Goal: Information Seeking & Learning: Learn about a topic

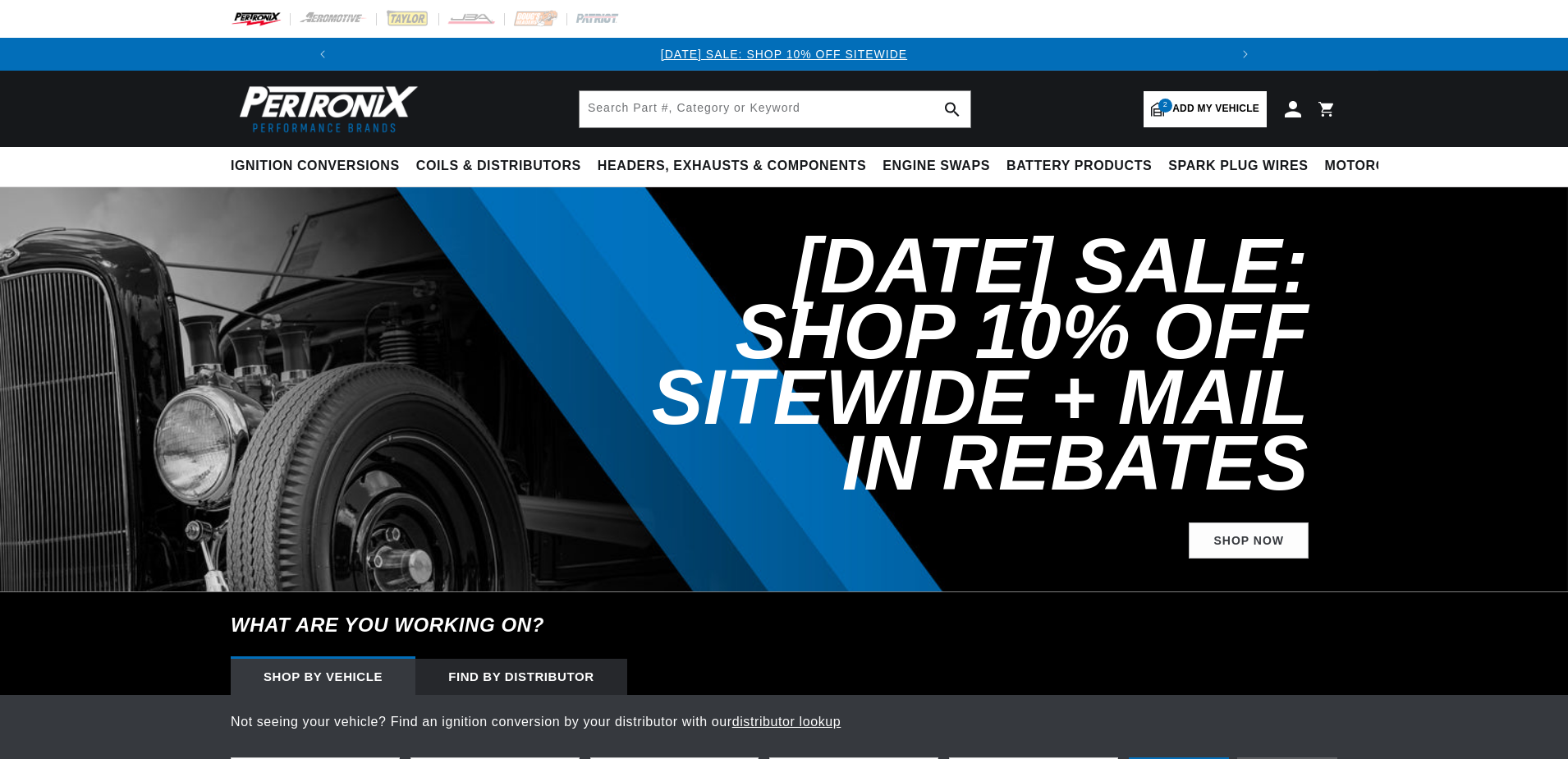
select select "1968"
select select "Chevrolet"
select select "Camaro"
select select "427cid-7.0L"
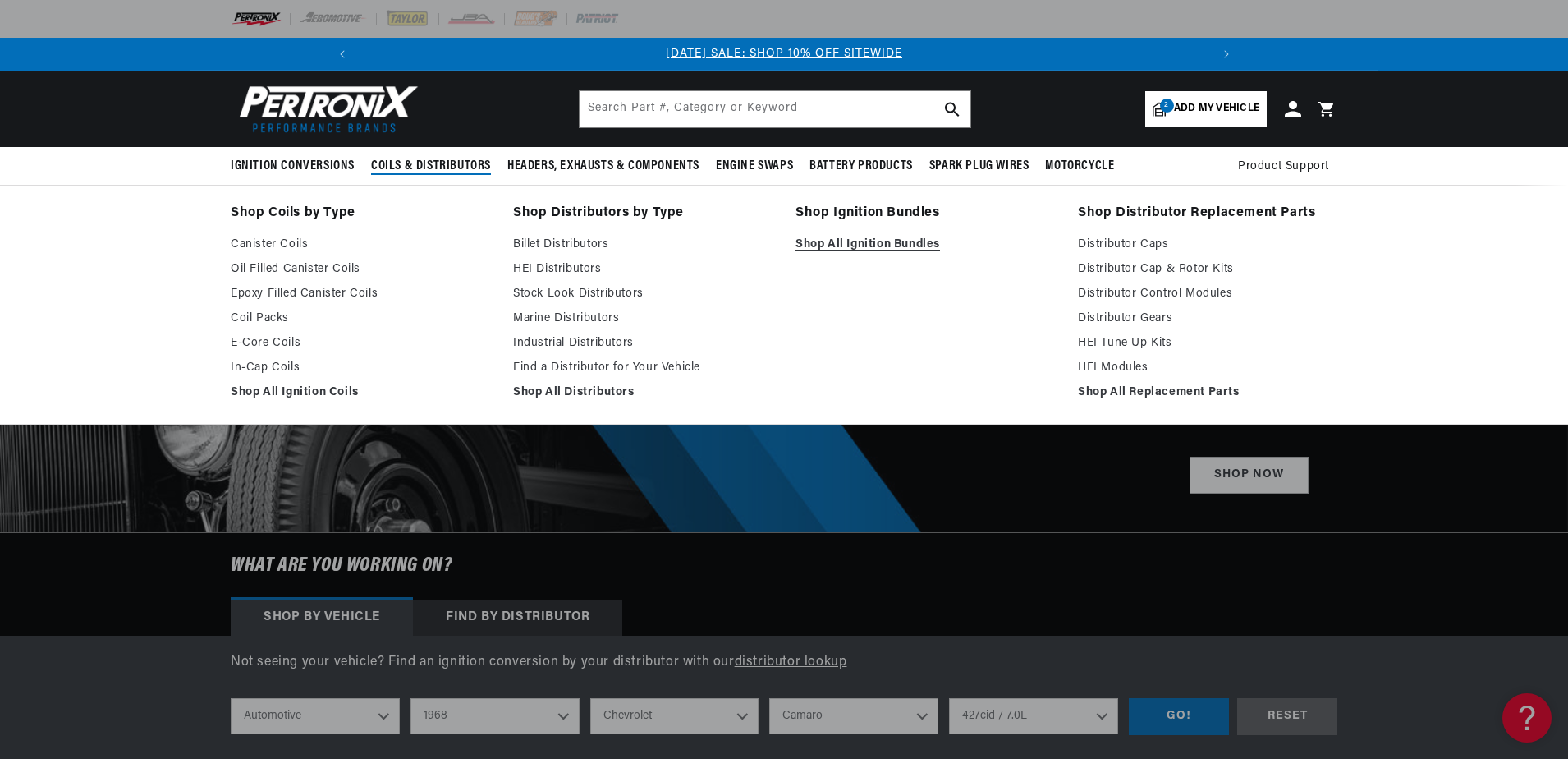
click at [460, 163] on span "Coils & Distributors" at bounding box center [431, 166] width 119 height 17
click at [583, 291] on link "Stock Look Distributors" at bounding box center [643, 294] width 259 height 20
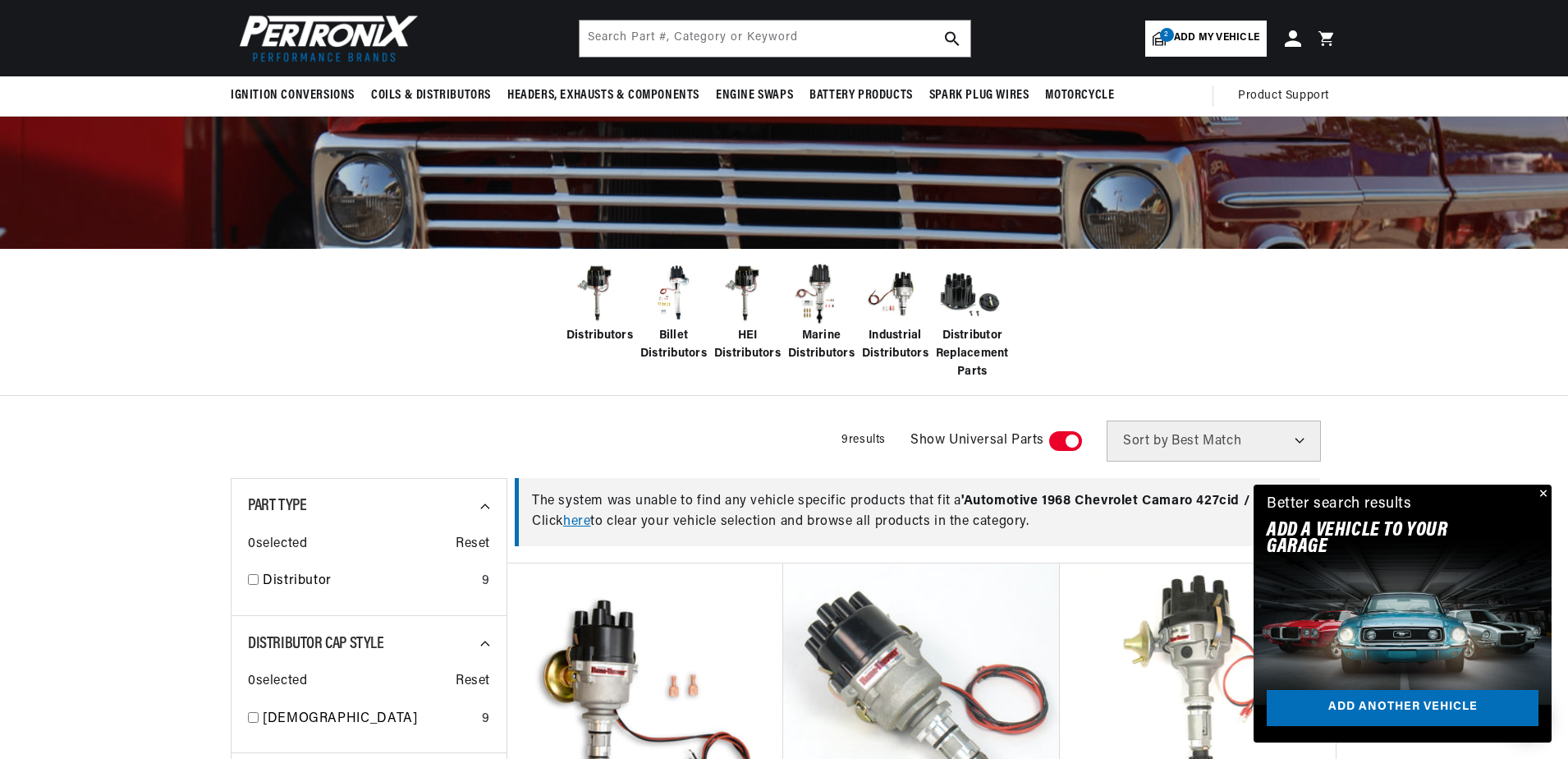
scroll to position [164, 0]
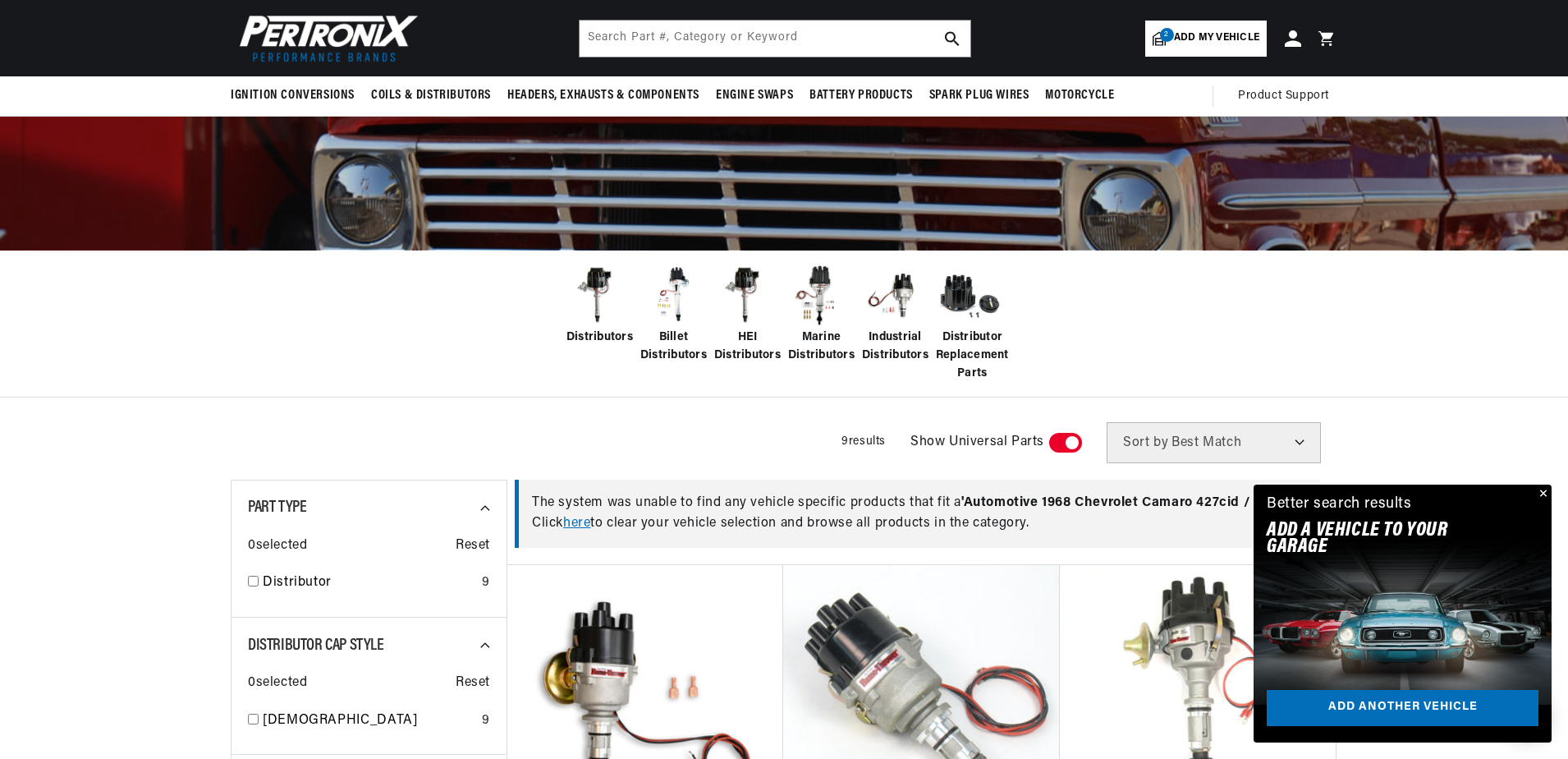
click at [673, 329] on span "Billet Distributors" at bounding box center [673, 347] width 67 height 37
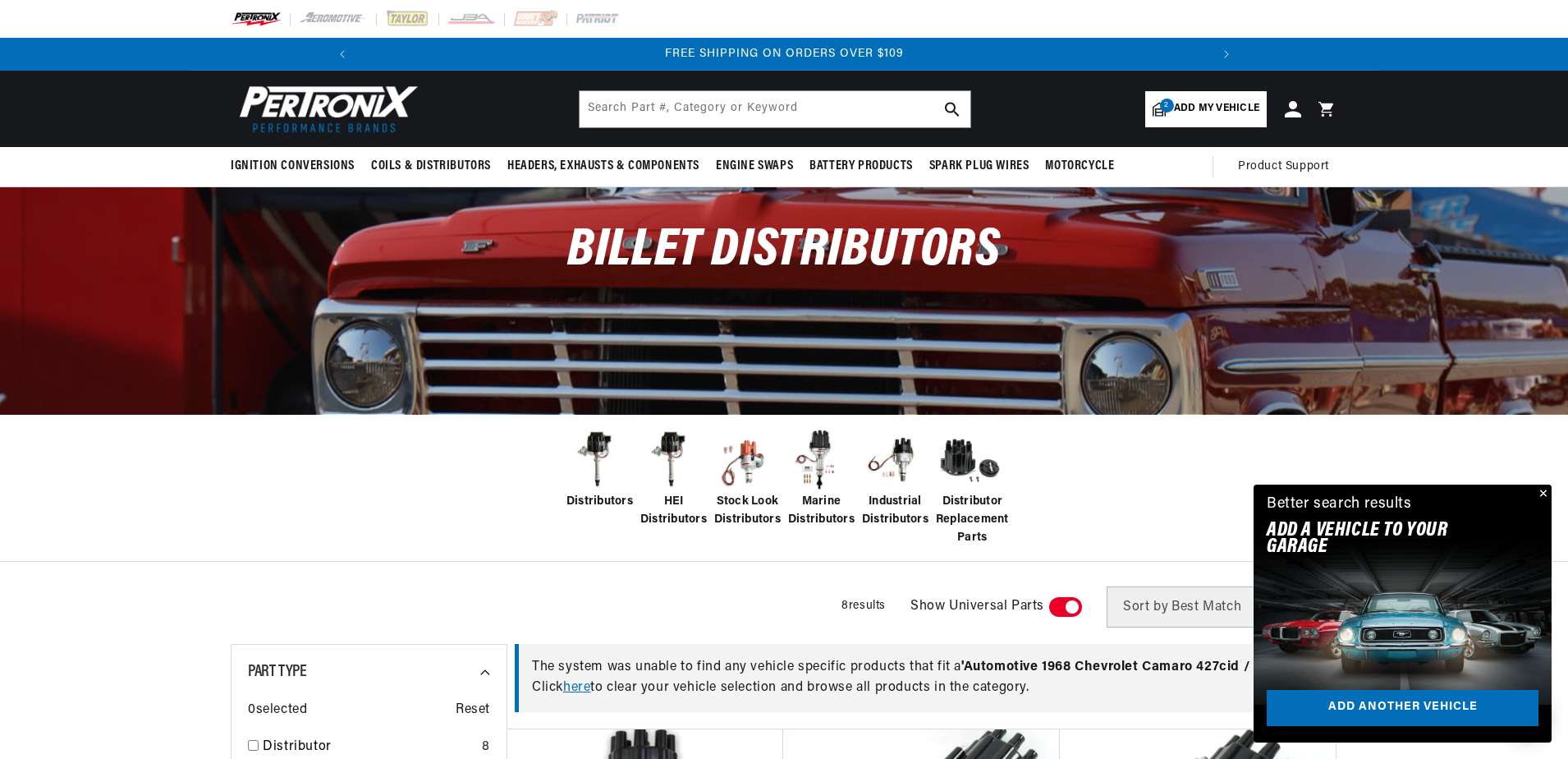
click at [1212, 111] on span "Add my vehicle" at bounding box center [1217, 108] width 85 height 15
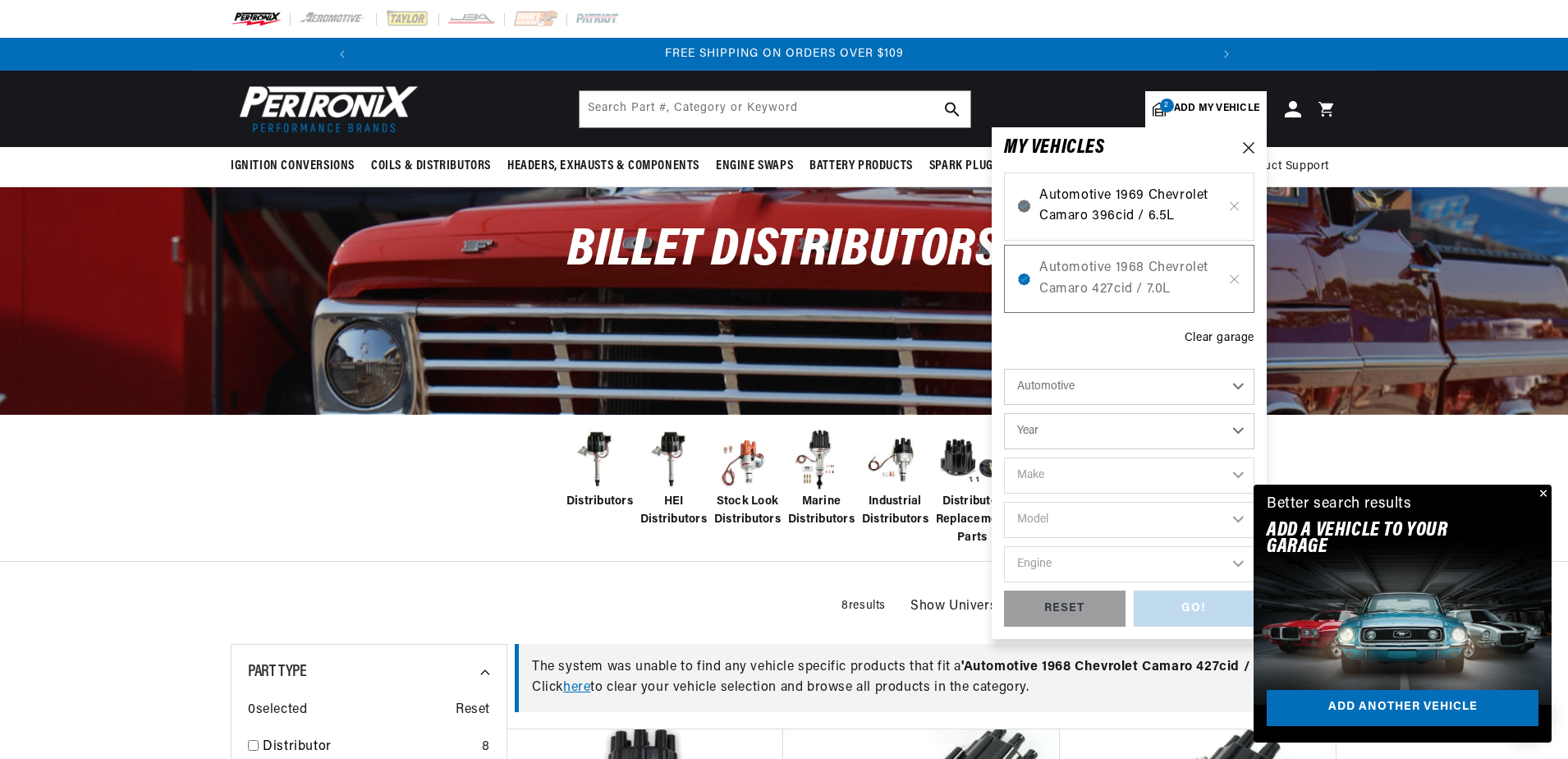
click at [1123, 222] on span "Automotive 1969 Chevrolet Camaro 396cid / 6.5L" at bounding box center [1129, 206] width 180 height 42
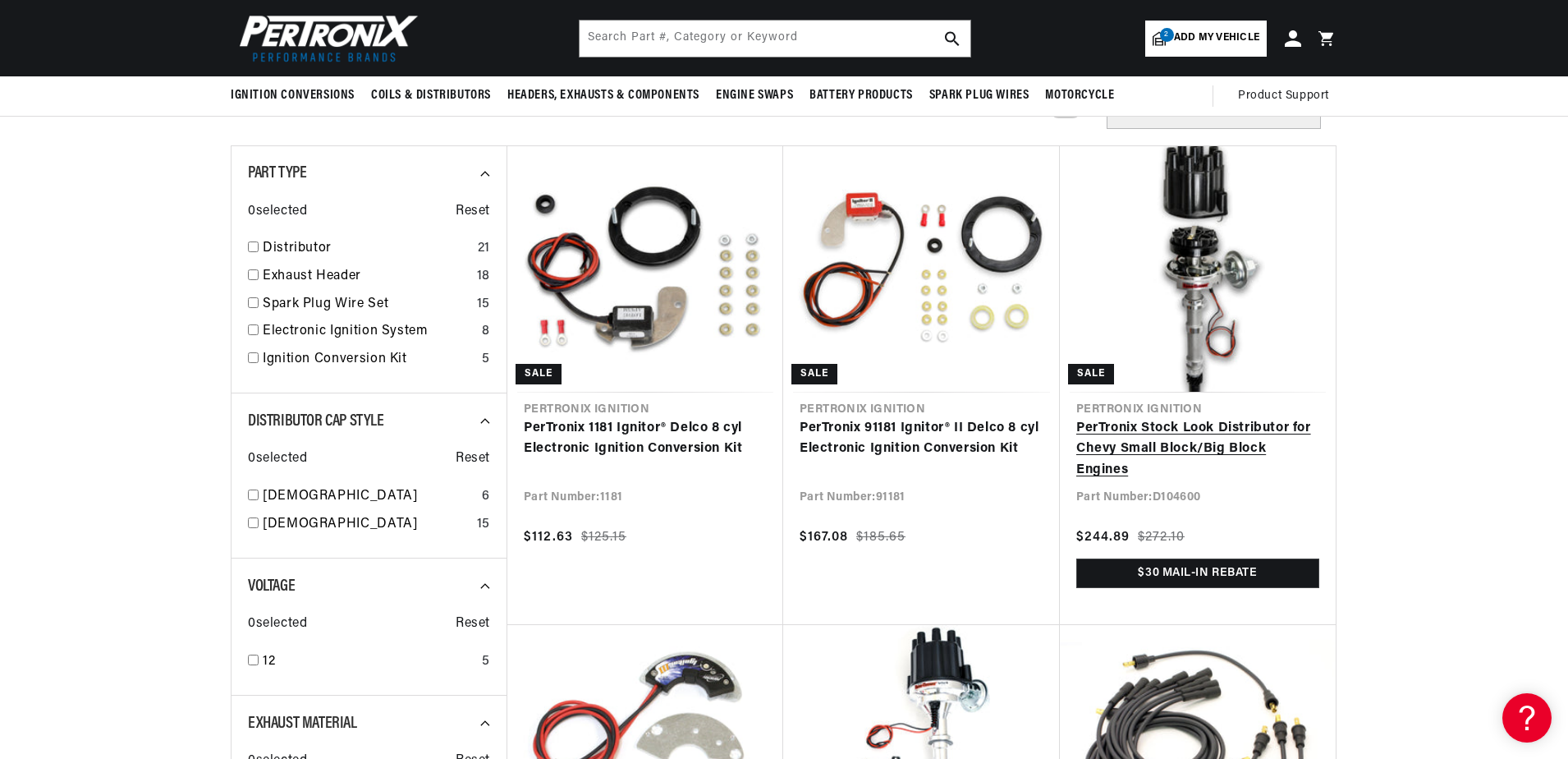
click at [1163, 444] on link "PerTronix Stock Look Distributor for Chevy Small Block/Big Block Engines" at bounding box center [1198, 450] width 243 height 63
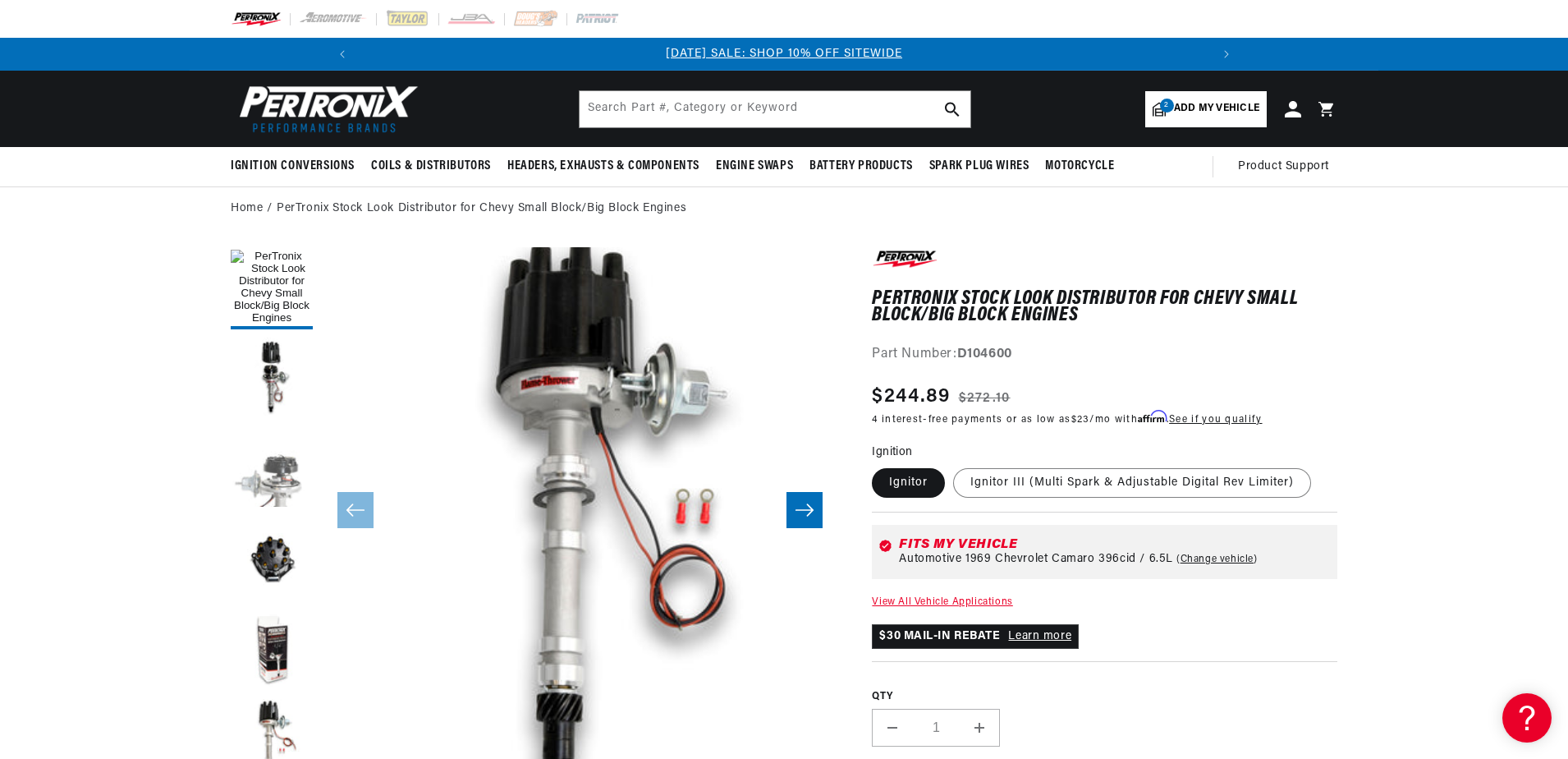
click at [289, 479] on button "Load image 3 in gallery view" at bounding box center [271, 469] width 82 height 82
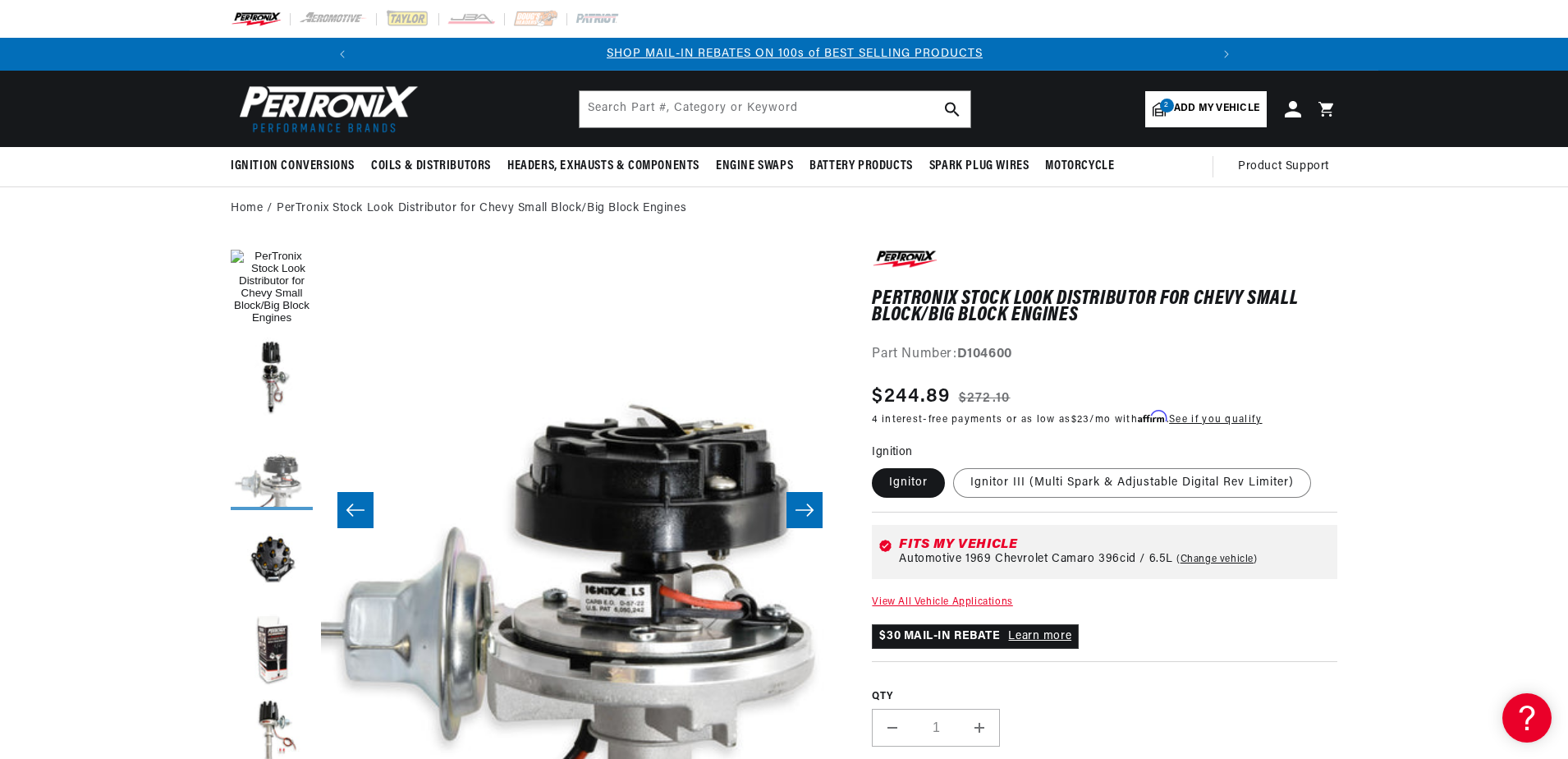
scroll to position [0, 877]
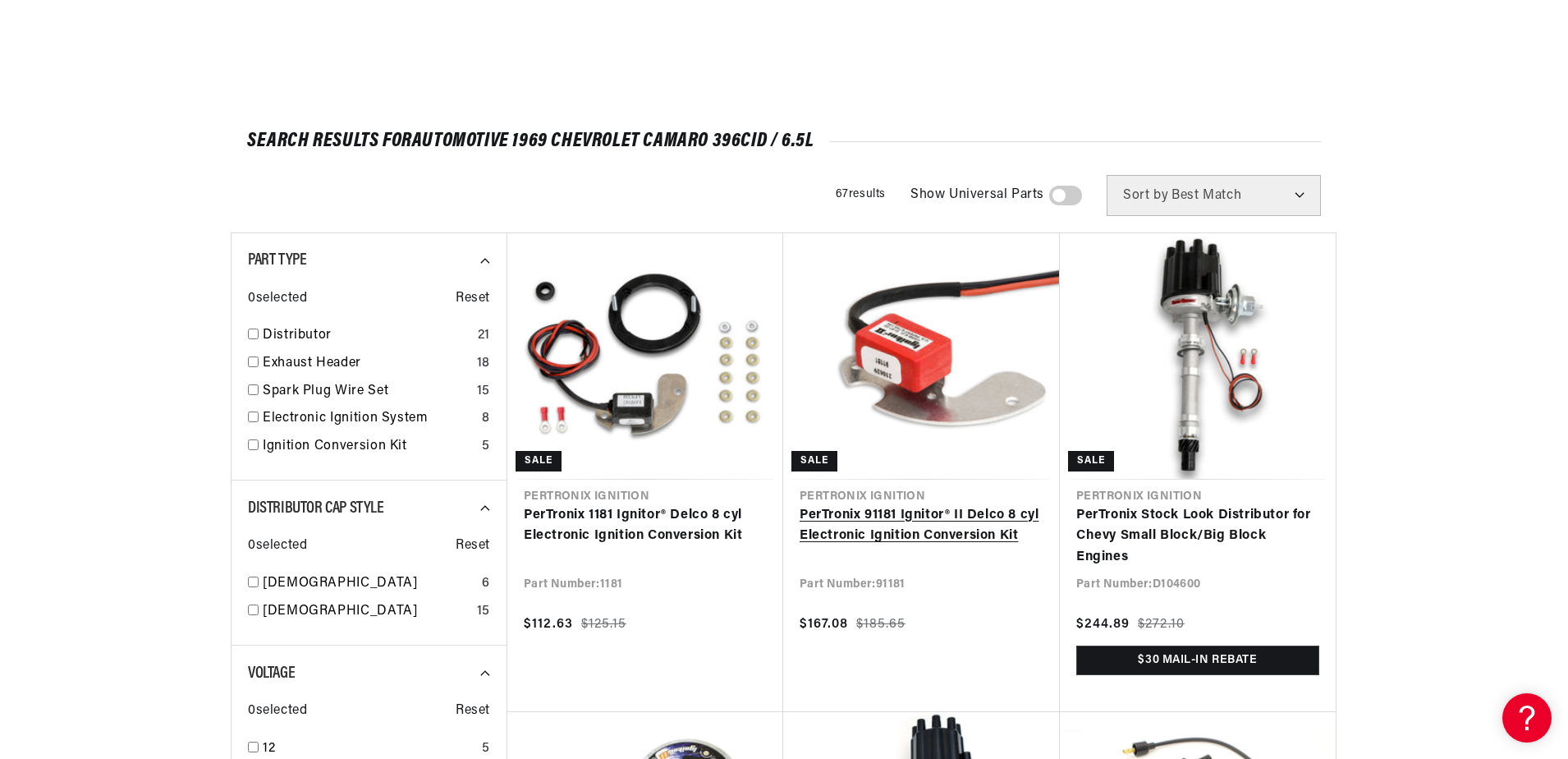
scroll to position [406, 0]
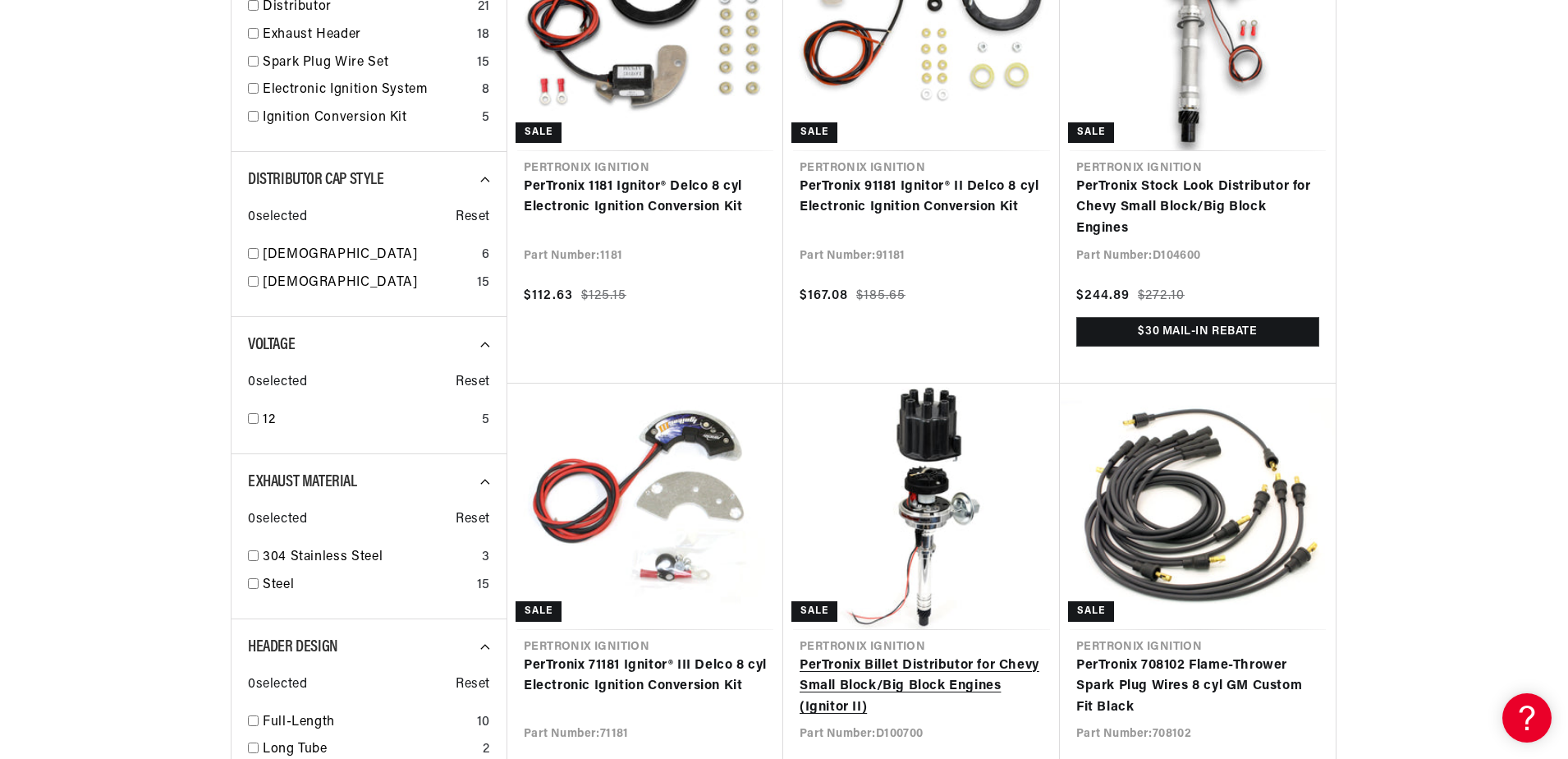
click at [919, 670] on link "PerTronix Billet Distributor for Chevy Small Block/Big Block Engines (Ignitor I…" at bounding box center [922, 687] width 244 height 63
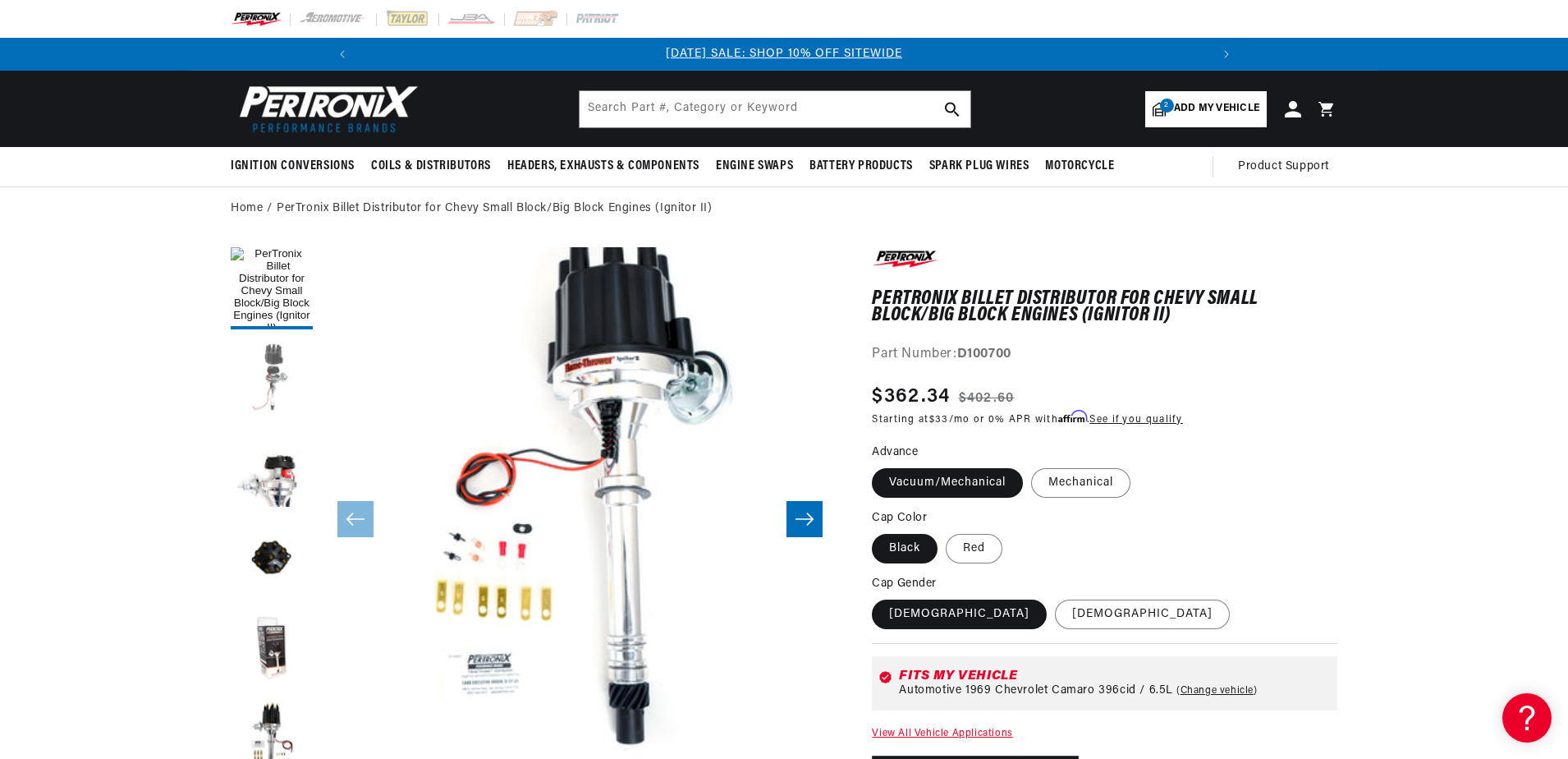
click at [275, 386] on button "Load image 2 in gallery view" at bounding box center [271, 378] width 82 height 82
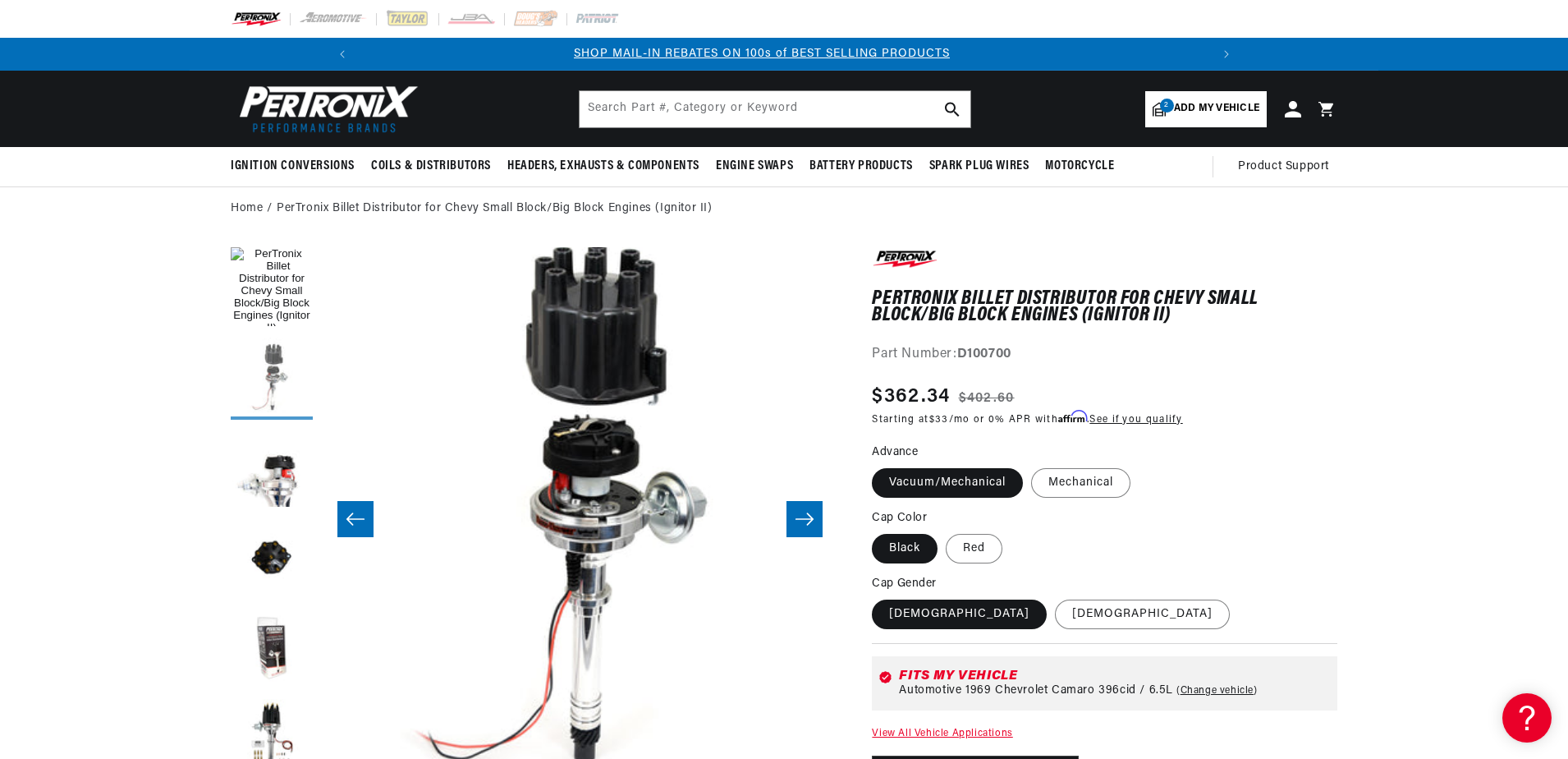
scroll to position [0, 877]
click at [293, 483] on button "Load image 3 in gallery view" at bounding box center [271, 469] width 82 height 82
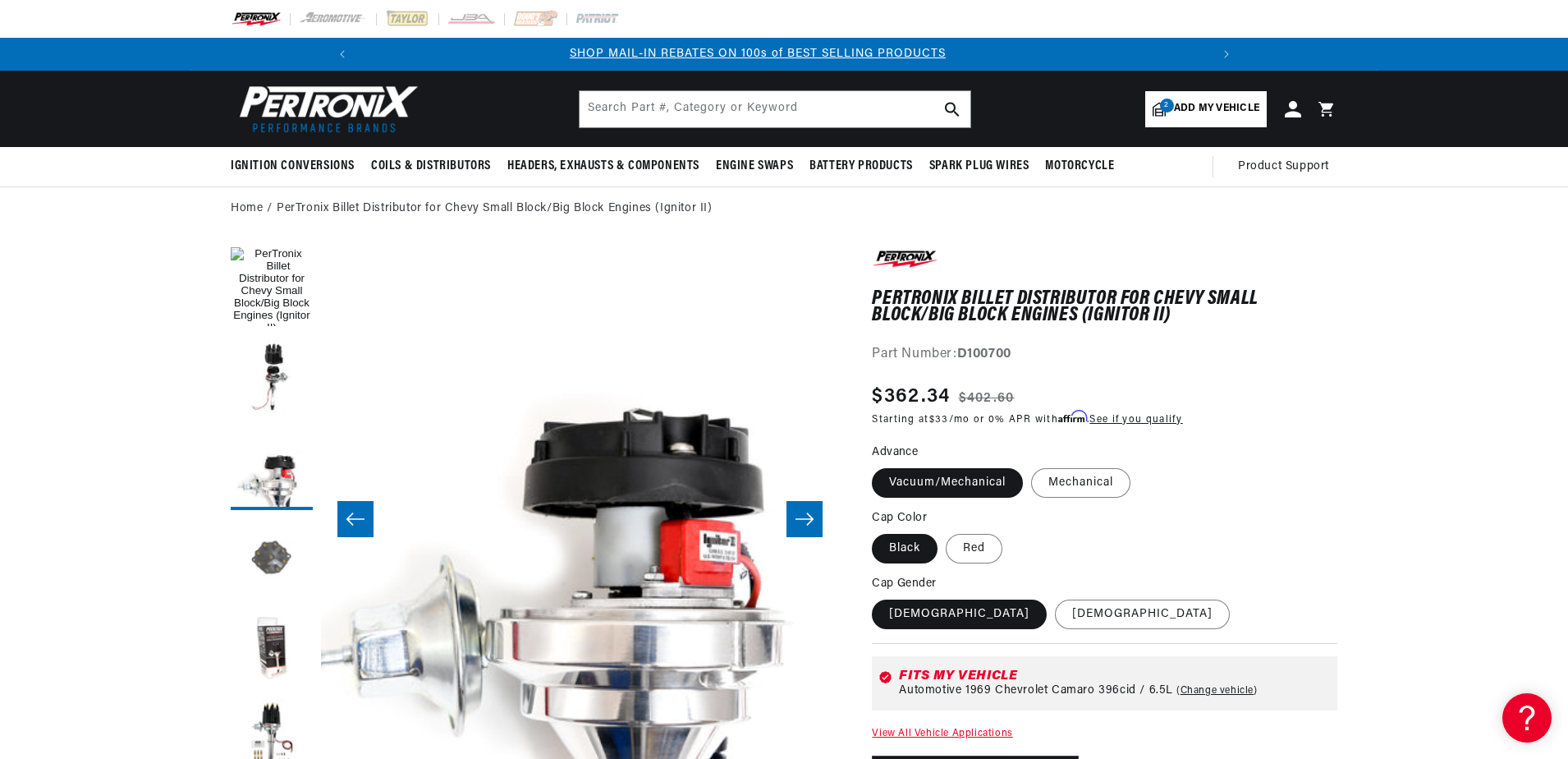
click at [291, 527] on button "Load image 4 in gallery view" at bounding box center [271, 559] width 82 height 82
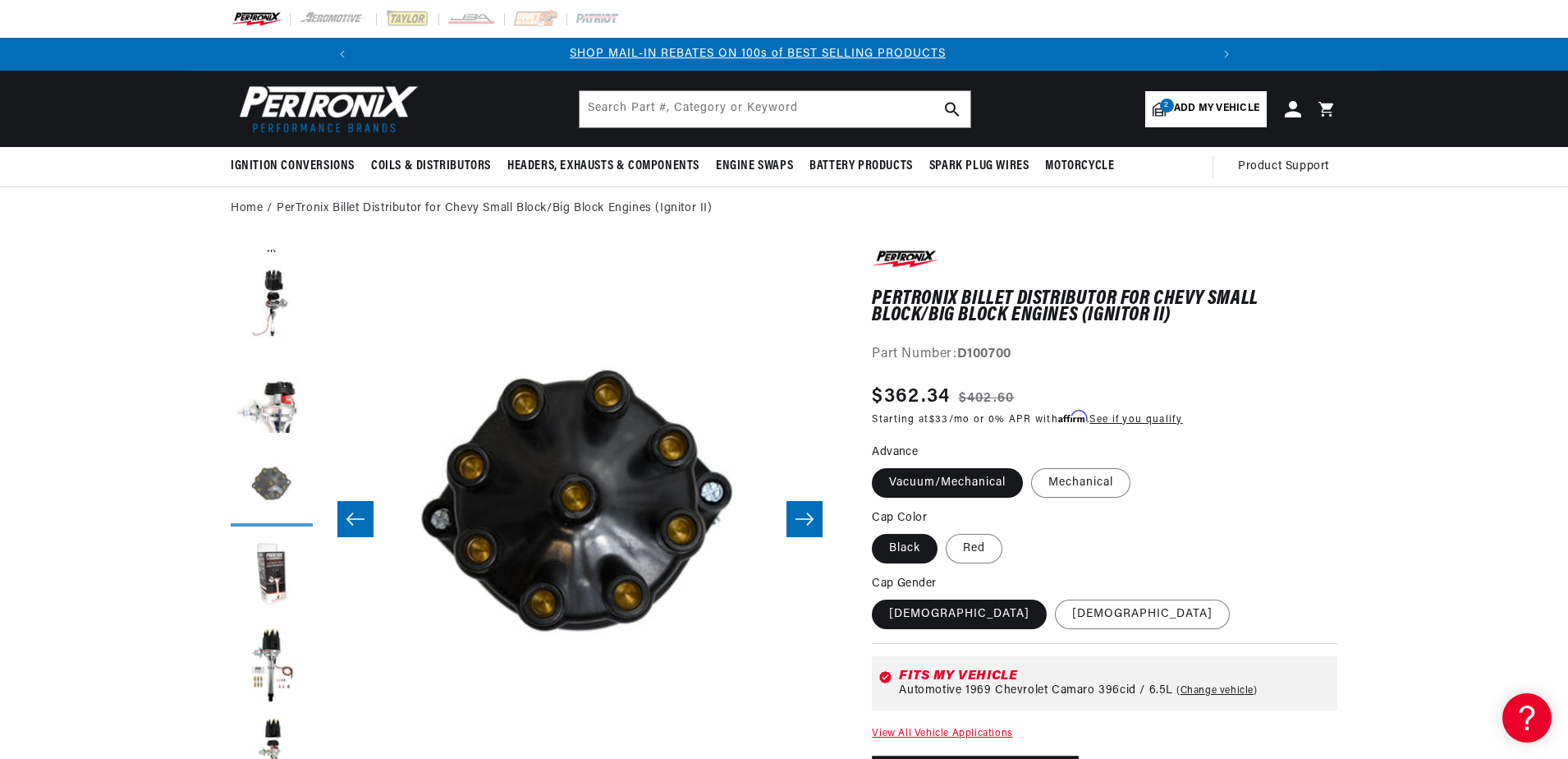
scroll to position [164, 0]
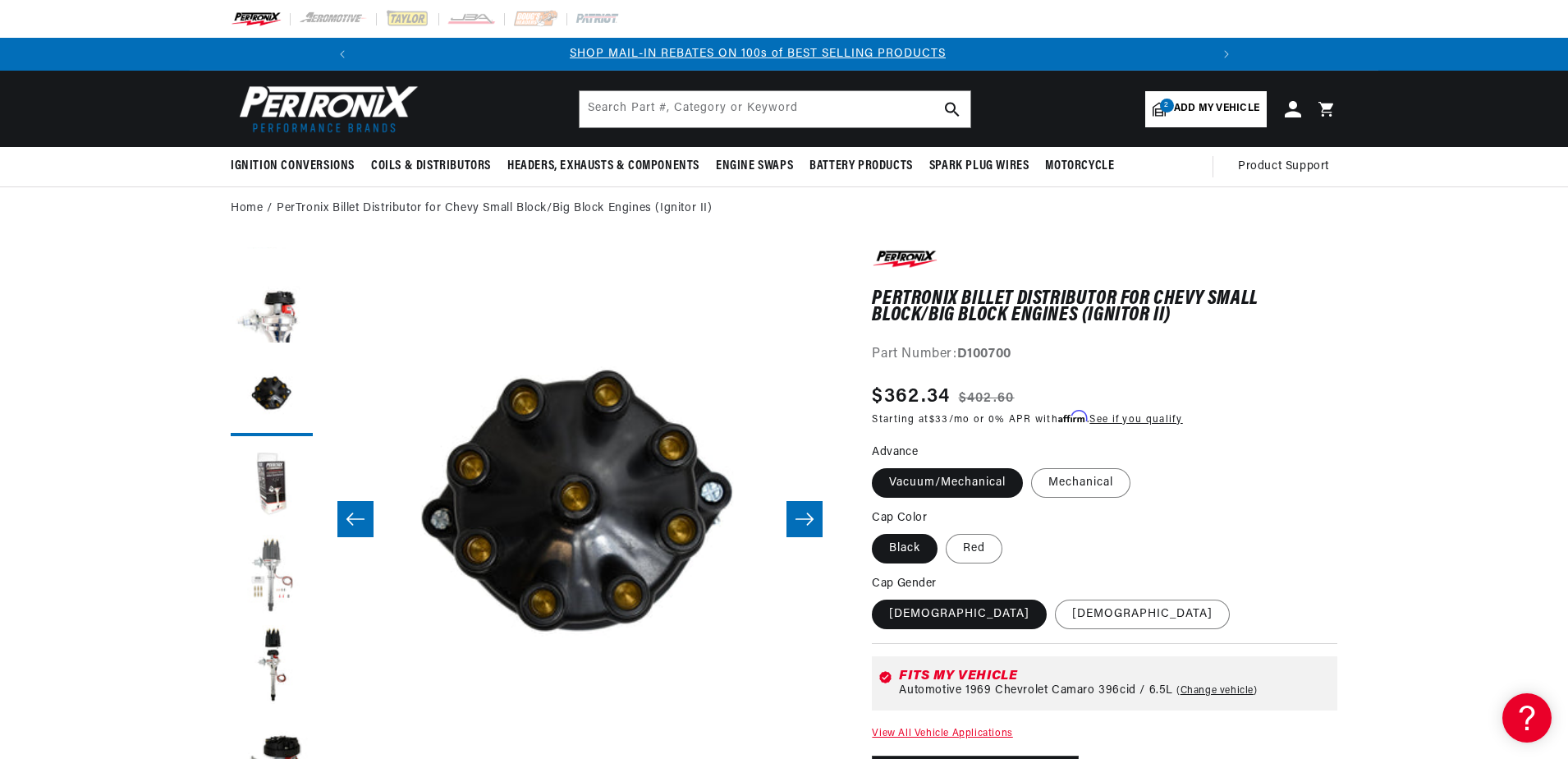
click at [275, 579] on button "Load image 6 in gallery view" at bounding box center [271, 575] width 82 height 82
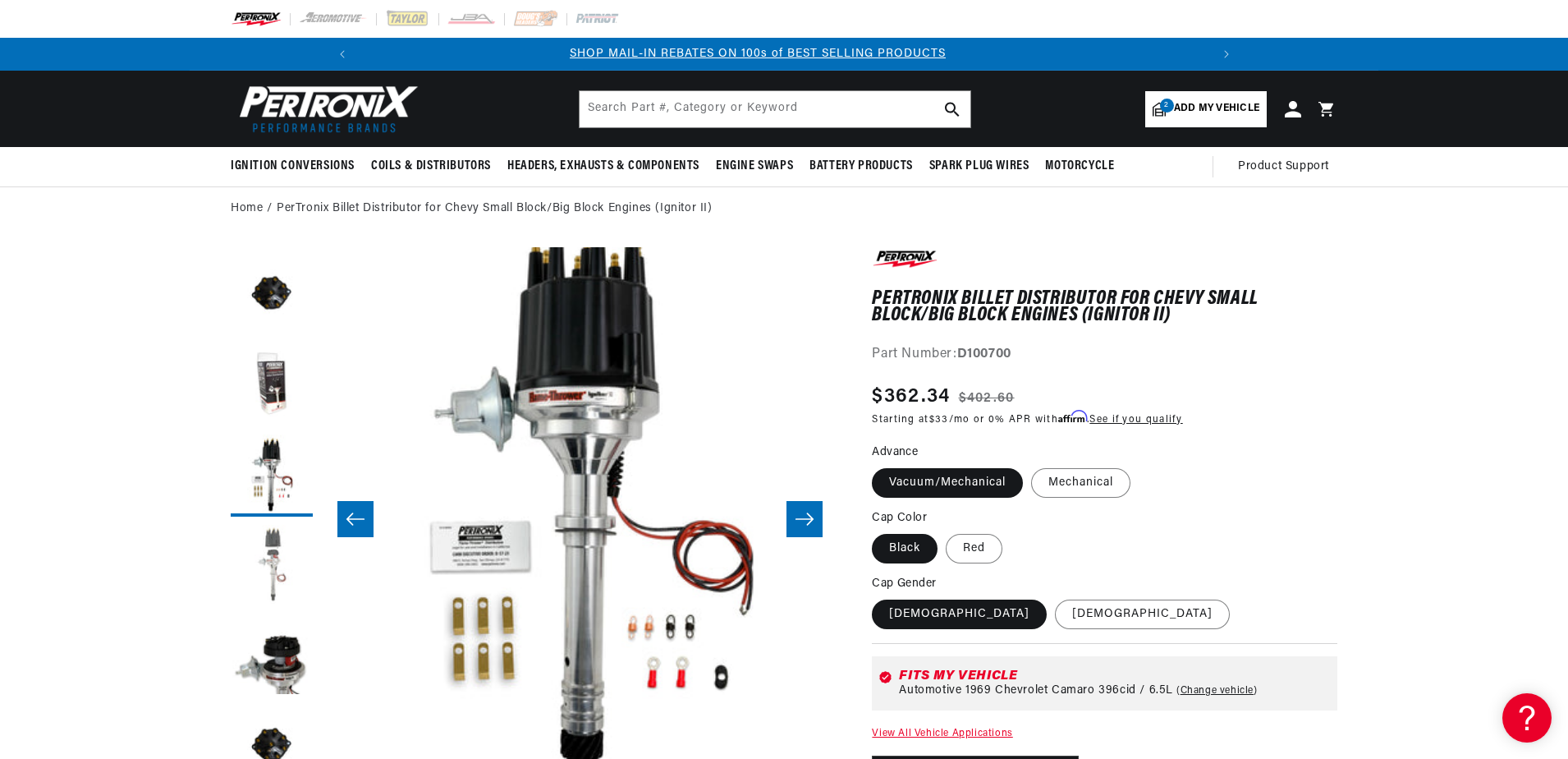
scroll to position [493, 0]
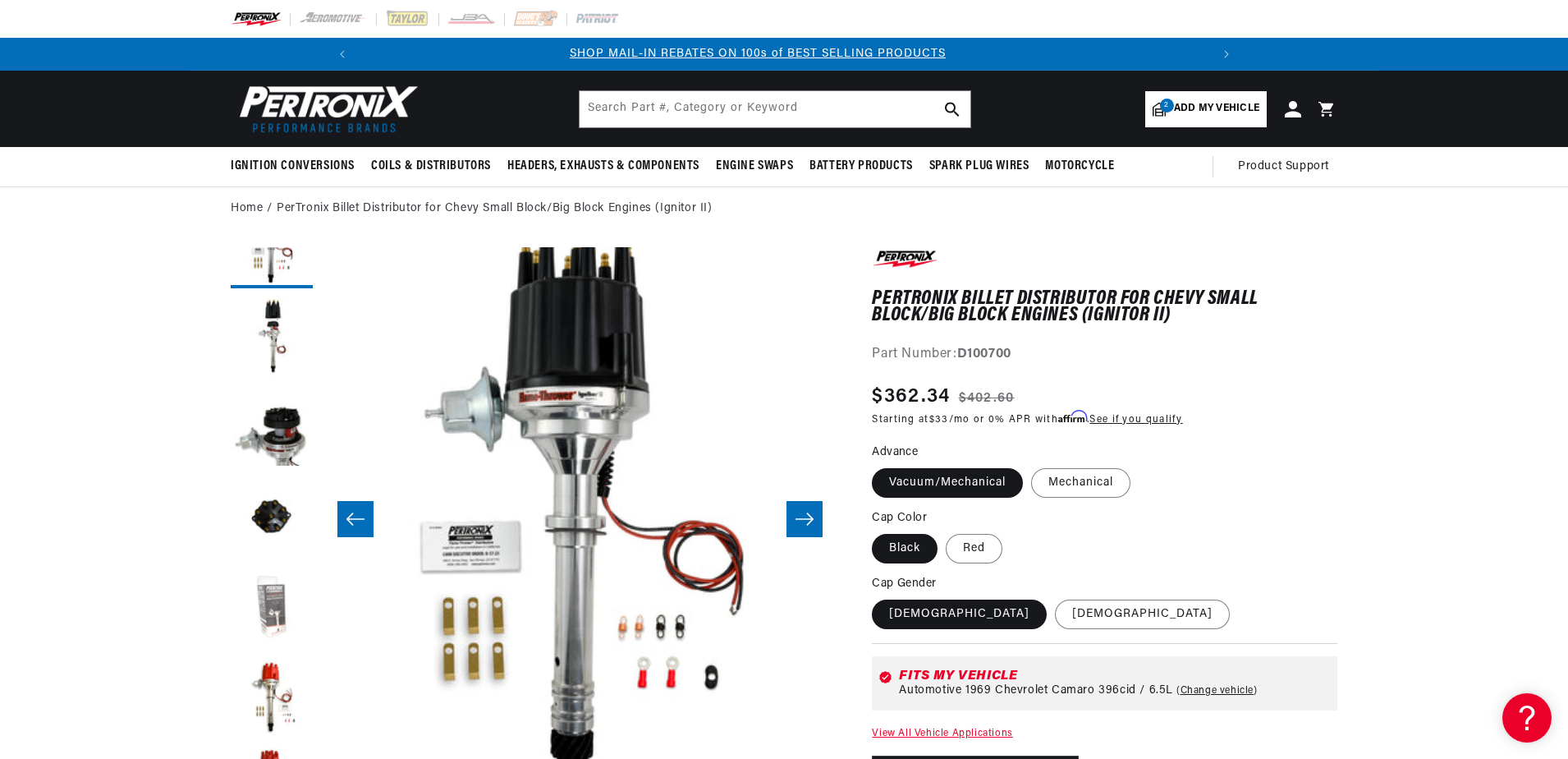
click at [277, 585] on button "Load image 10 in gallery view" at bounding box center [271, 609] width 82 height 82
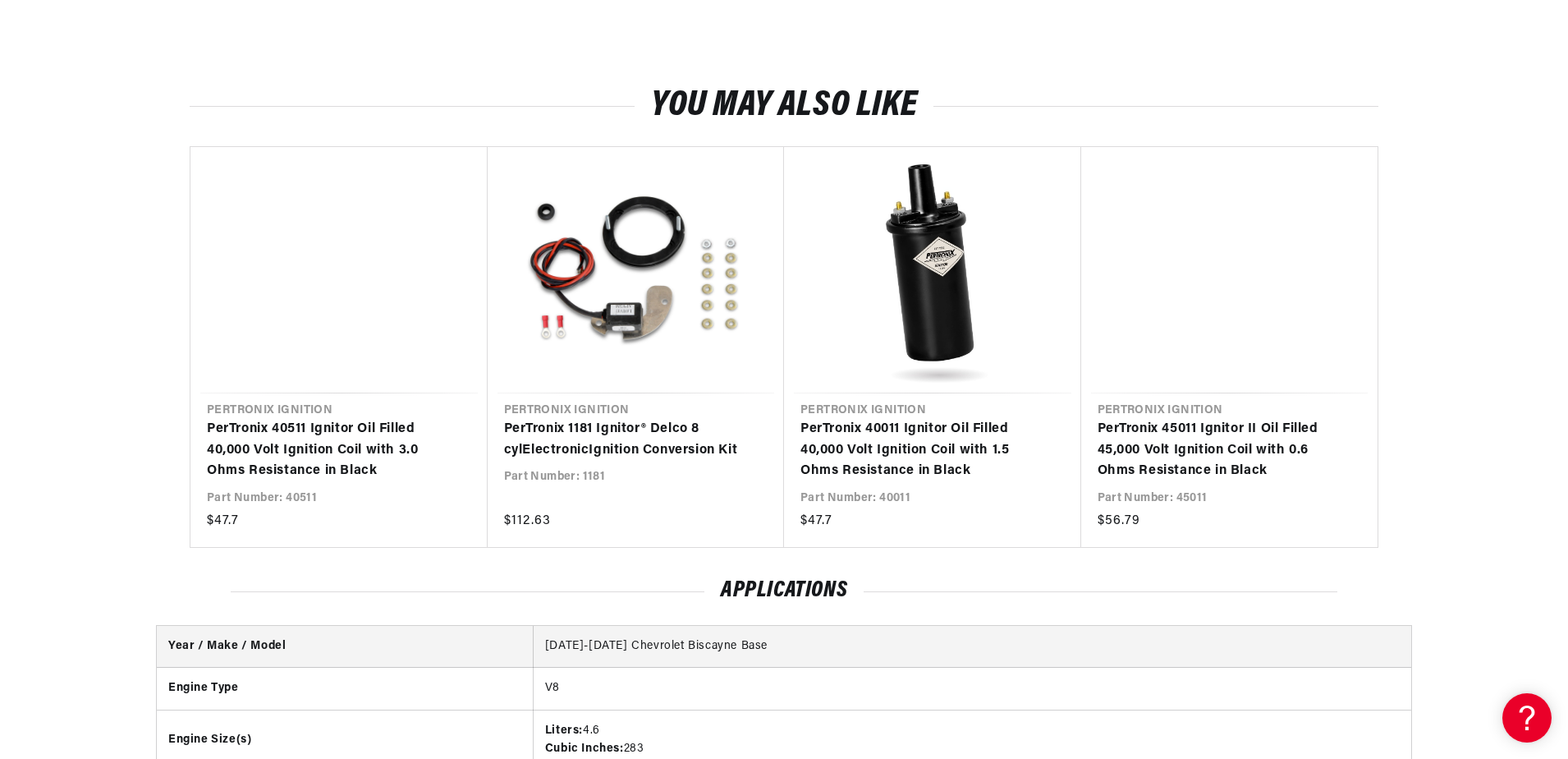
scroll to position [0, 0]
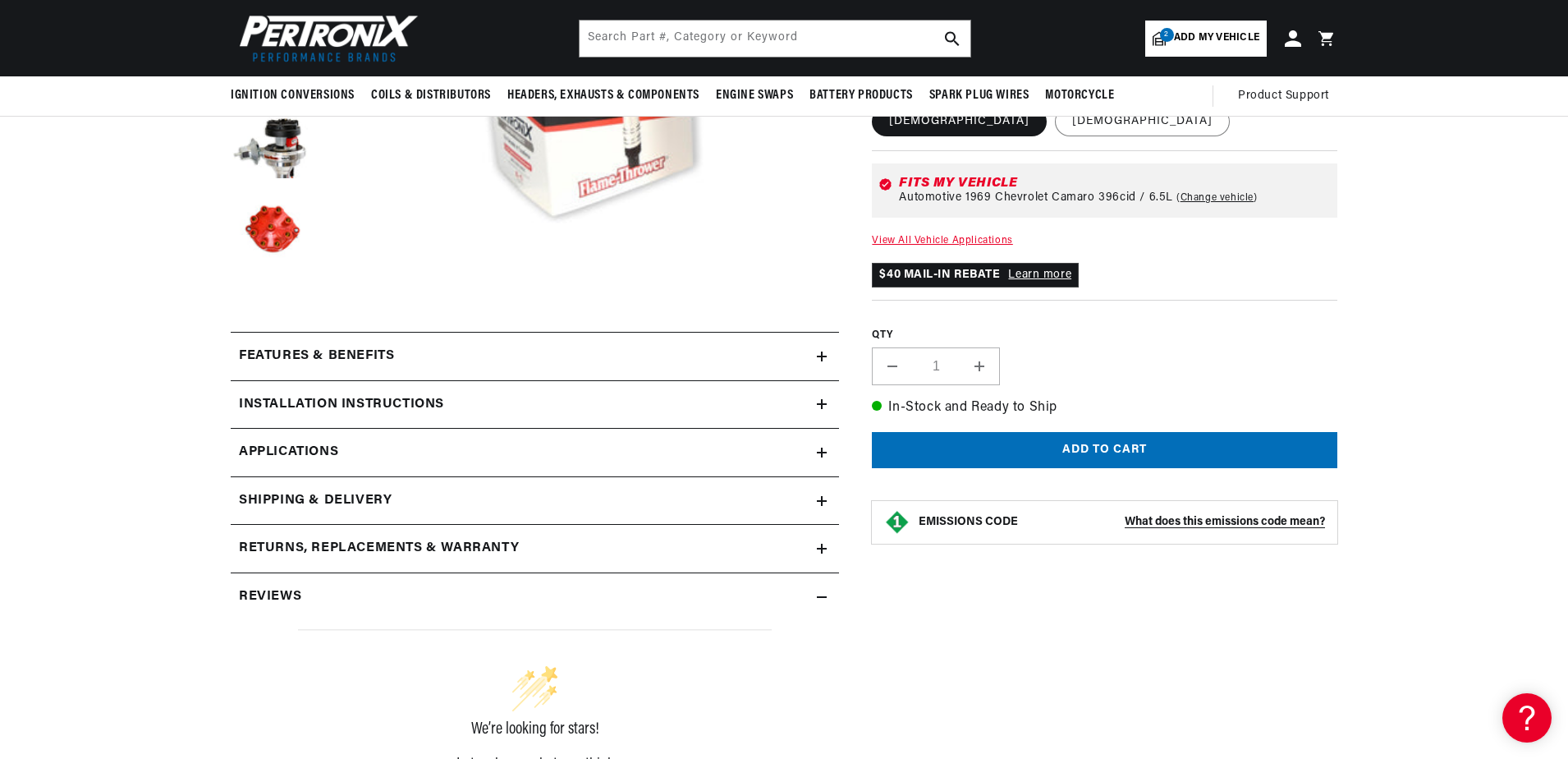
drag, startPoint x: 280, startPoint y: 594, endPoint x: 327, endPoint y: 594, distance: 47.0
click at [280, 594] on h2 "Reviews" at bounding box center [270, 597] width 62 height 21
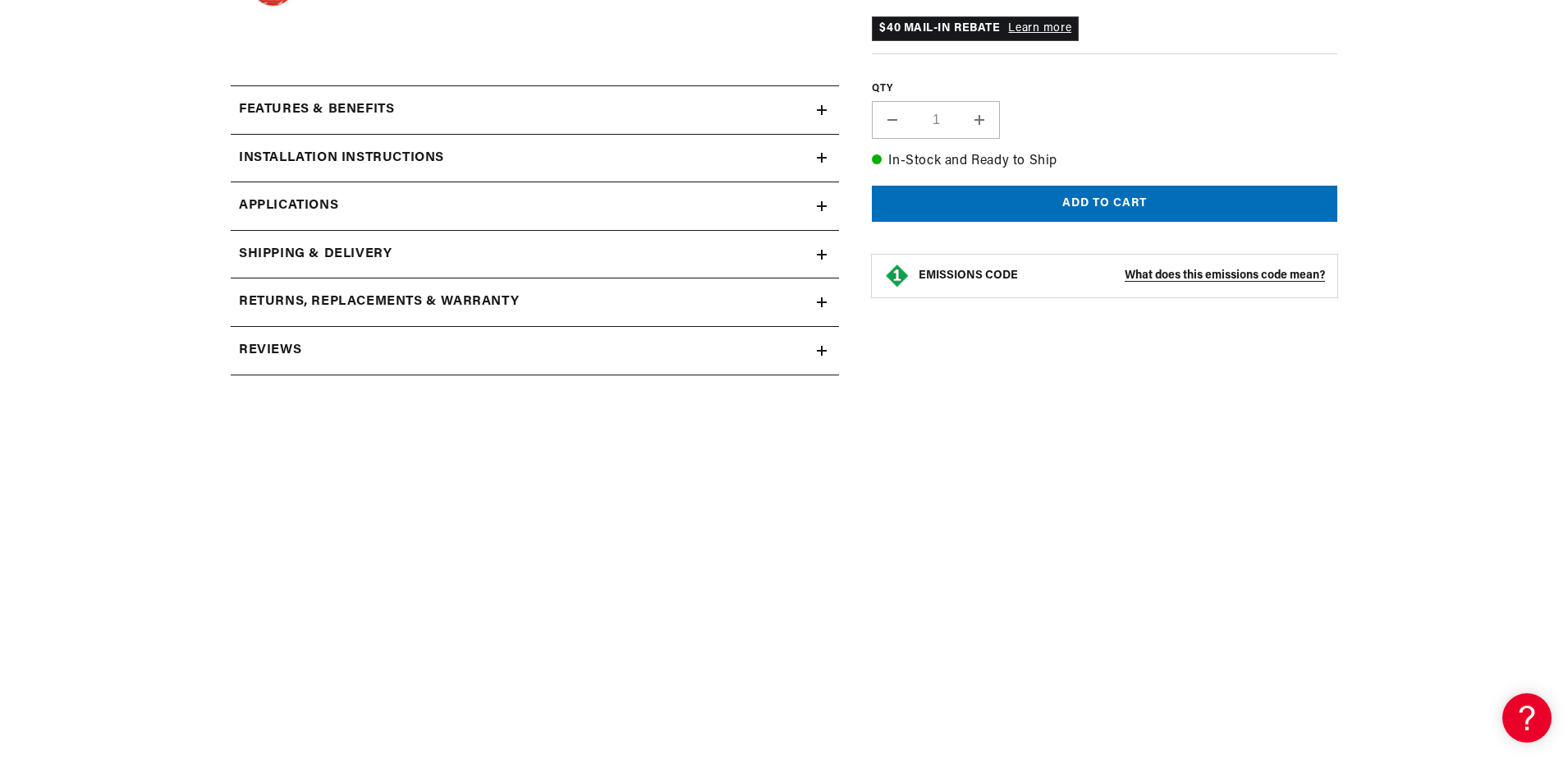
click at [313, 341] on div "Reviews" at bounding box center [523, 350] width 586 height 21
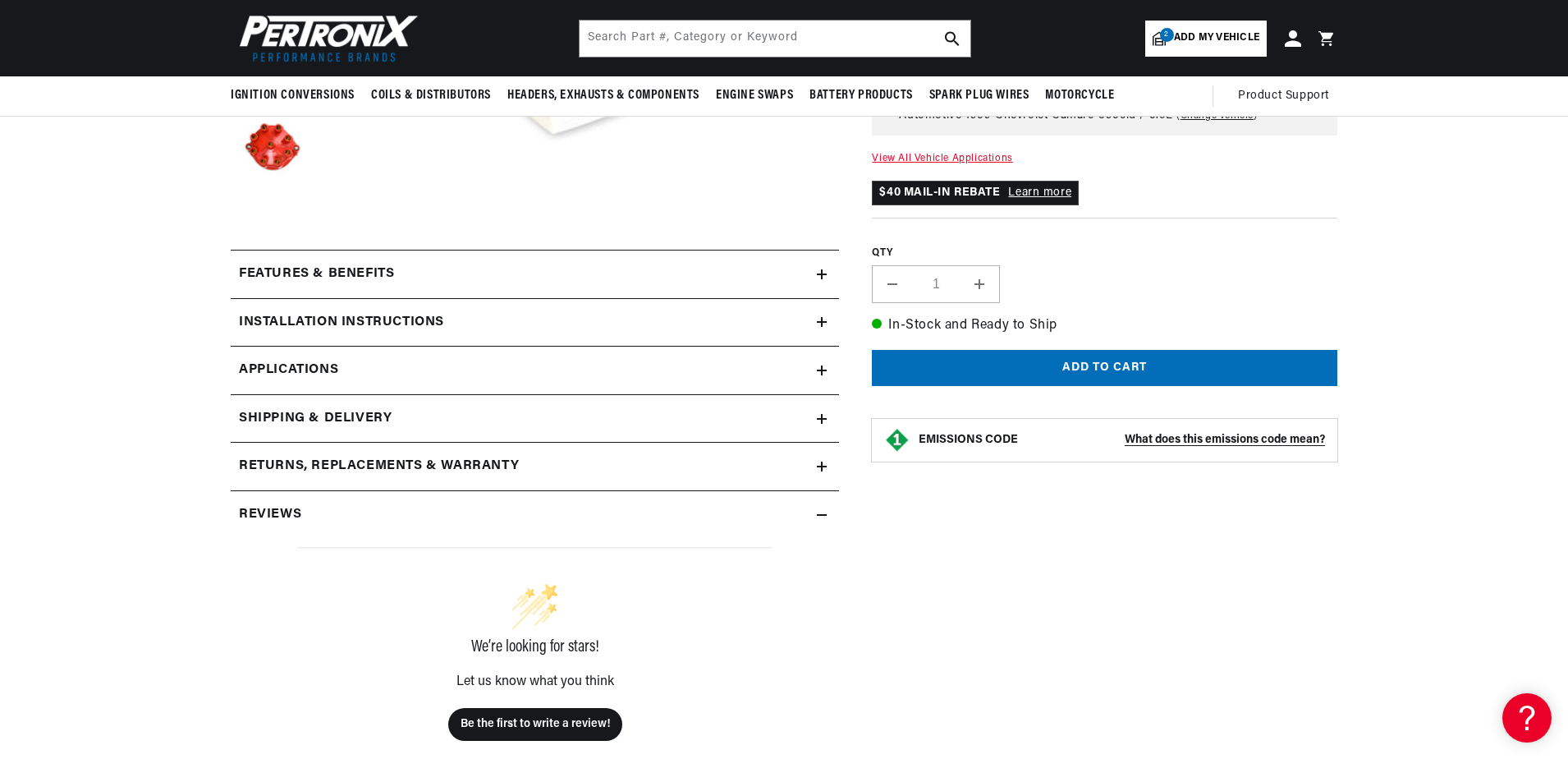
click at [421, 466] on h2 "Returns, Replacements & Warranty" at bounding box center [379, 466] width 280 height 21
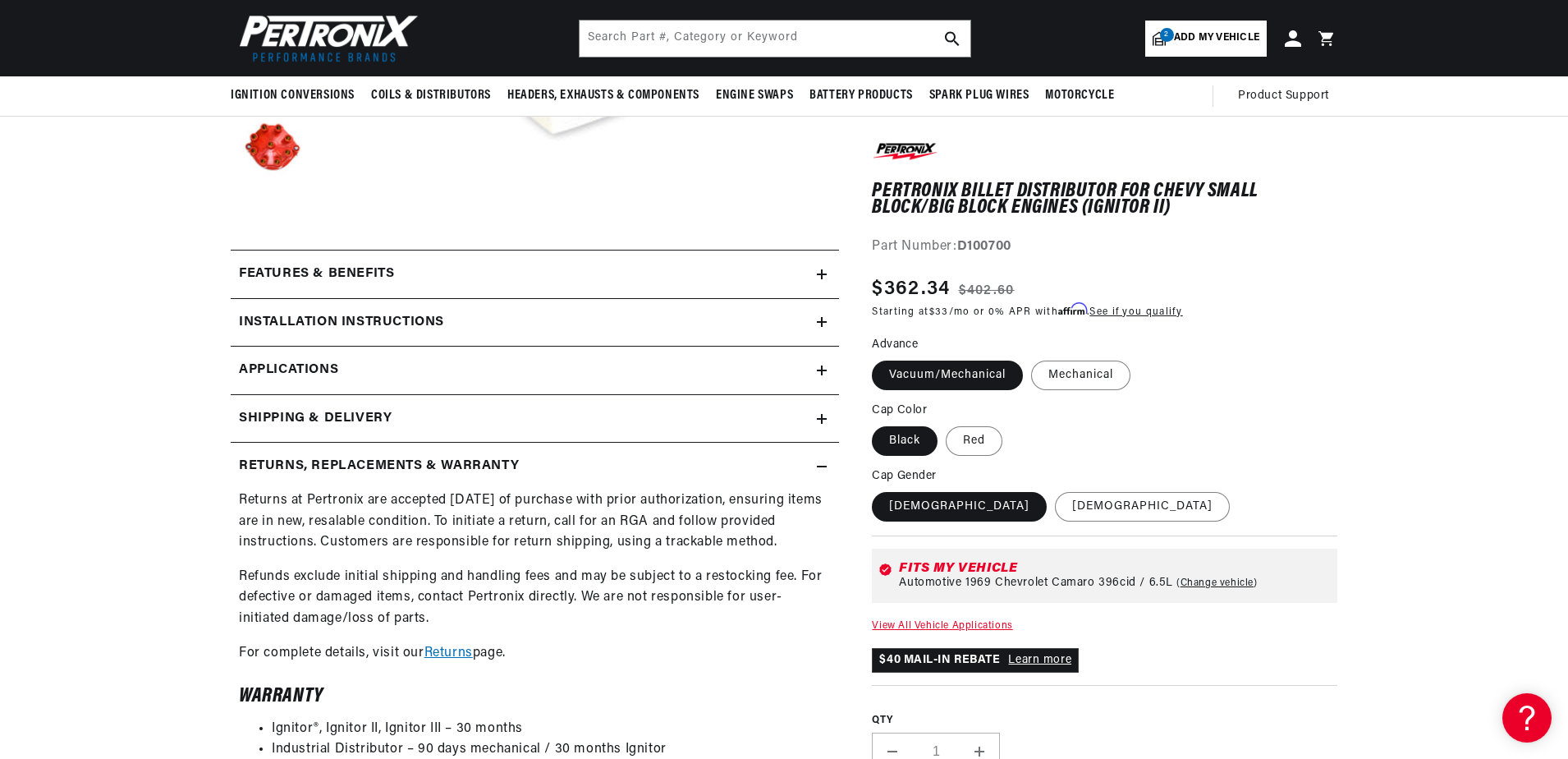
click at [341, 421] on h2 "Shipping & Delivery" at bounding box center [315, 418] width 153 height 21
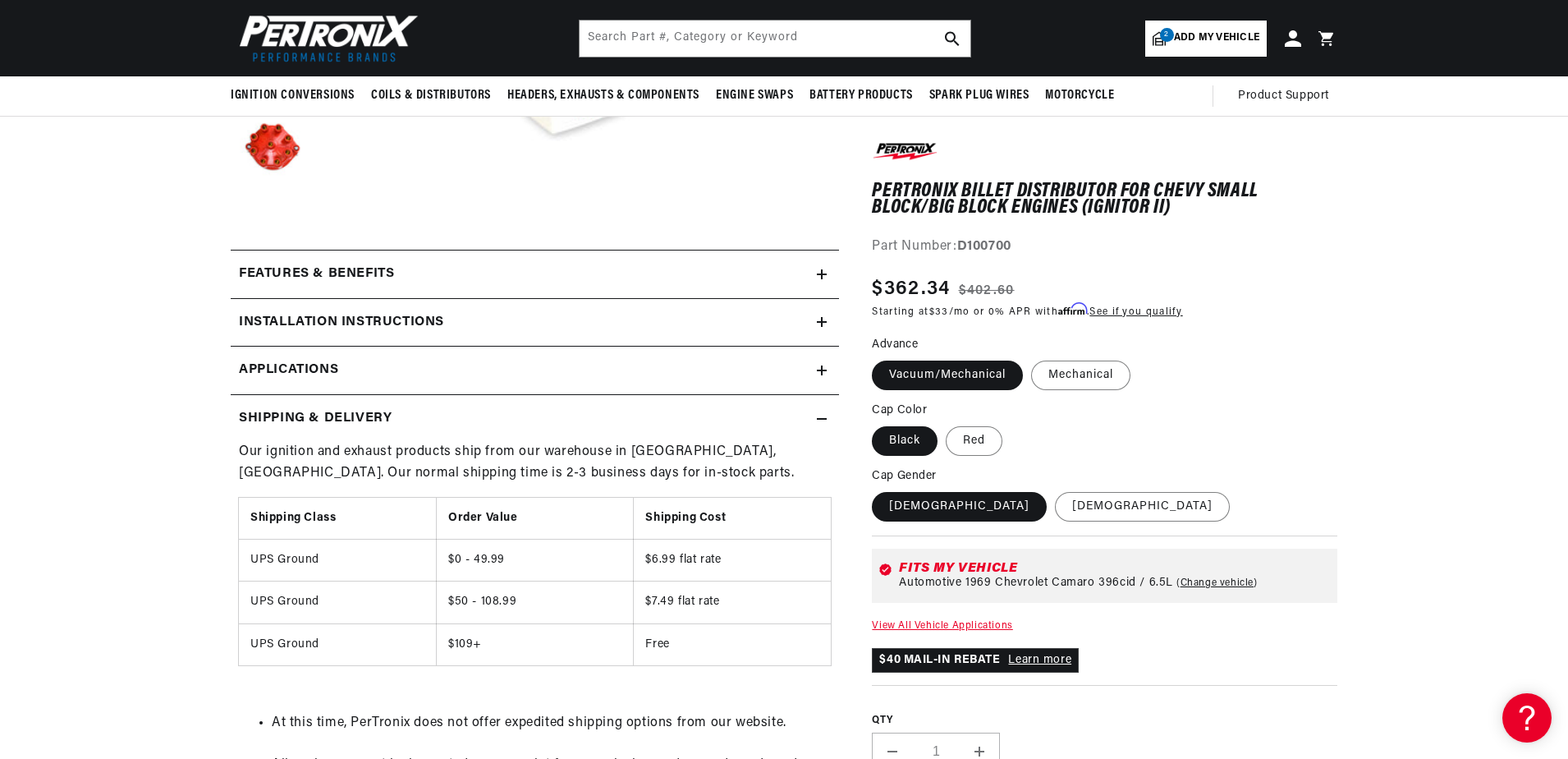
click at [353, 374] on link "Applications" at bounding box center [534, 371] width 609 height 49
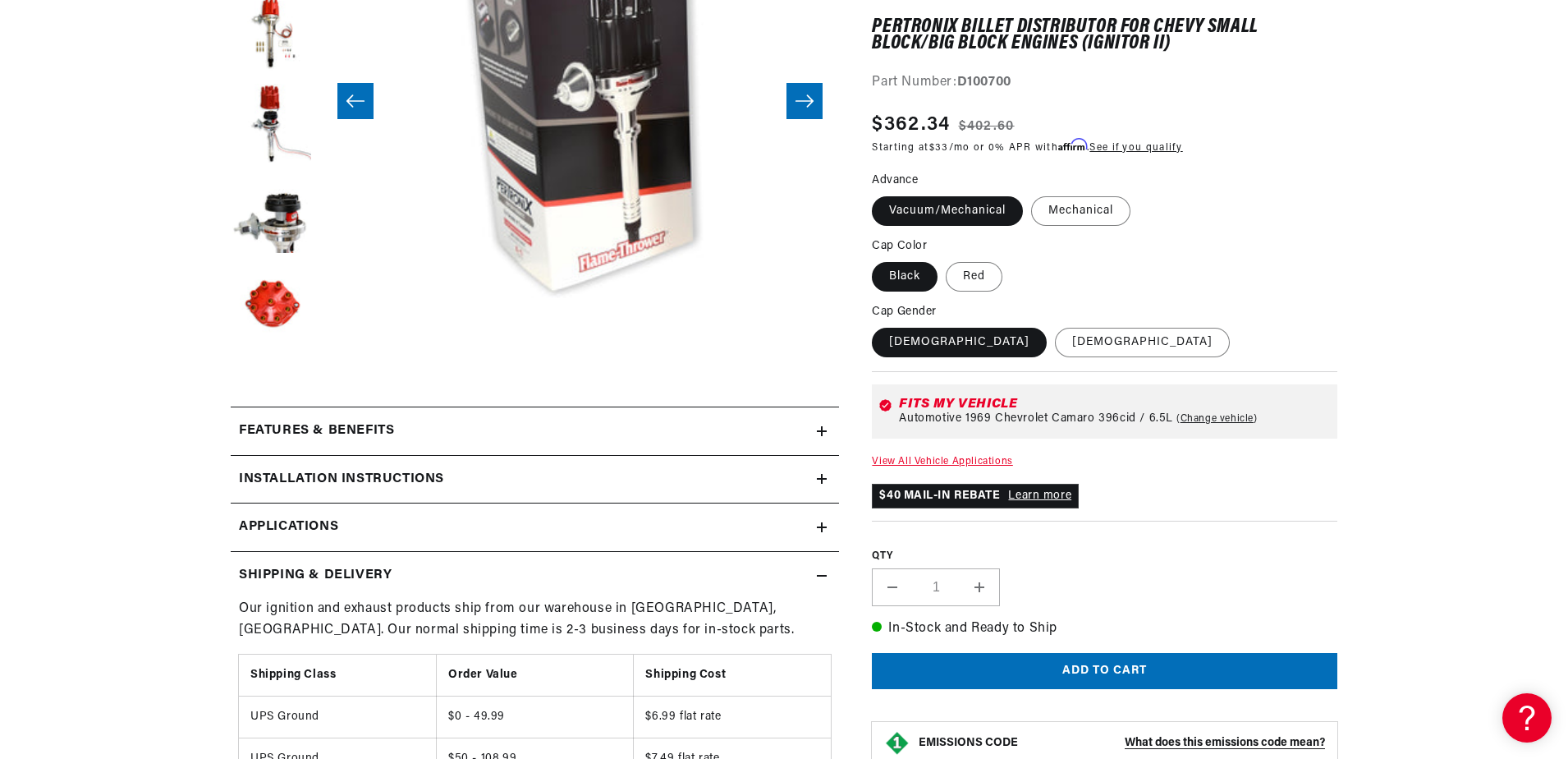
click at [347, 442] on summary "Features & Benefits" at bounding box center [534, 431] width 609 height 48
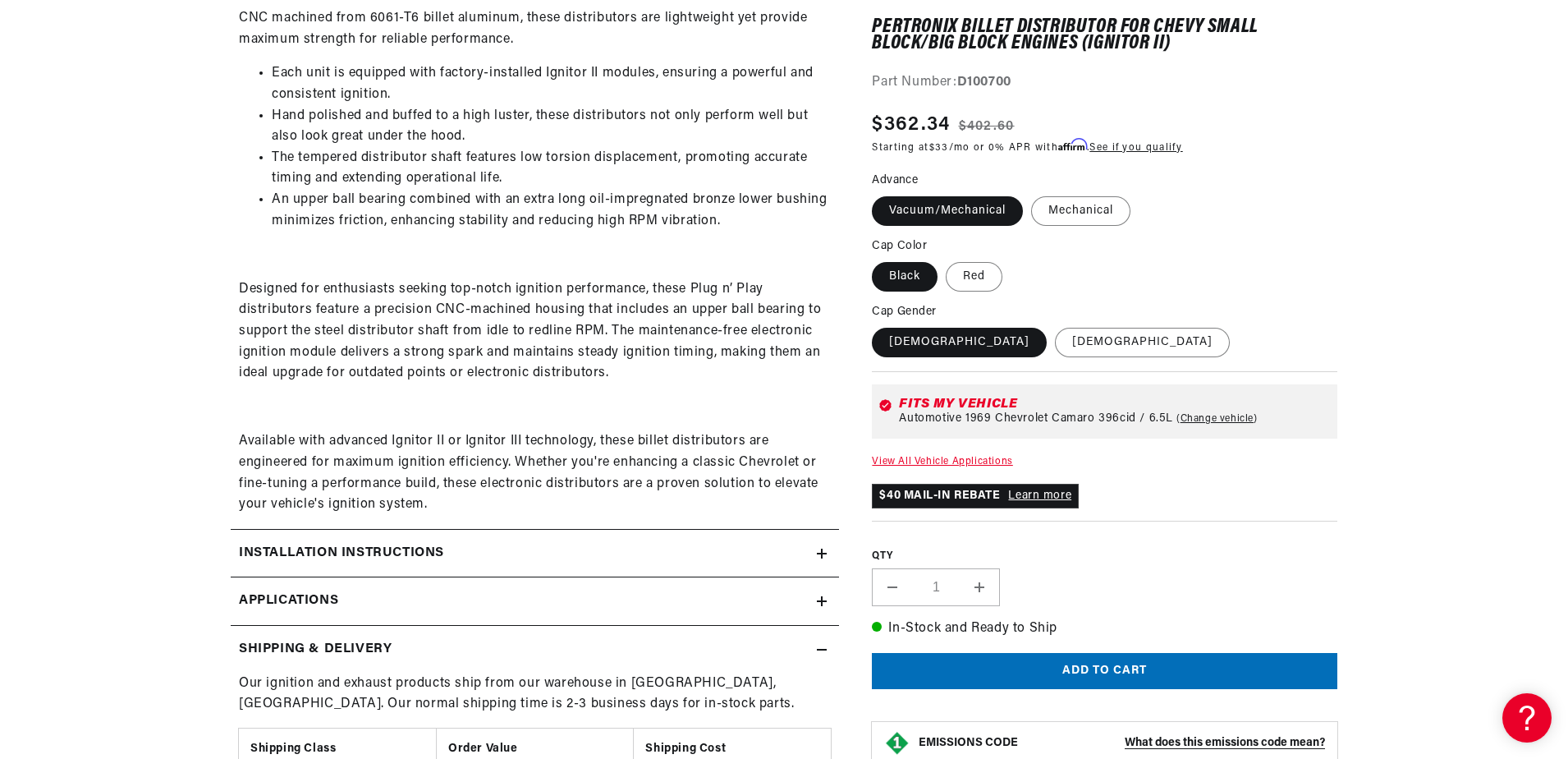
scroll to position [0, 1745]
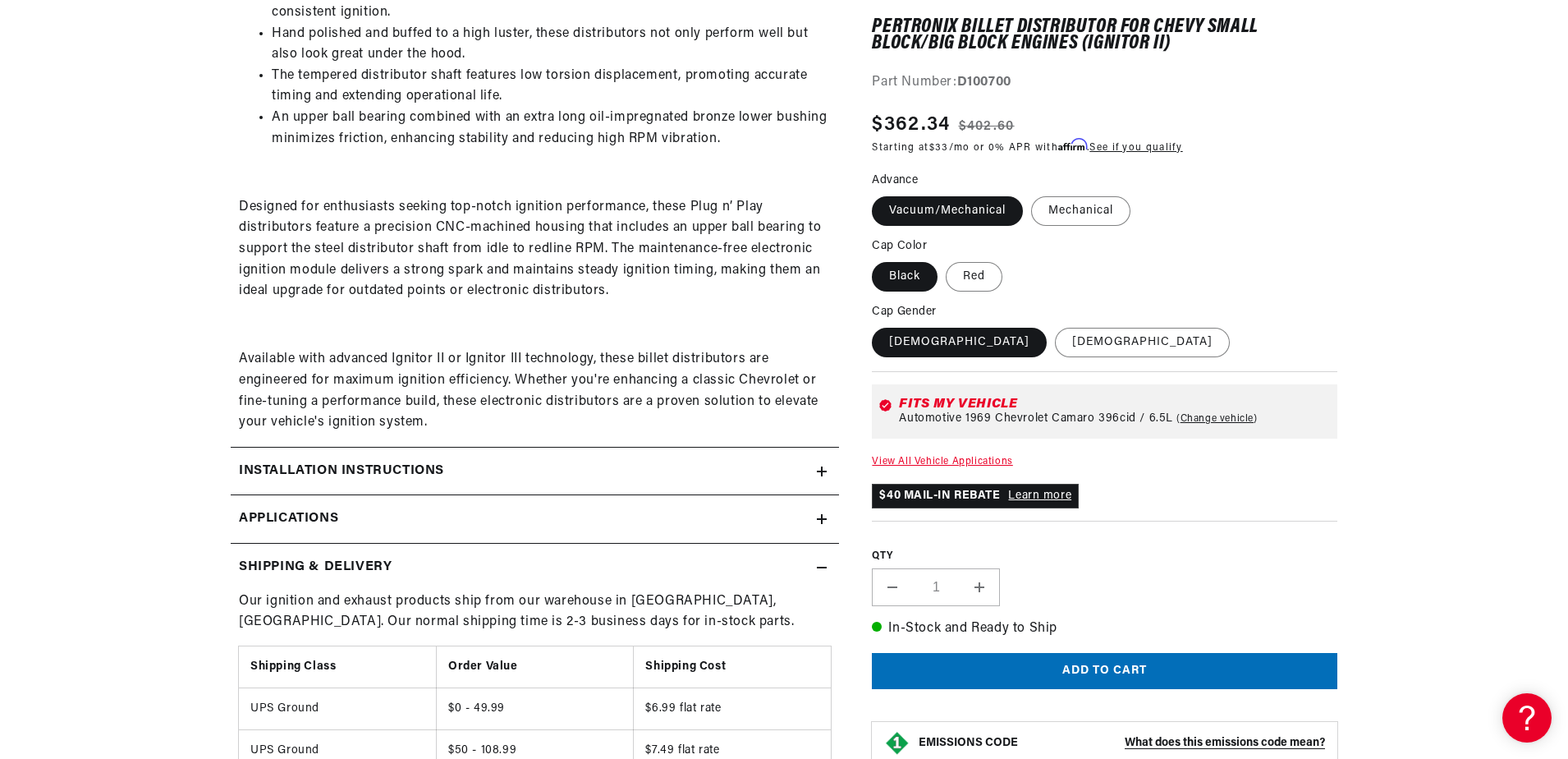
click at [547, 471] on div "Installation instructions" at bounding box center [523, 471] width 586 height 21
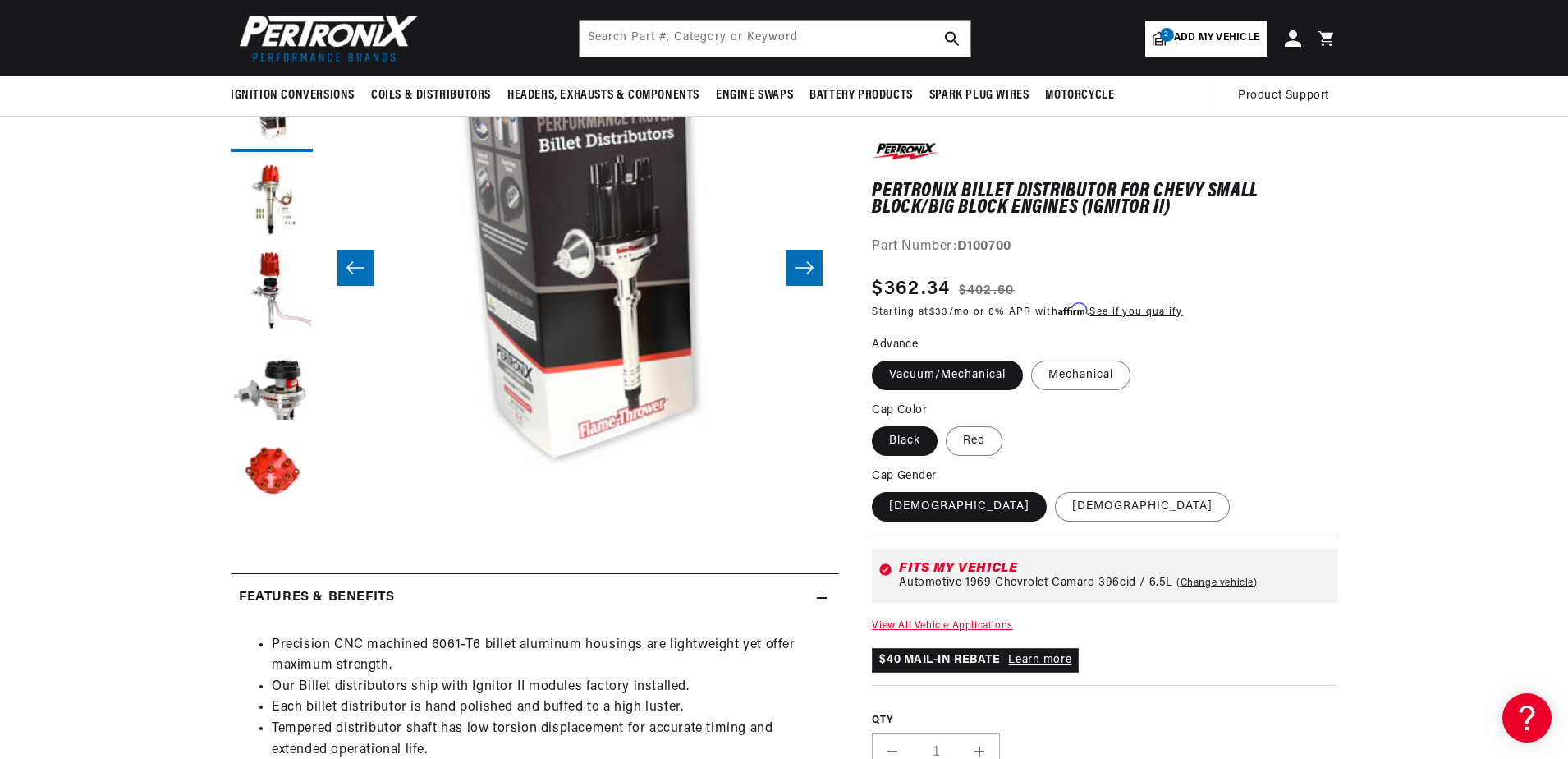
scroll to position [0, 49]
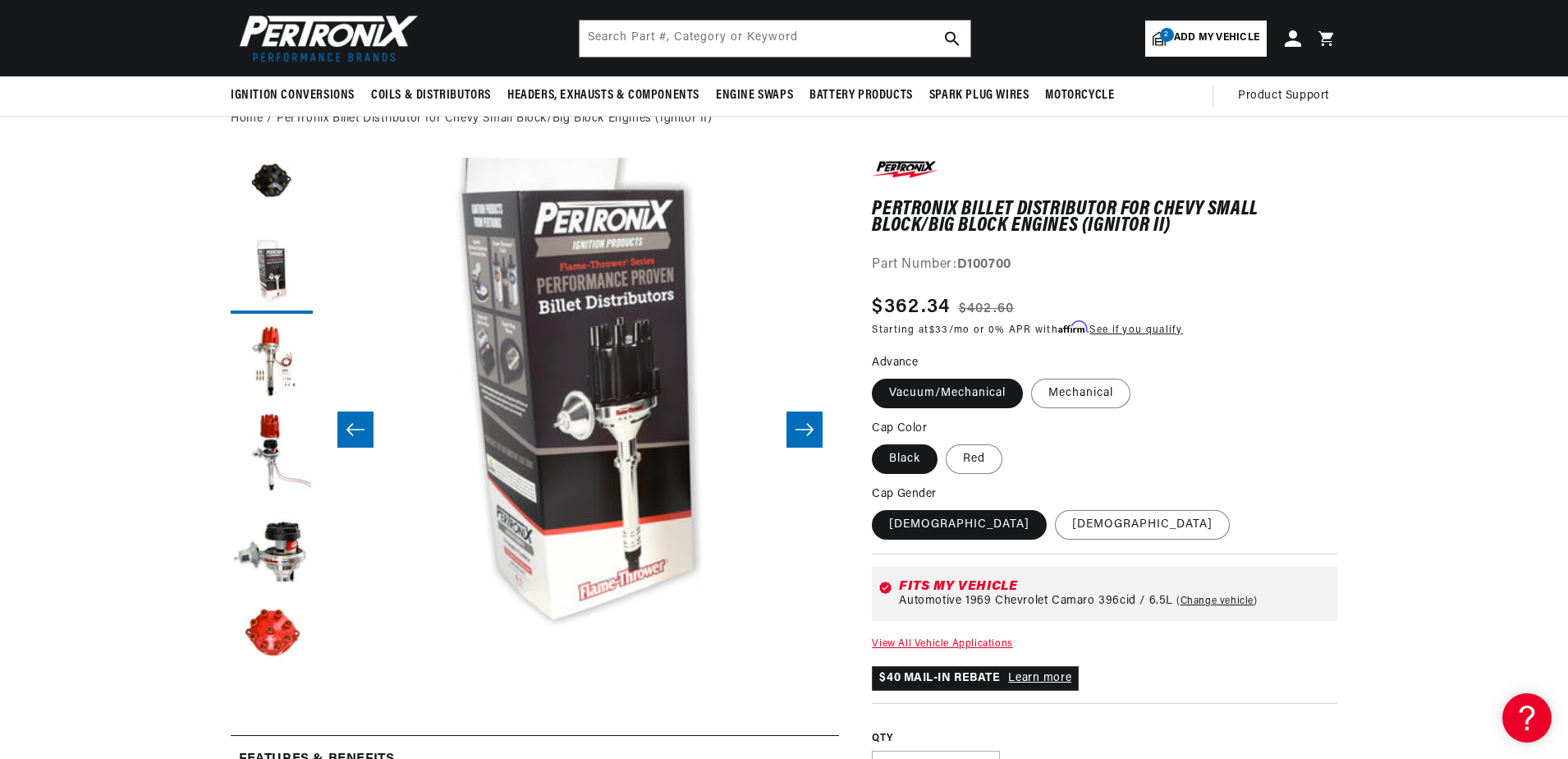
click at [809, 435] on icon "Slide right" at bounding box center [804, 429] width 18 height 12
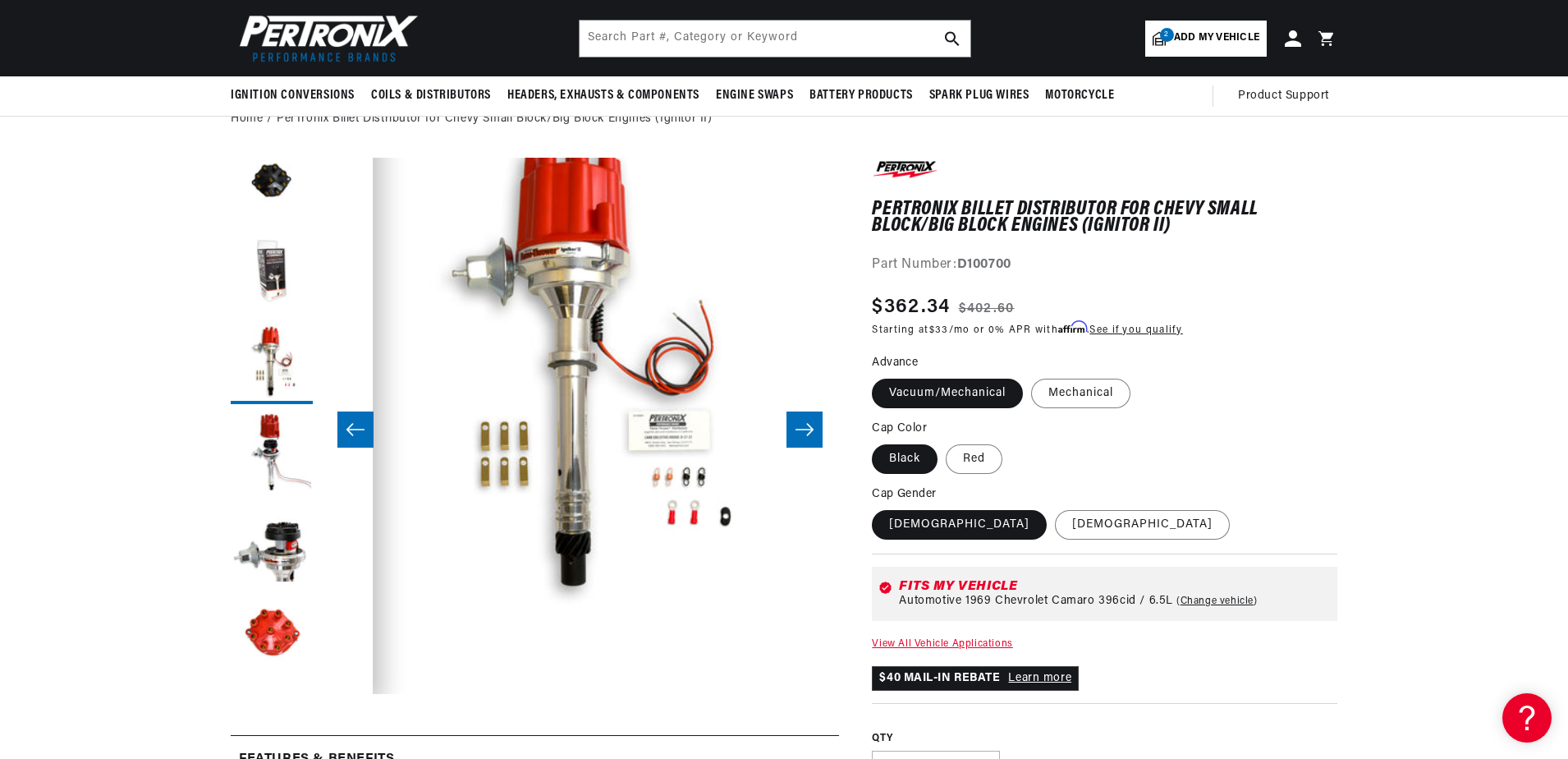
click at [809, 435] on icon "Slide right" at bounding box center [804, 429] width 18 height 12
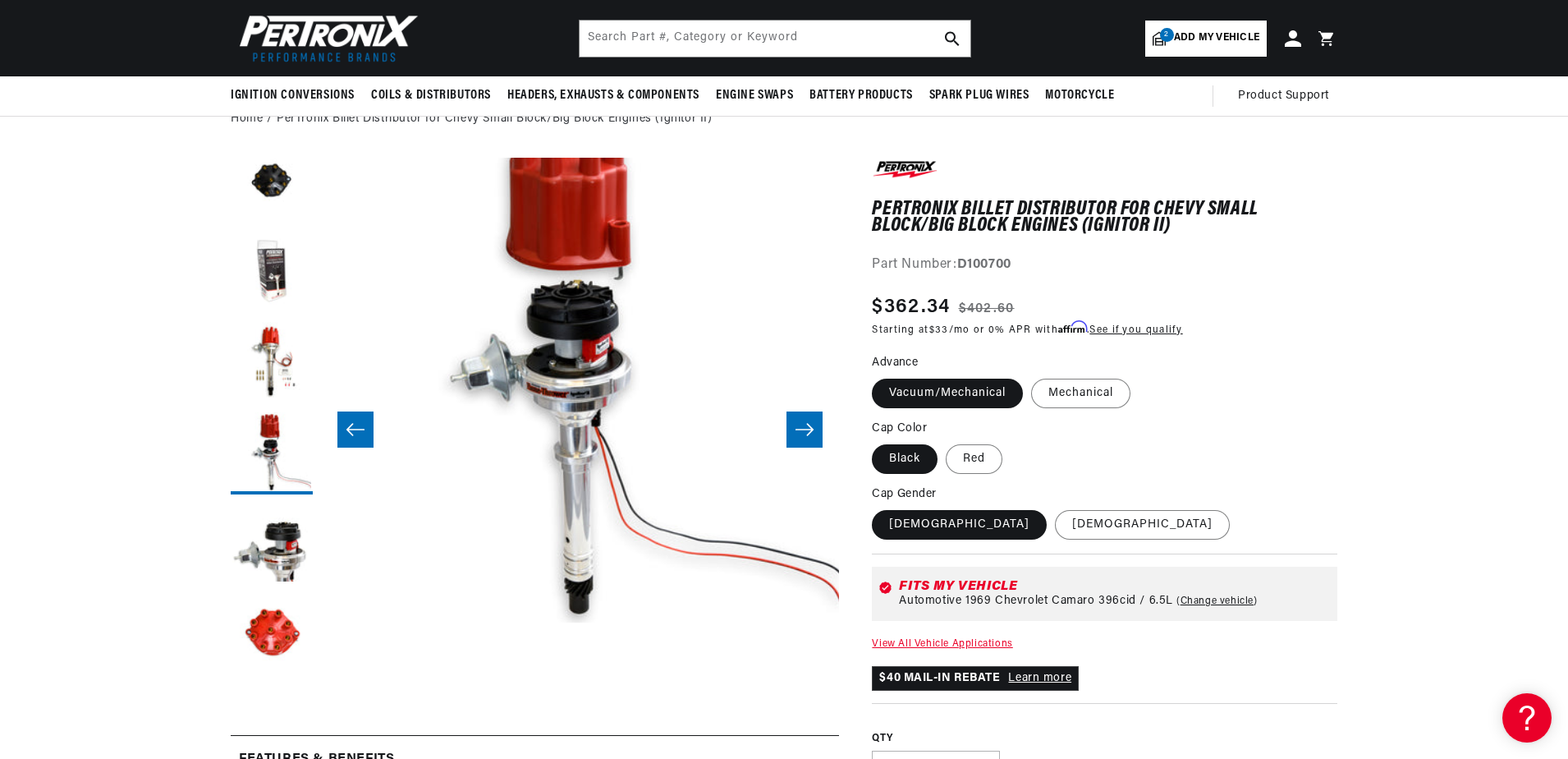
click at [809, 435] on icon "Slide right" at bounding box center [804, 429] width 18 height 12
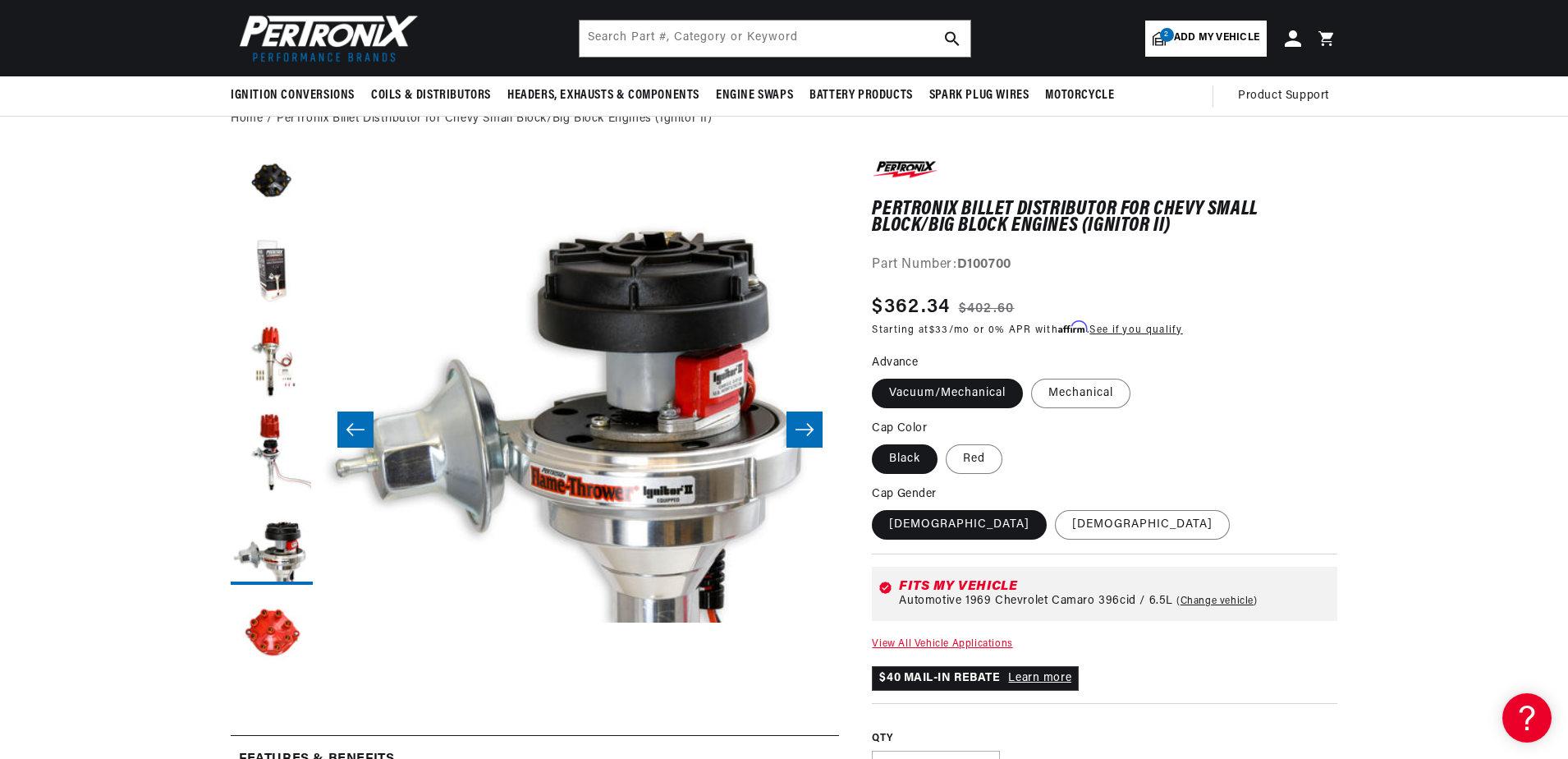
click at [809, 435] on icon "Slide right" at bounding box center [804, 429] width 18 height 12
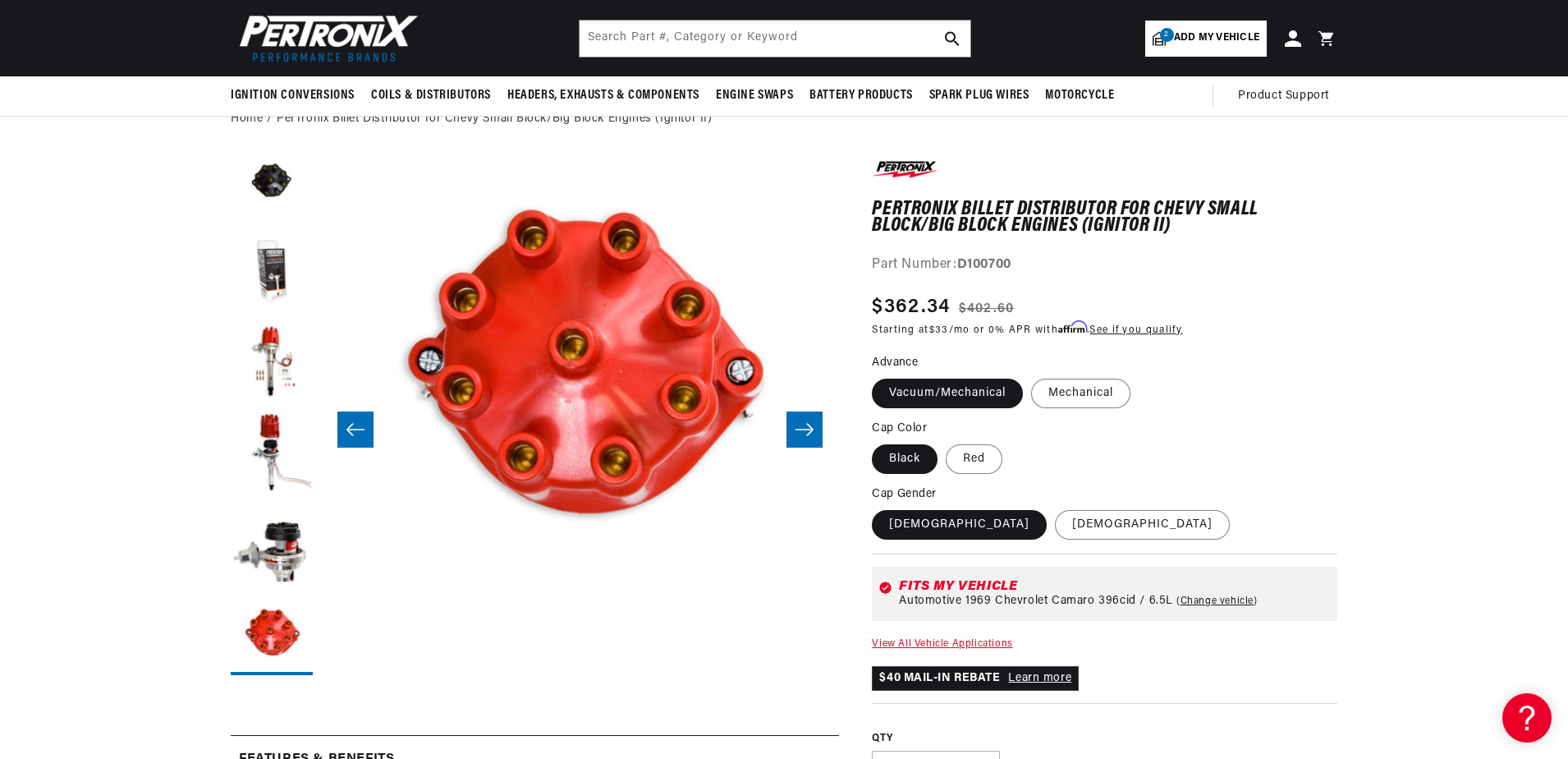
click at [802, 432] on icon "Slide right" at bounding box center [804, 429] width 20 height 16
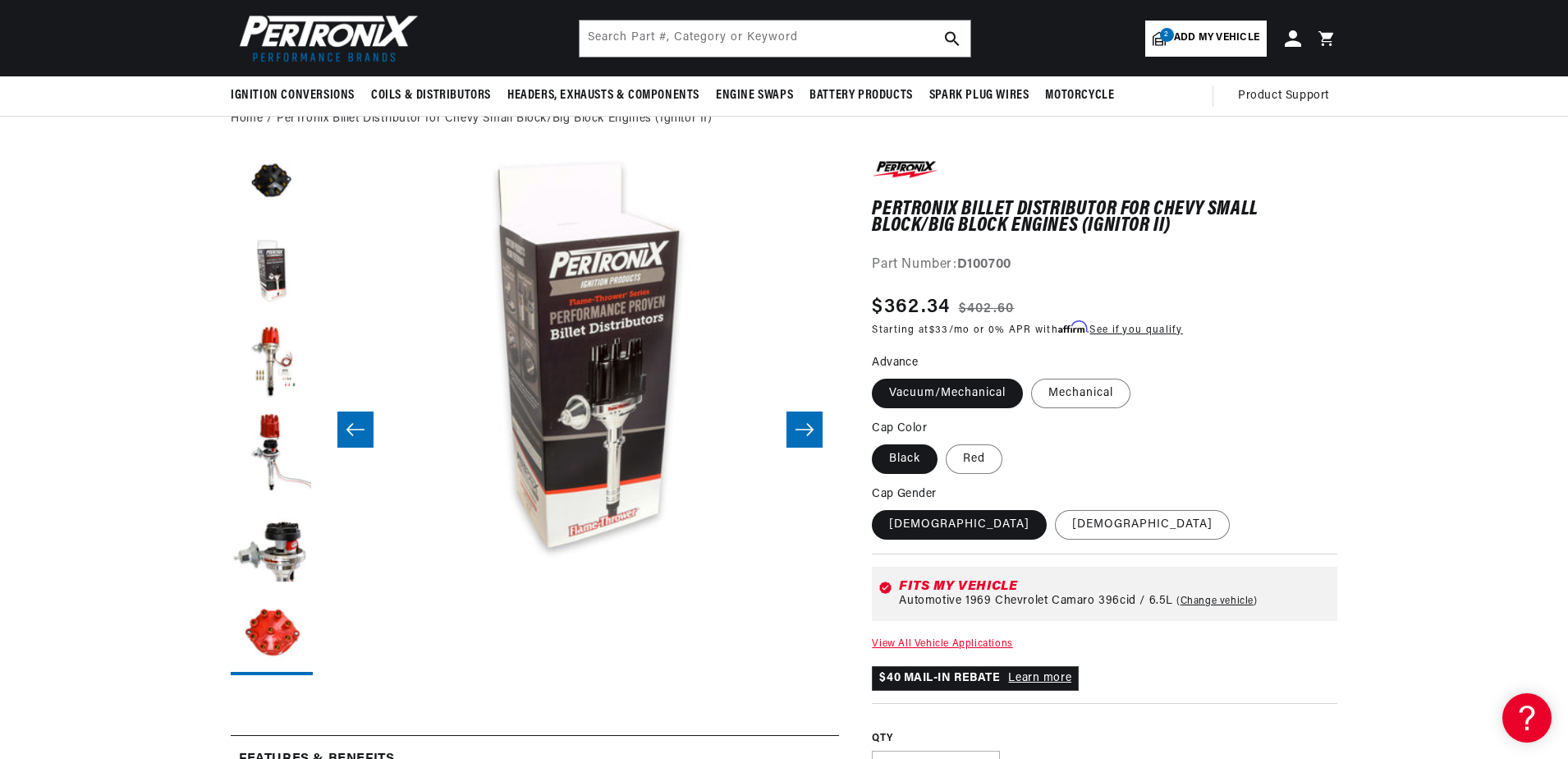
click at [802, 432] on icon "Slide right" at bounding box center [804, 429] width 20 height 16
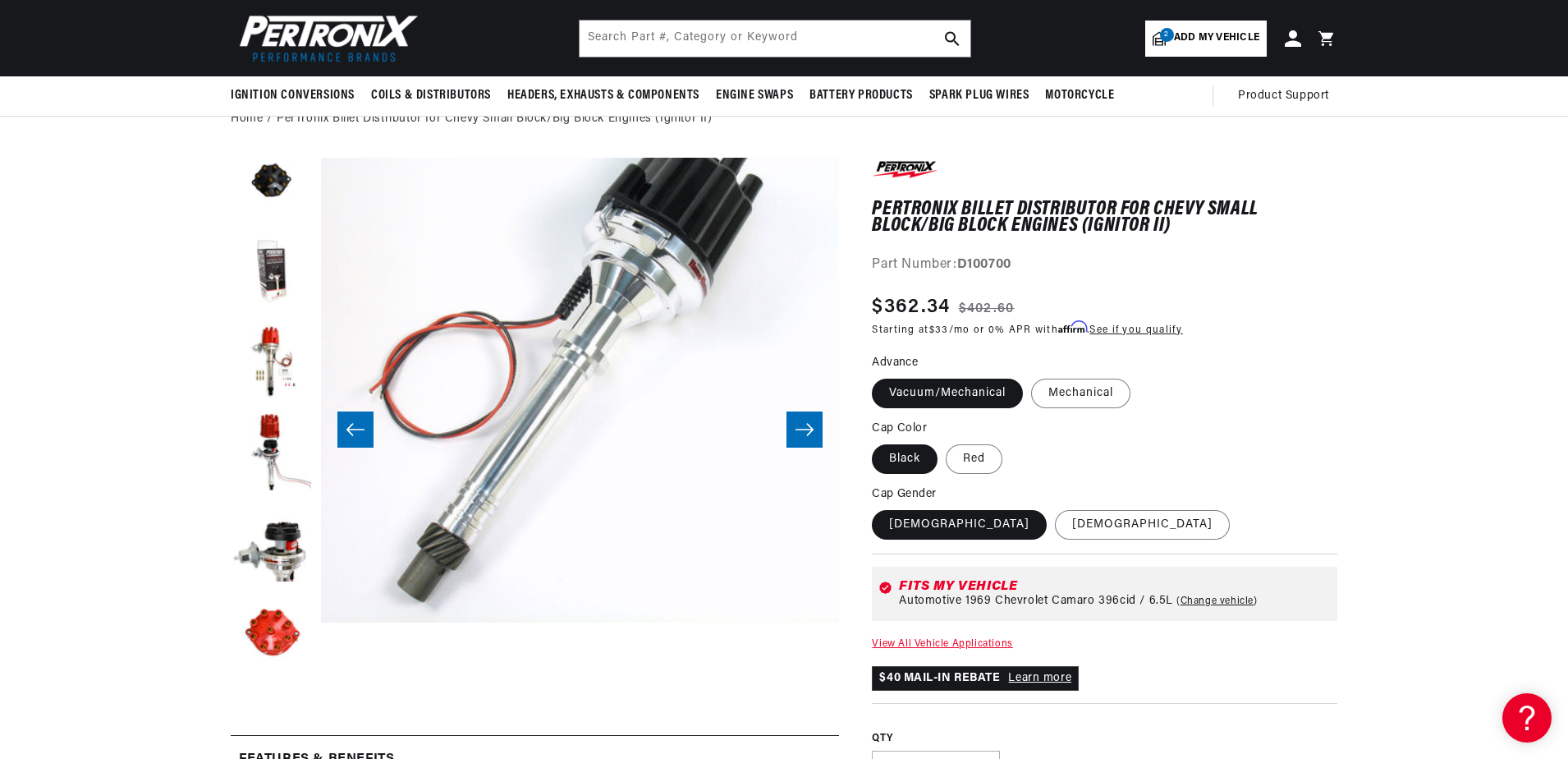
click at [802, 432] on icon "Slide right" at bounding box center [804, 429] width 20 height 16
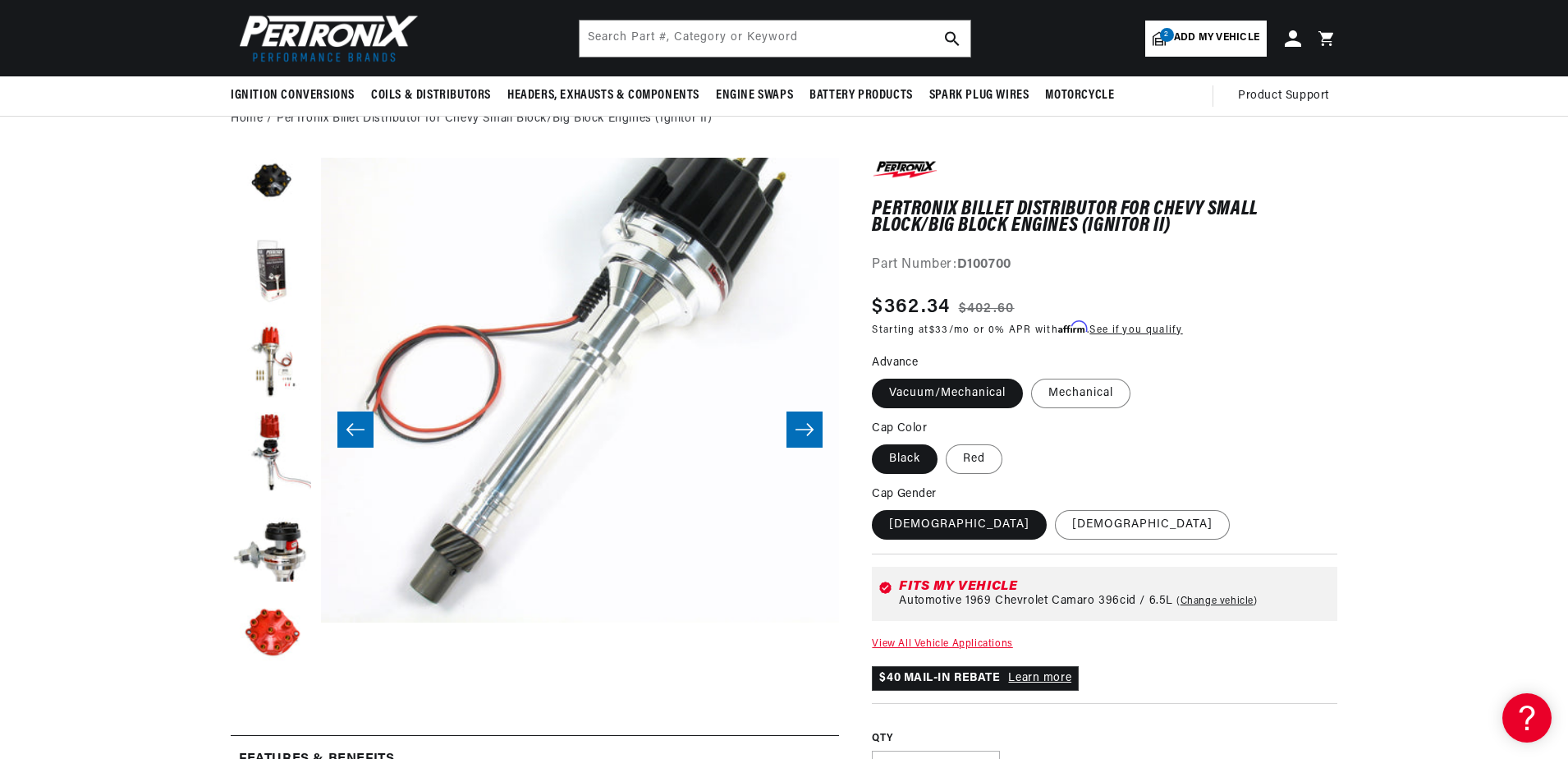
click at [802, 432] on icon "Slide right" at bounding box center [804, 429] width 20 height 16
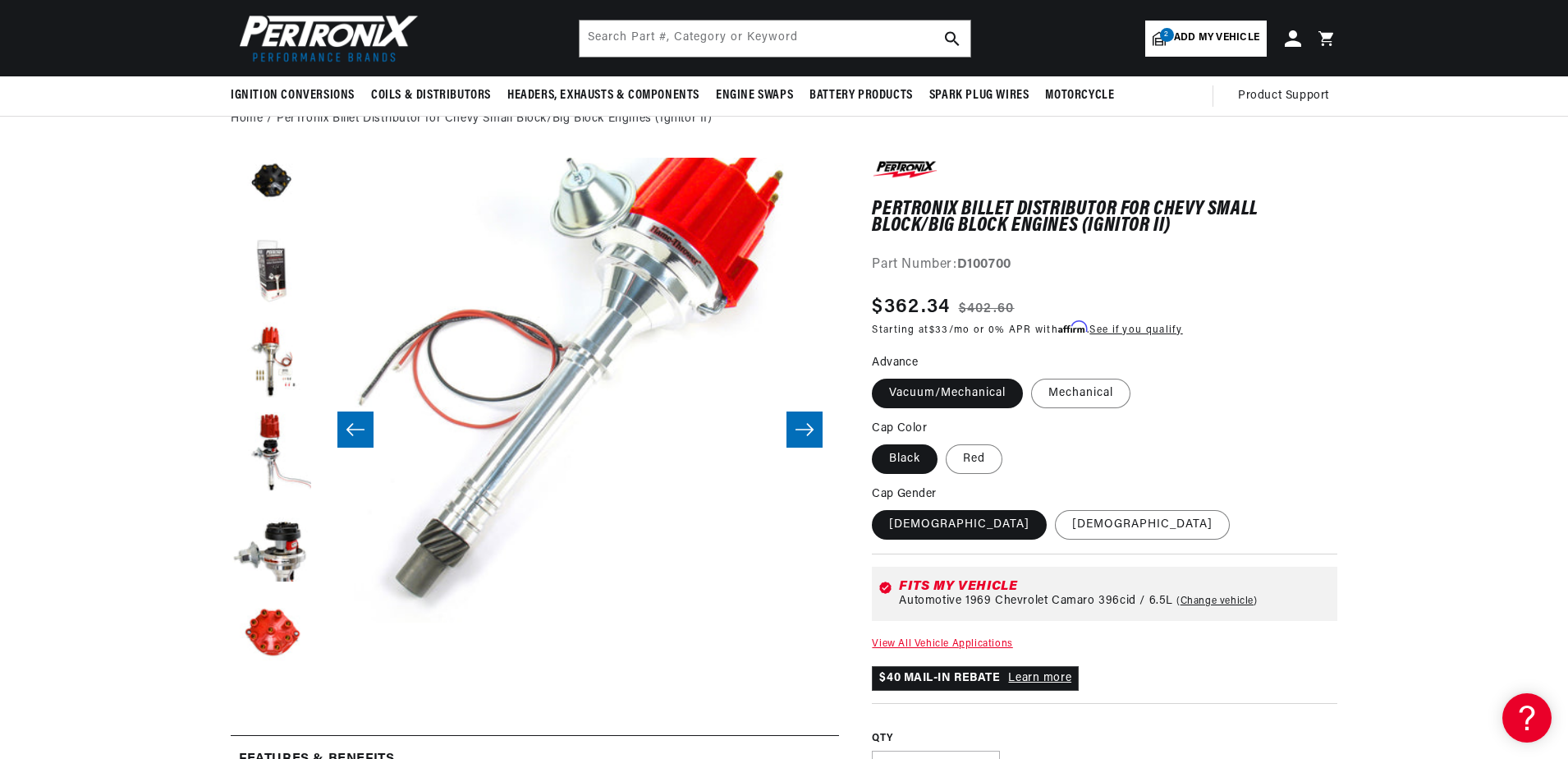
click at [802, 432] on icon "Slide right" at bounding box center [804, 429] width 20 height 16
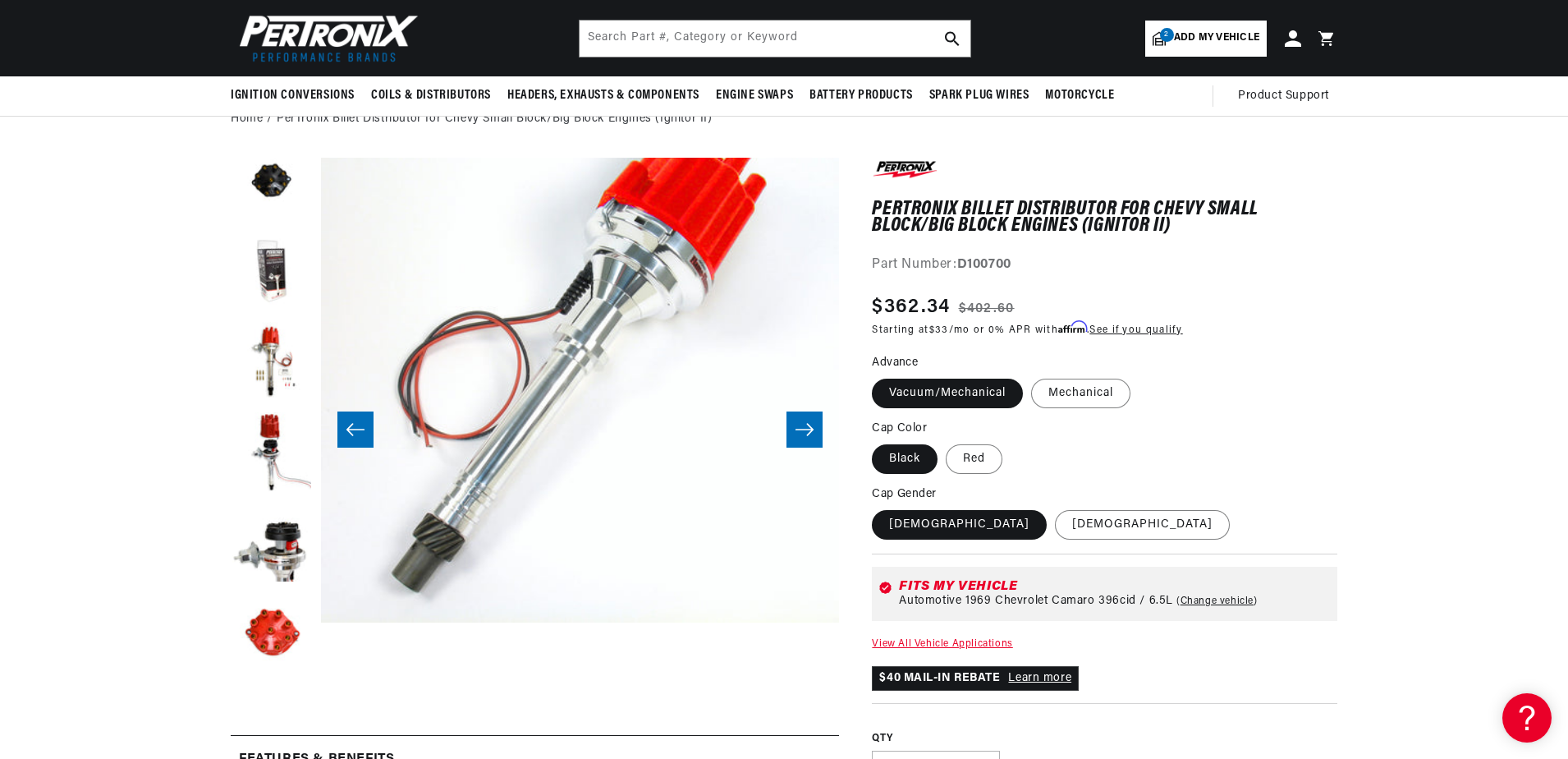
click at [802, 432] on icon "Slide right" at bounding box center [804, 429] width 20 height 16
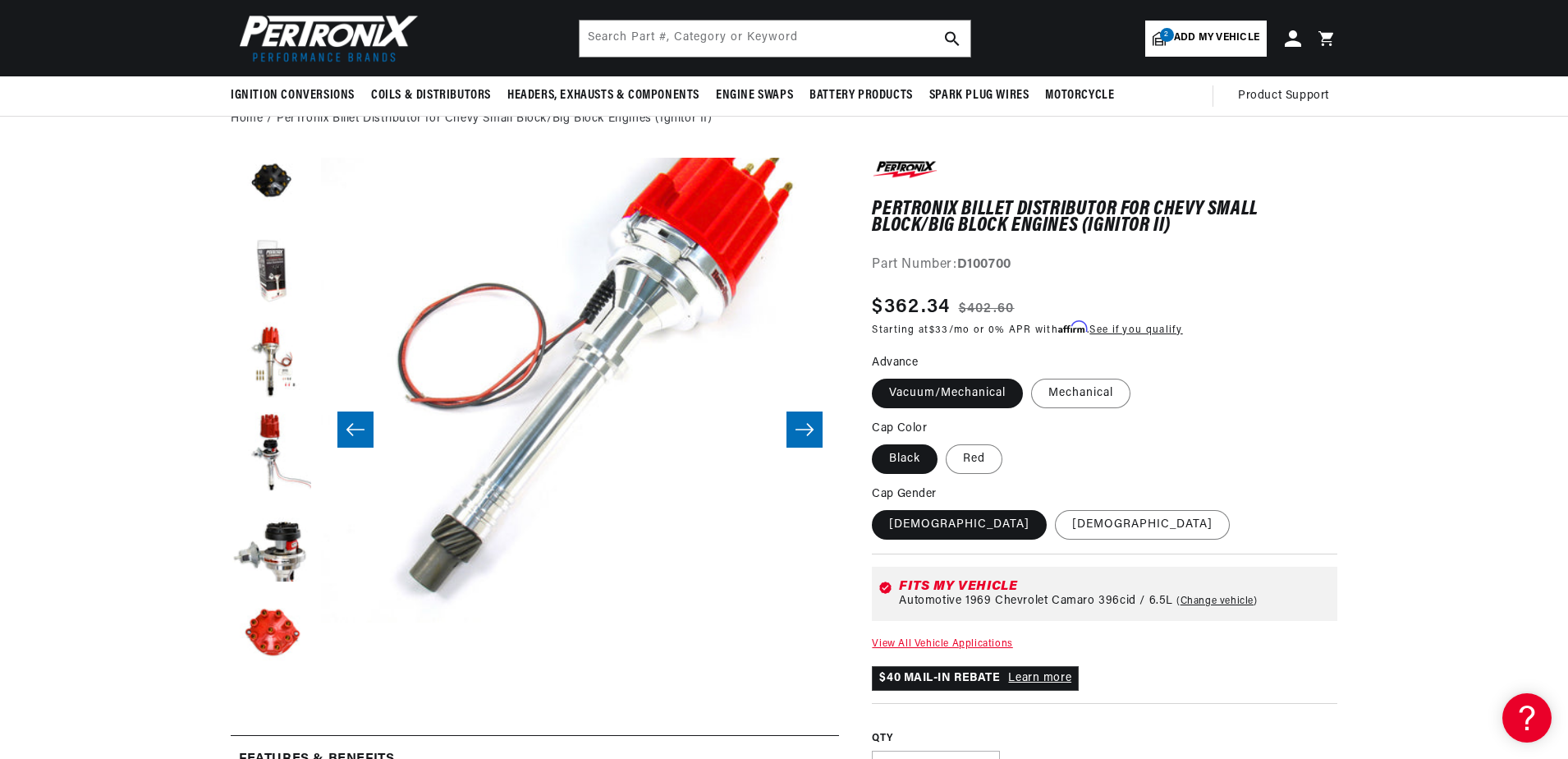
click at [802, 432] on icon "Slide right" at bounding box center [804, 429] width 20 height 16
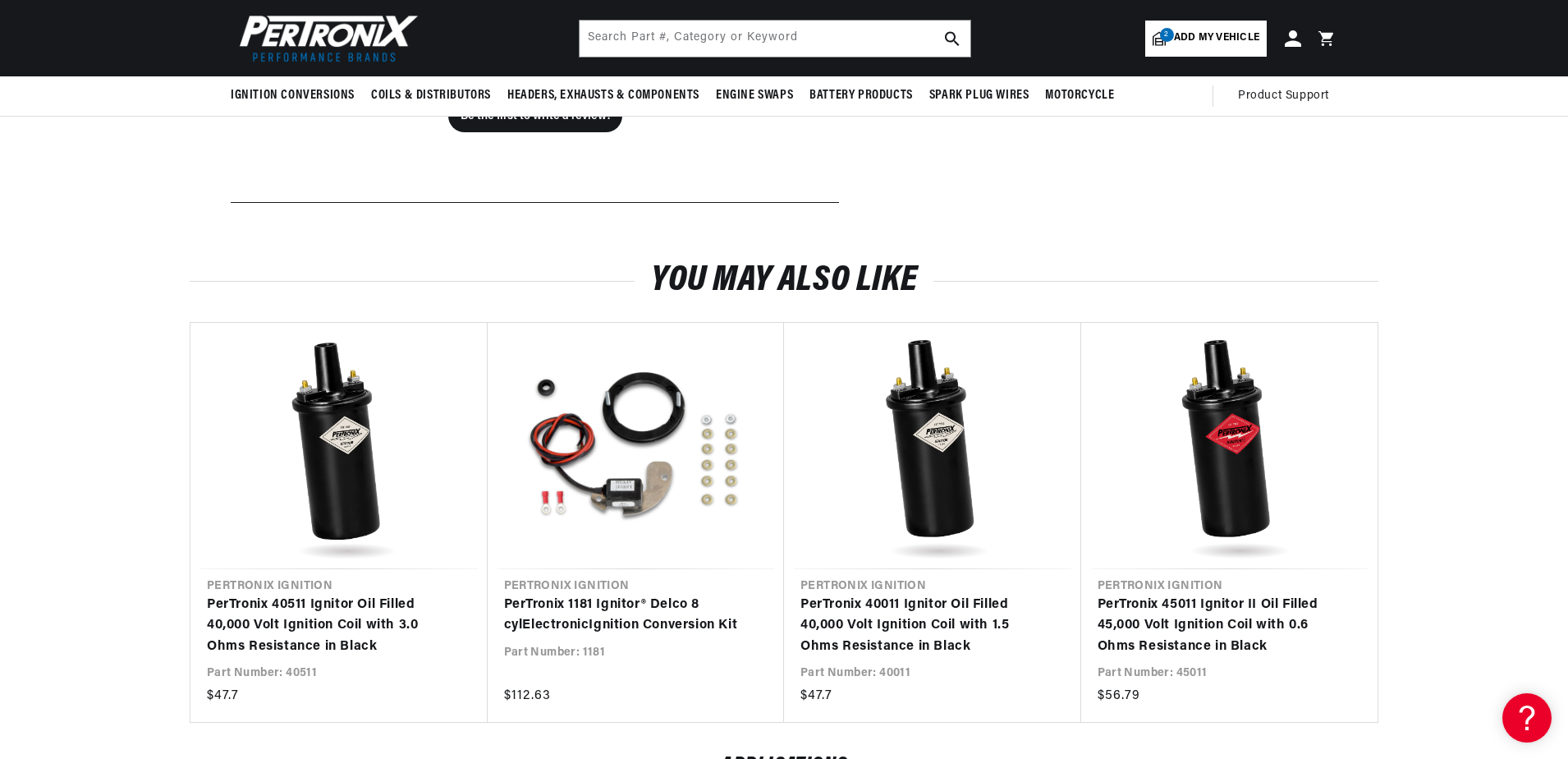
scroll to position [0, 0]
click at [1177, 36] on span "Add my vehicle" at bounding box center [1217, 38] width 85 height 15
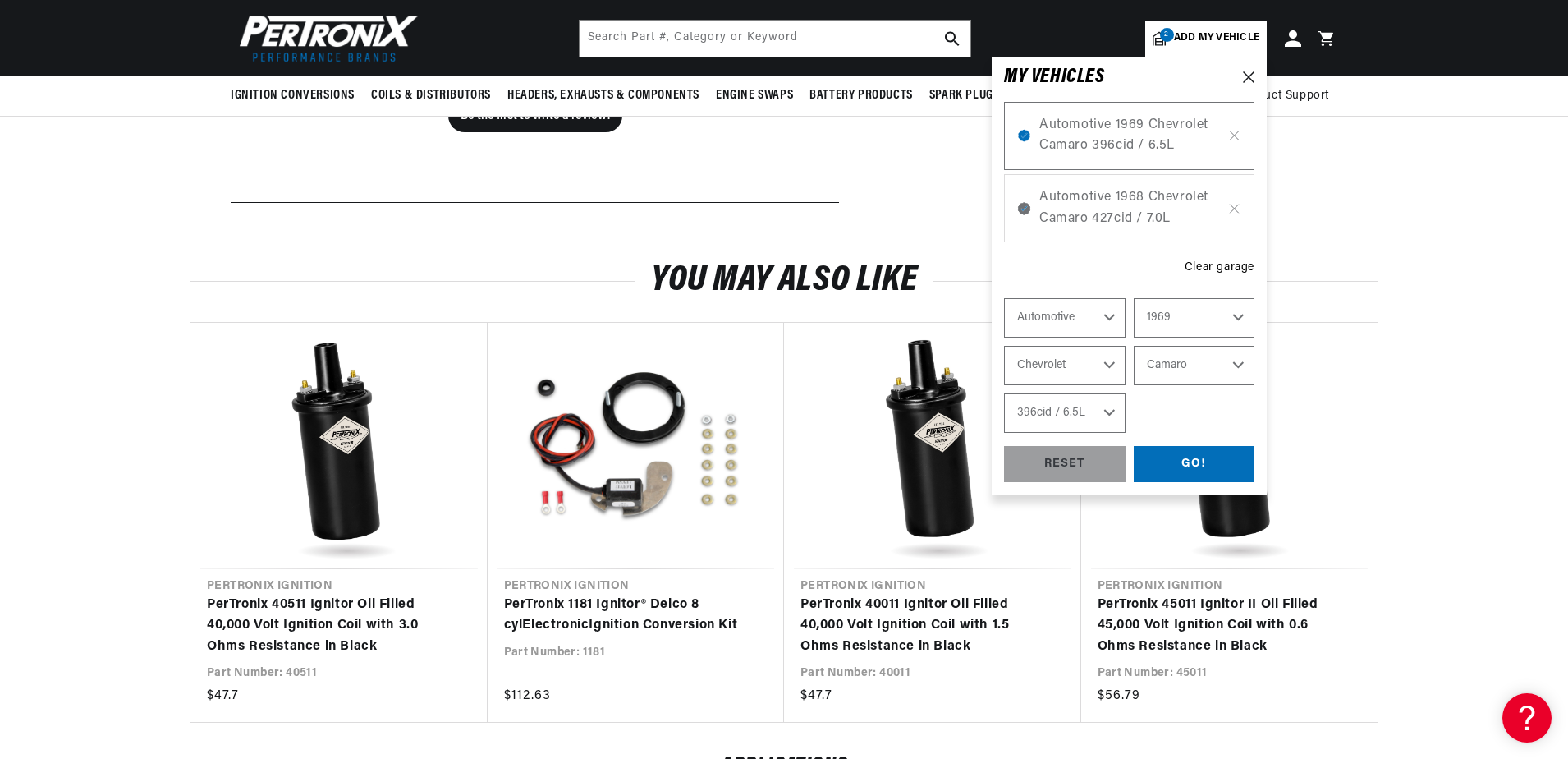
select select "Year"
select select "Make"
select select "Model"
select select "Engine"
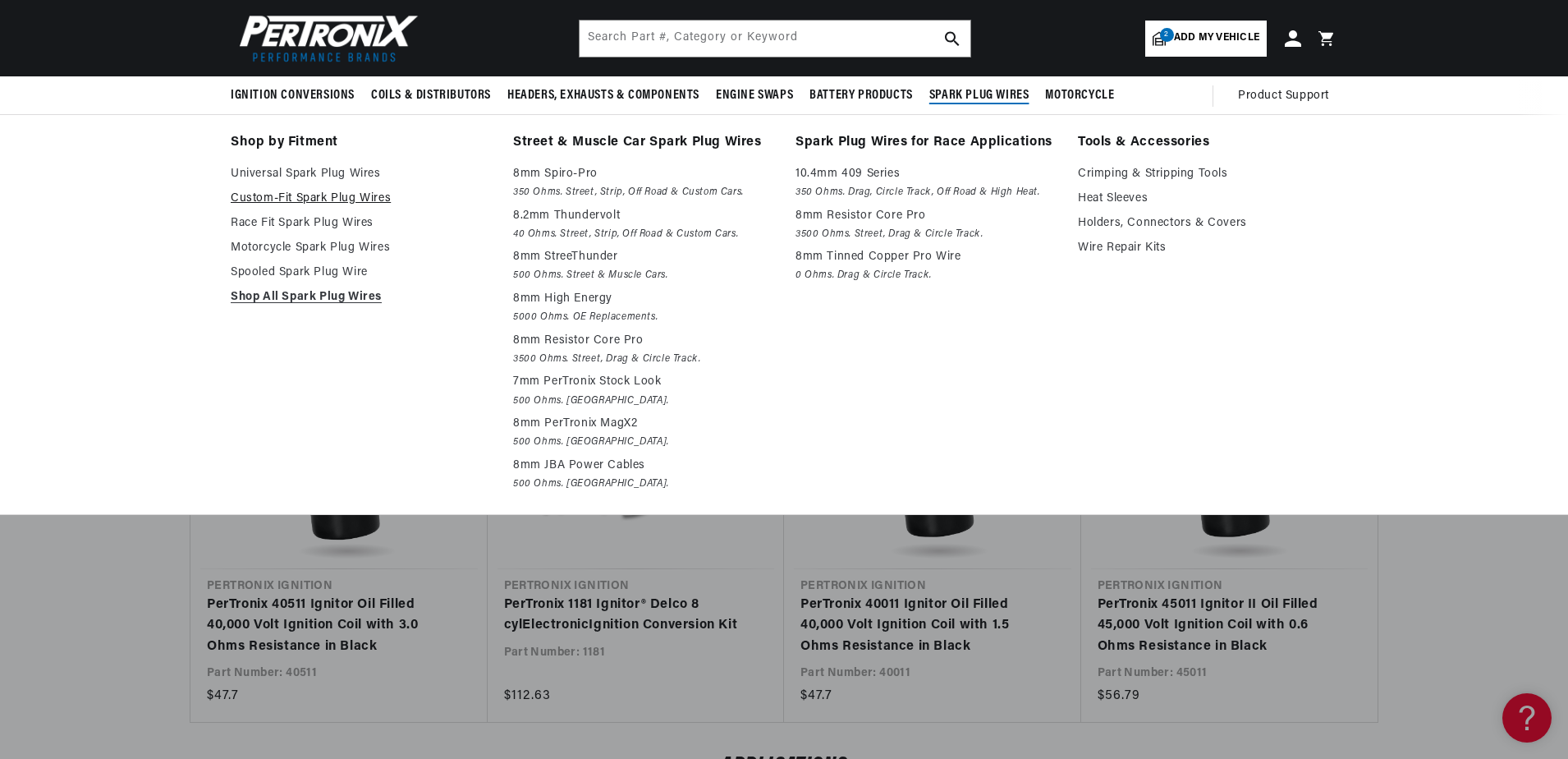
scroll to position [0, 1756]
click at [551, 378] on p "7mm PerTronix Stock Look" at bounding box center [643, 382] width 259 height 20
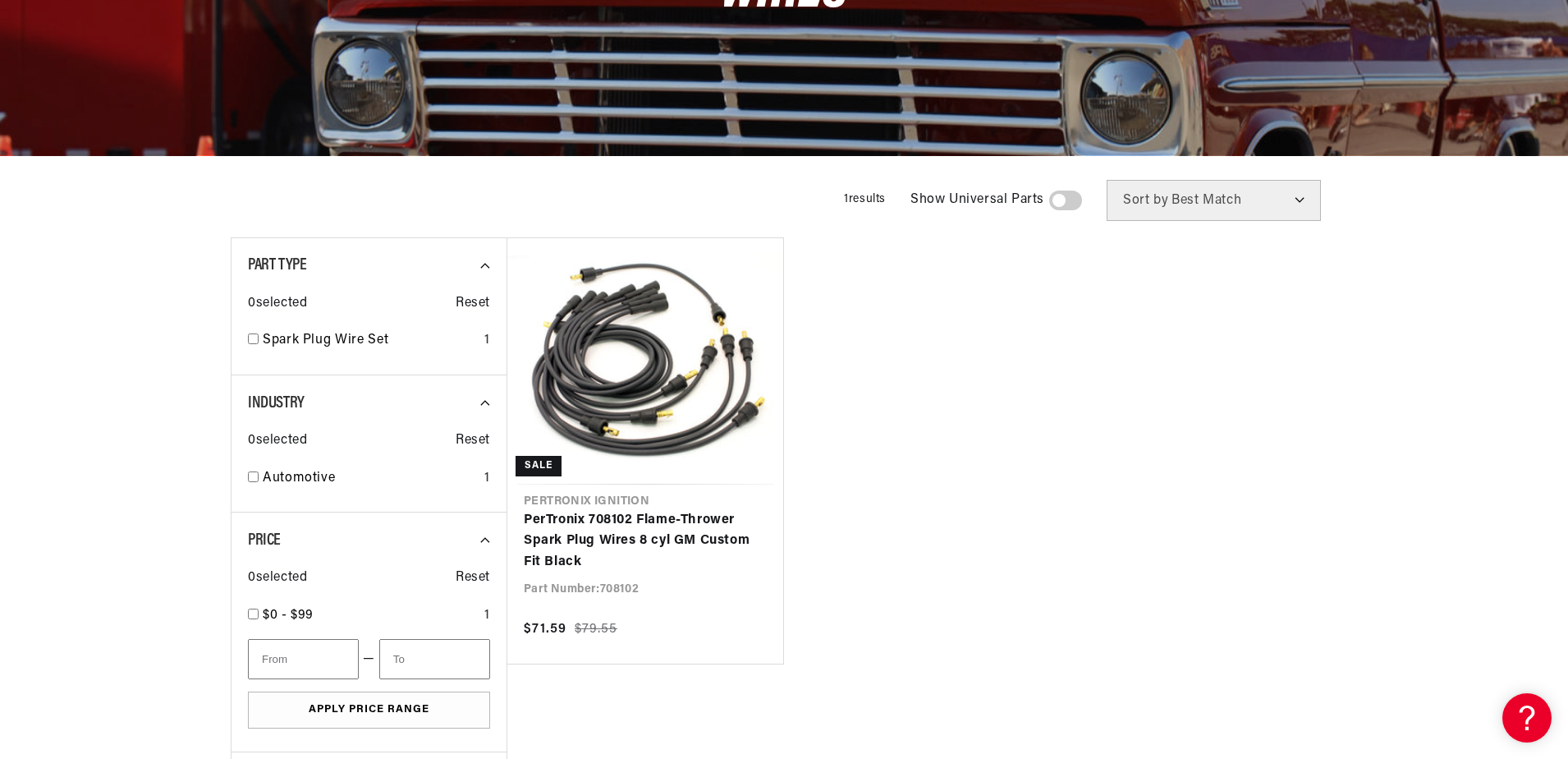
scroll to position [329, 0]
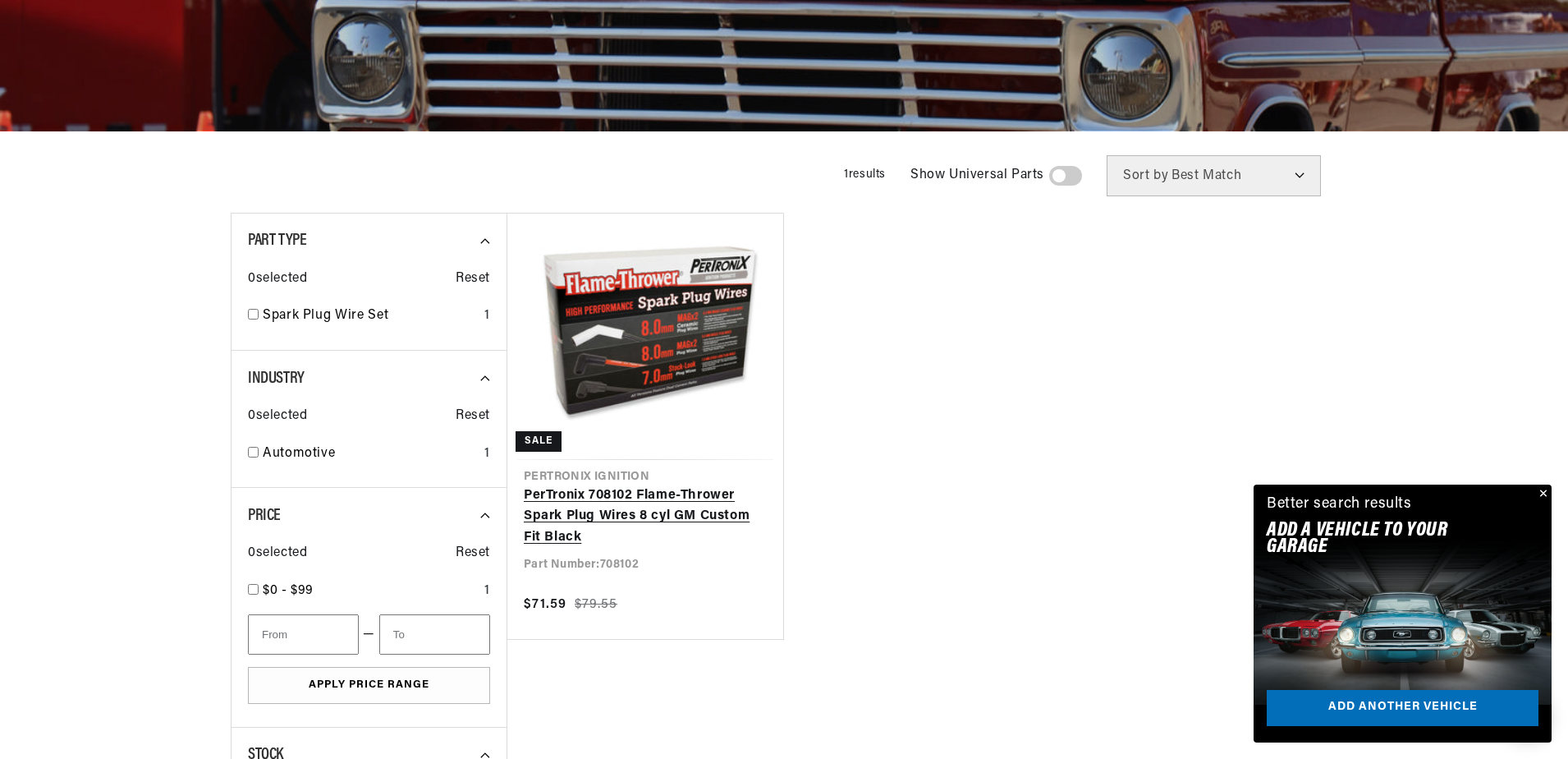
click at [644, 511] on link "PerTronix 708102 Flame-Thrower Spark Plug Wires 8 cyl GM Custom Fit Black" at bounding box center [645, 517] width 243 height 63
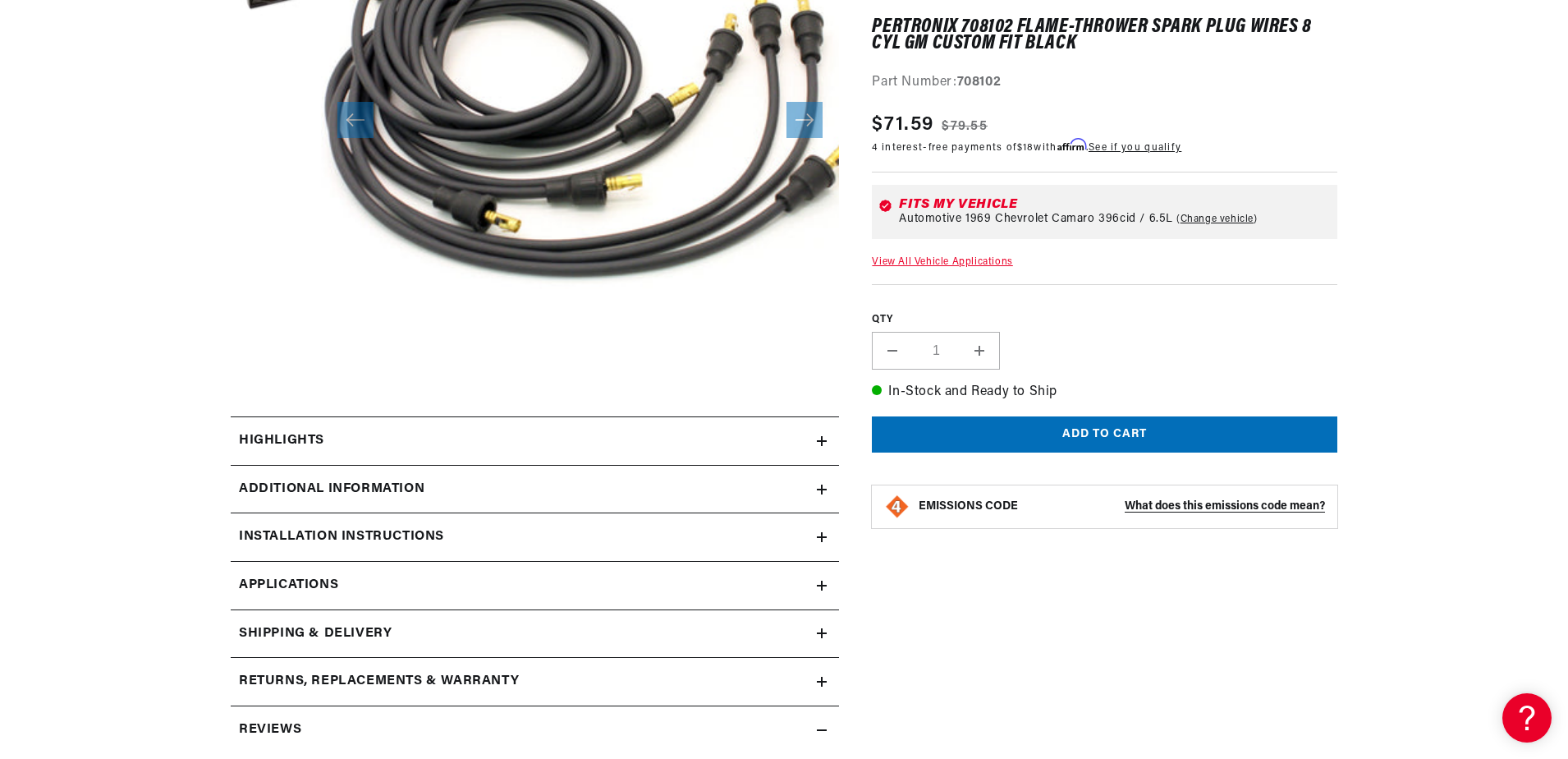
scroll to position [575, 0]
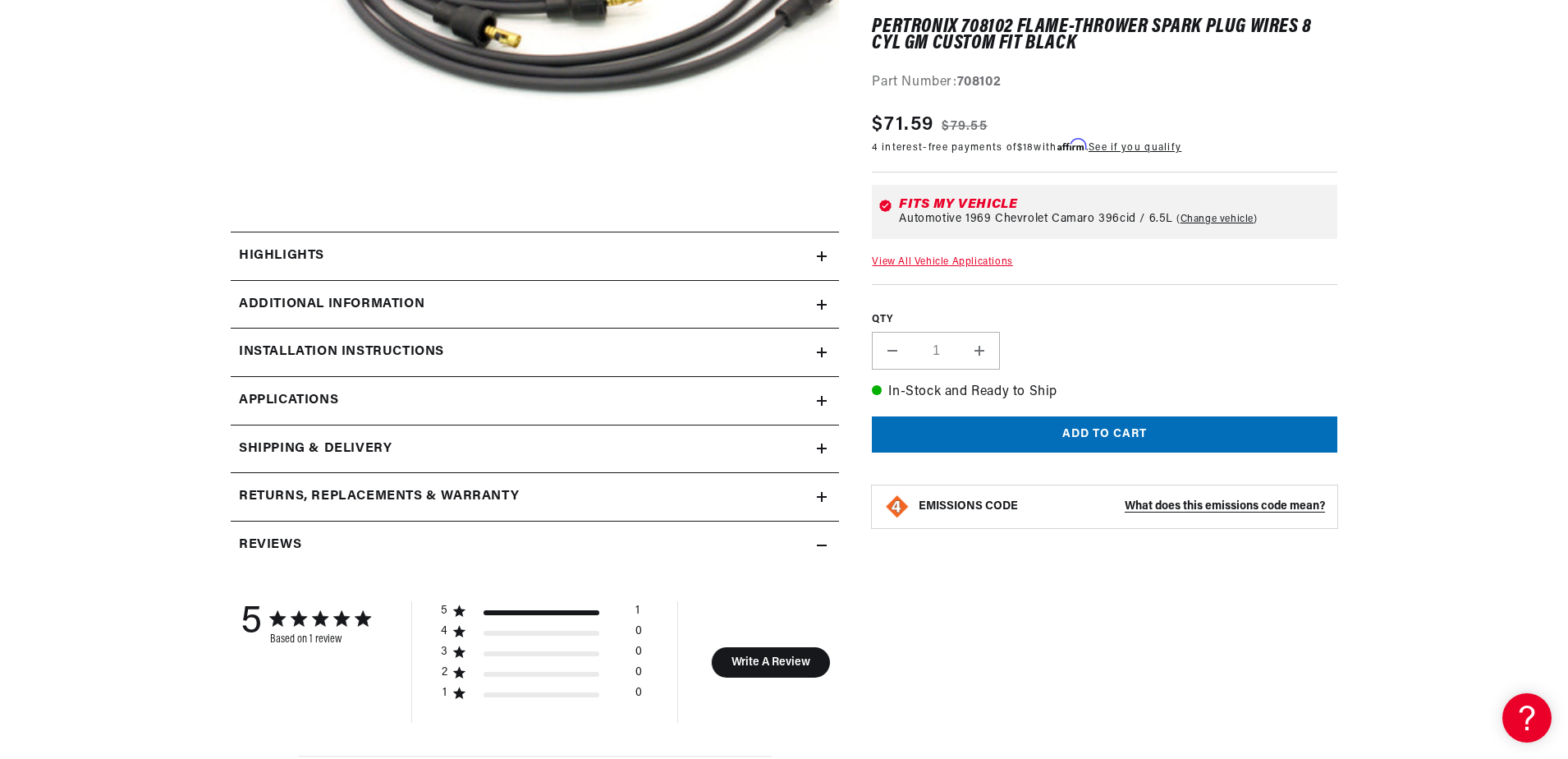
click at [374, 261] on div "Highlights" at bounding box center [523, 256] width 586 height 21
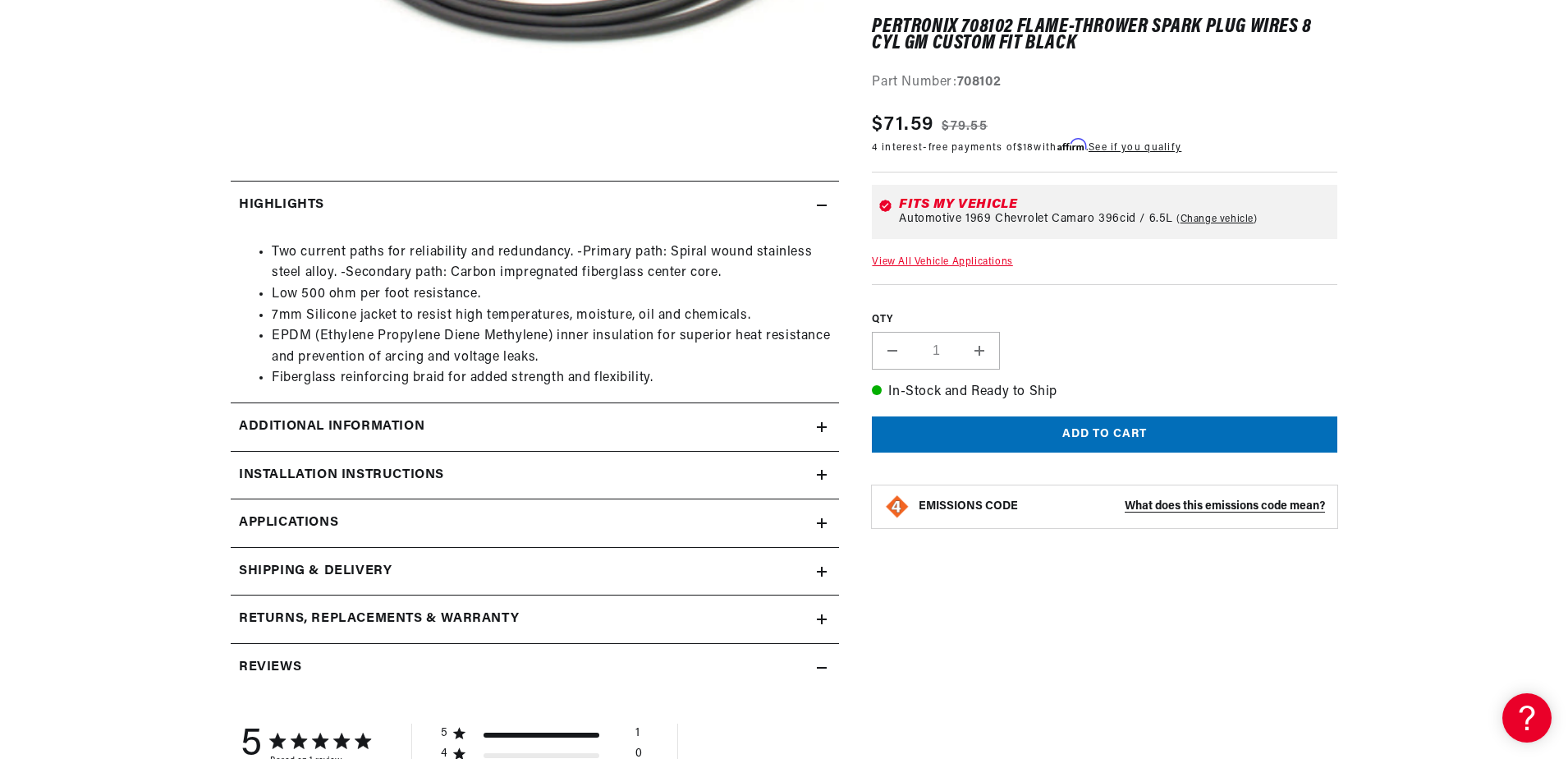
scroll to position [739, 0]
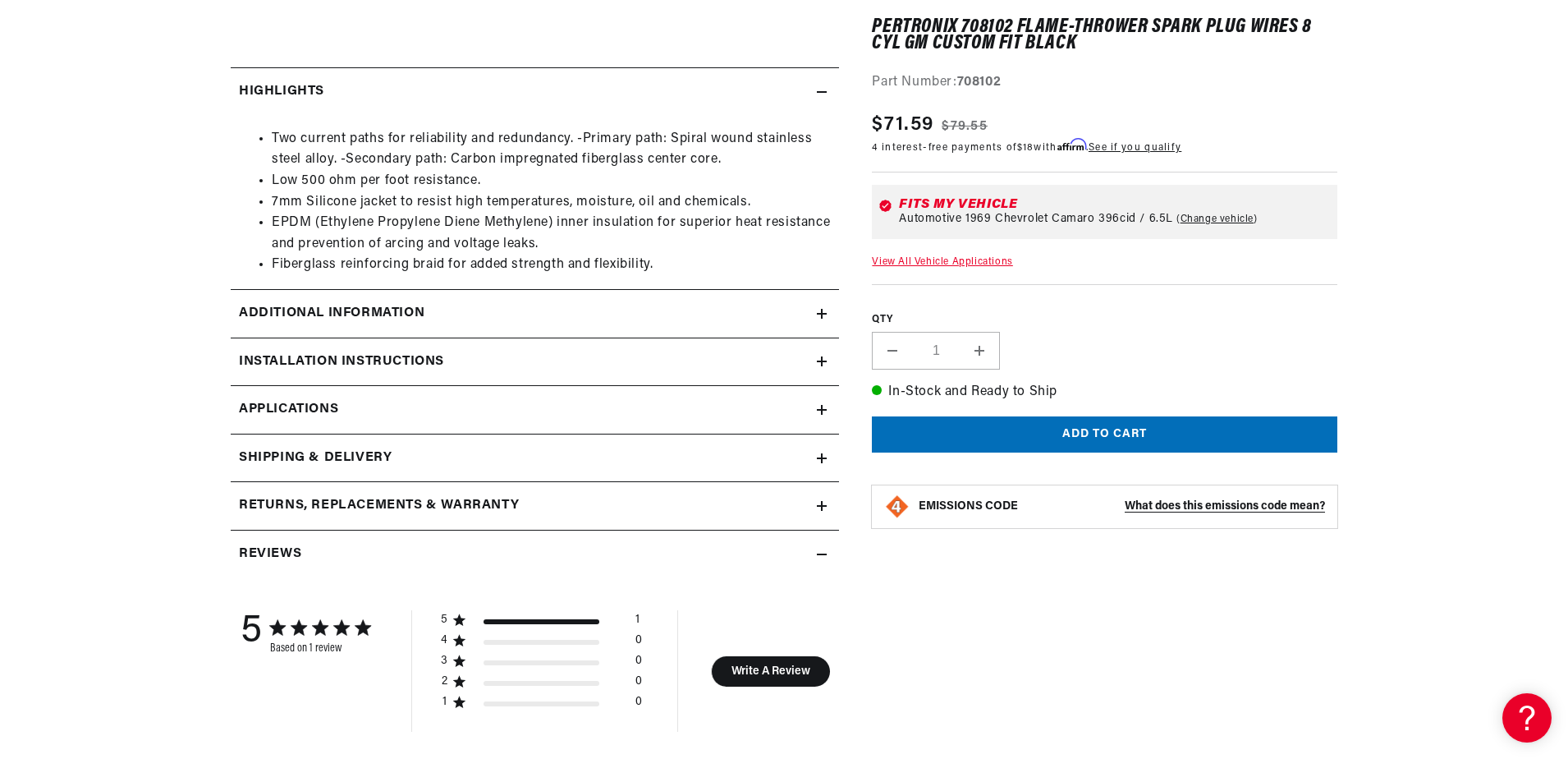
click at [423, 304] on h2 "Additional Information" at bounding box center [331, 313] width 185 height 21
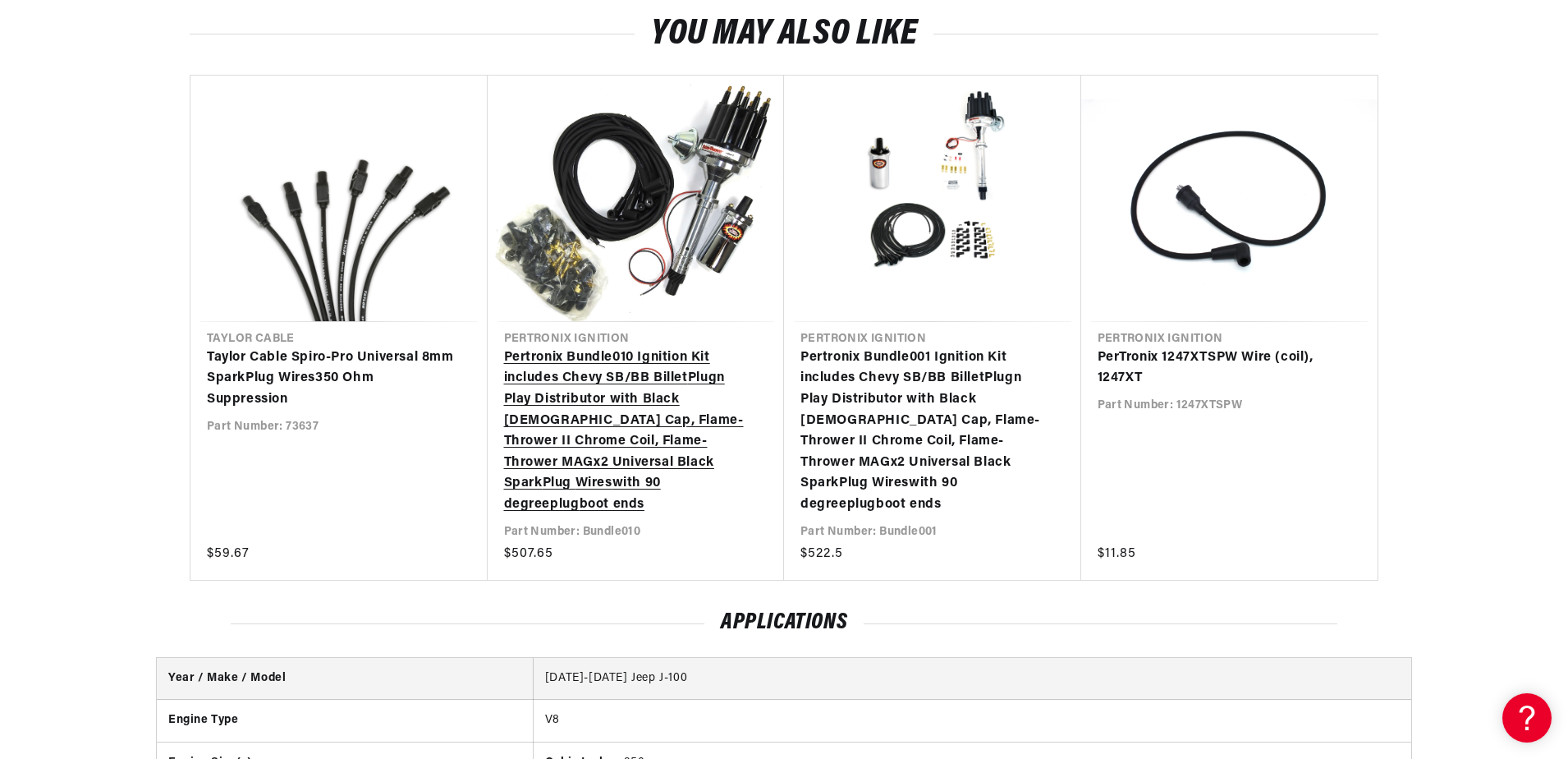
scroll to position [0, 1756]
click at [629, 417] on link "Pertronix Bundle010 Ignition Kit includes Chevy SB/BB Billet Plug n Play Distri…" at bounding box center [628, 431] width 248 height 168
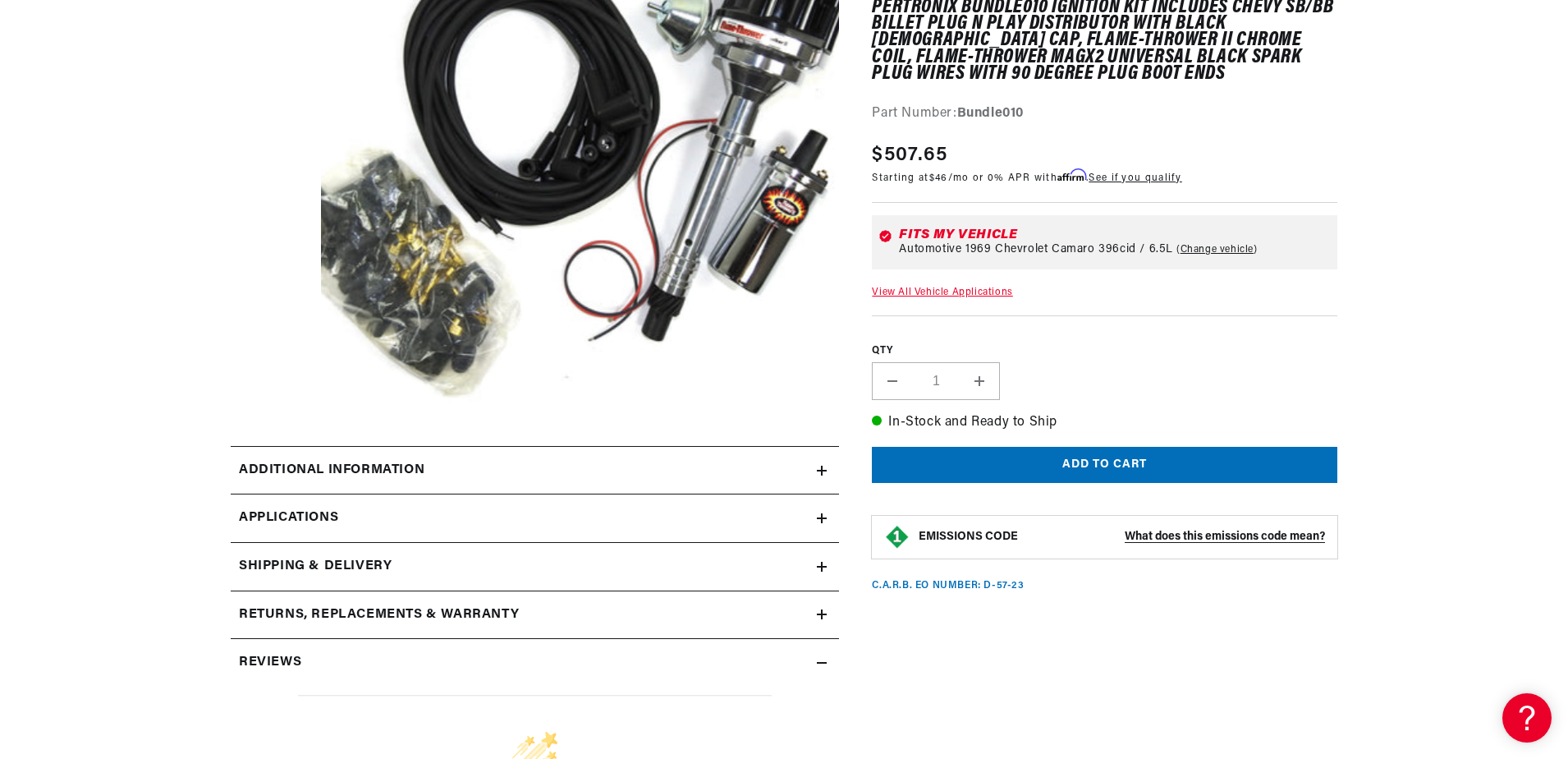
scroll to position [329, 0]
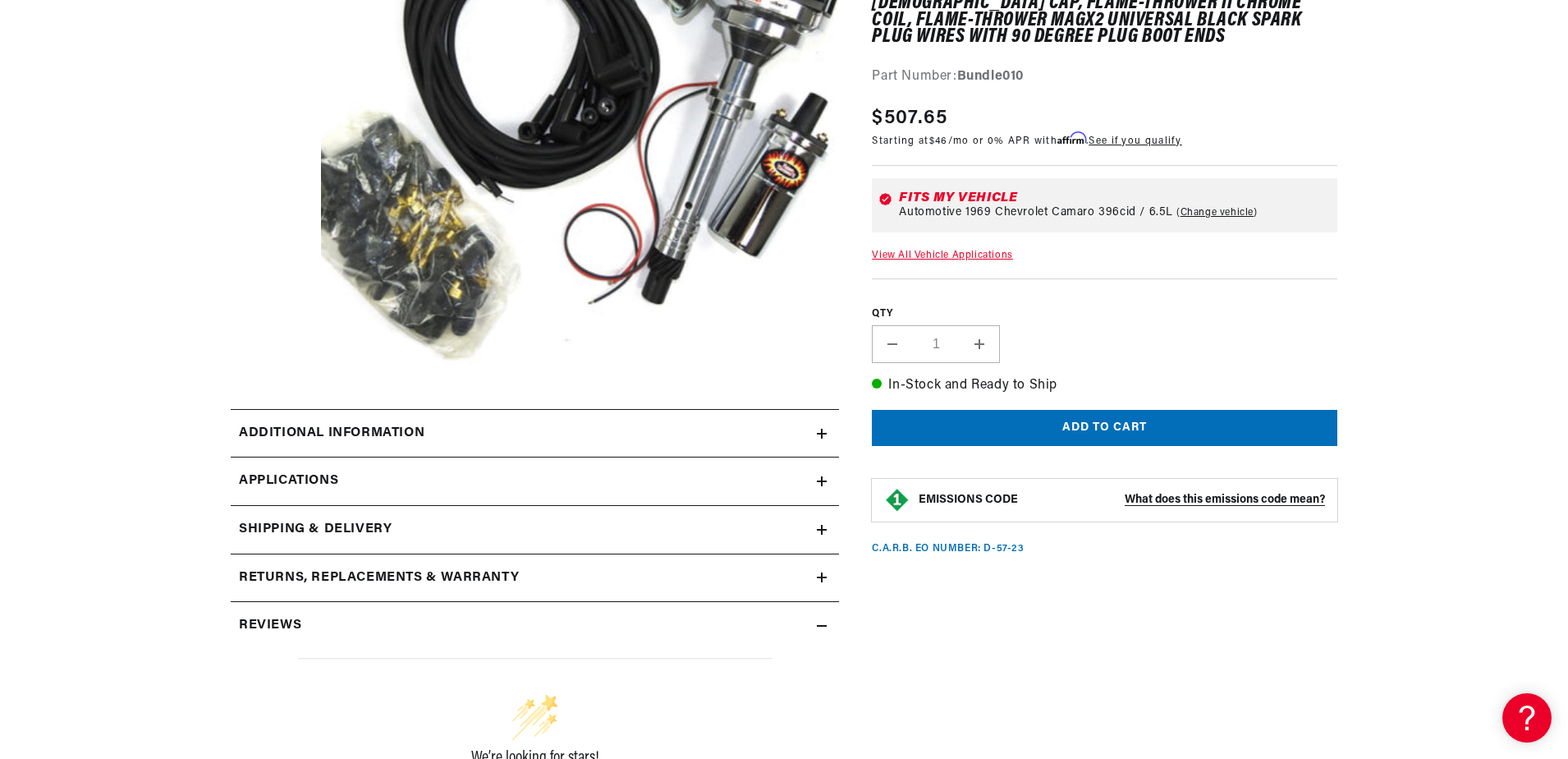
click at [461, 435] on div "Additional information" at bounding box center [523, 433] width 586 height 21
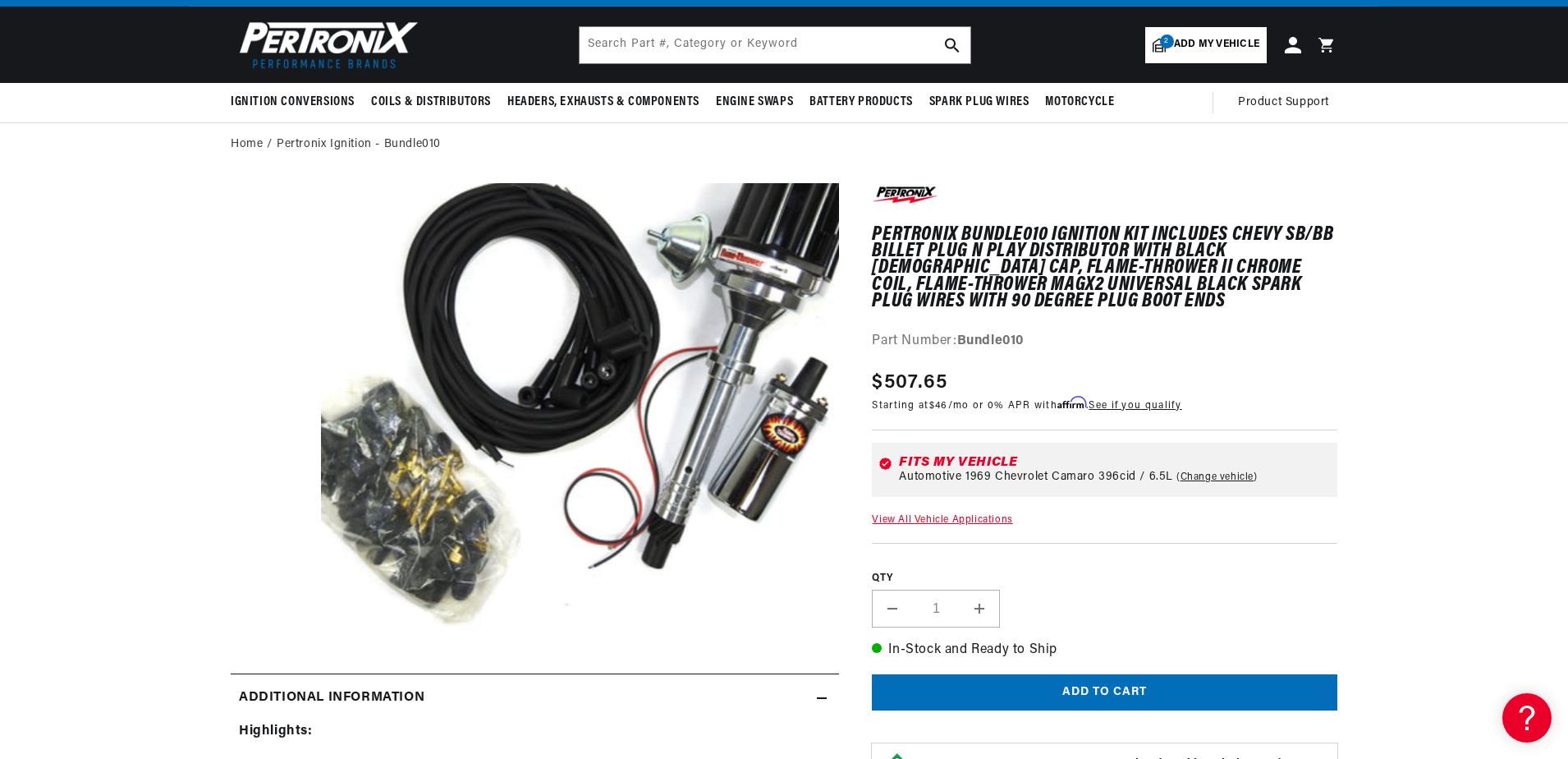
scroll to position [0, 0]
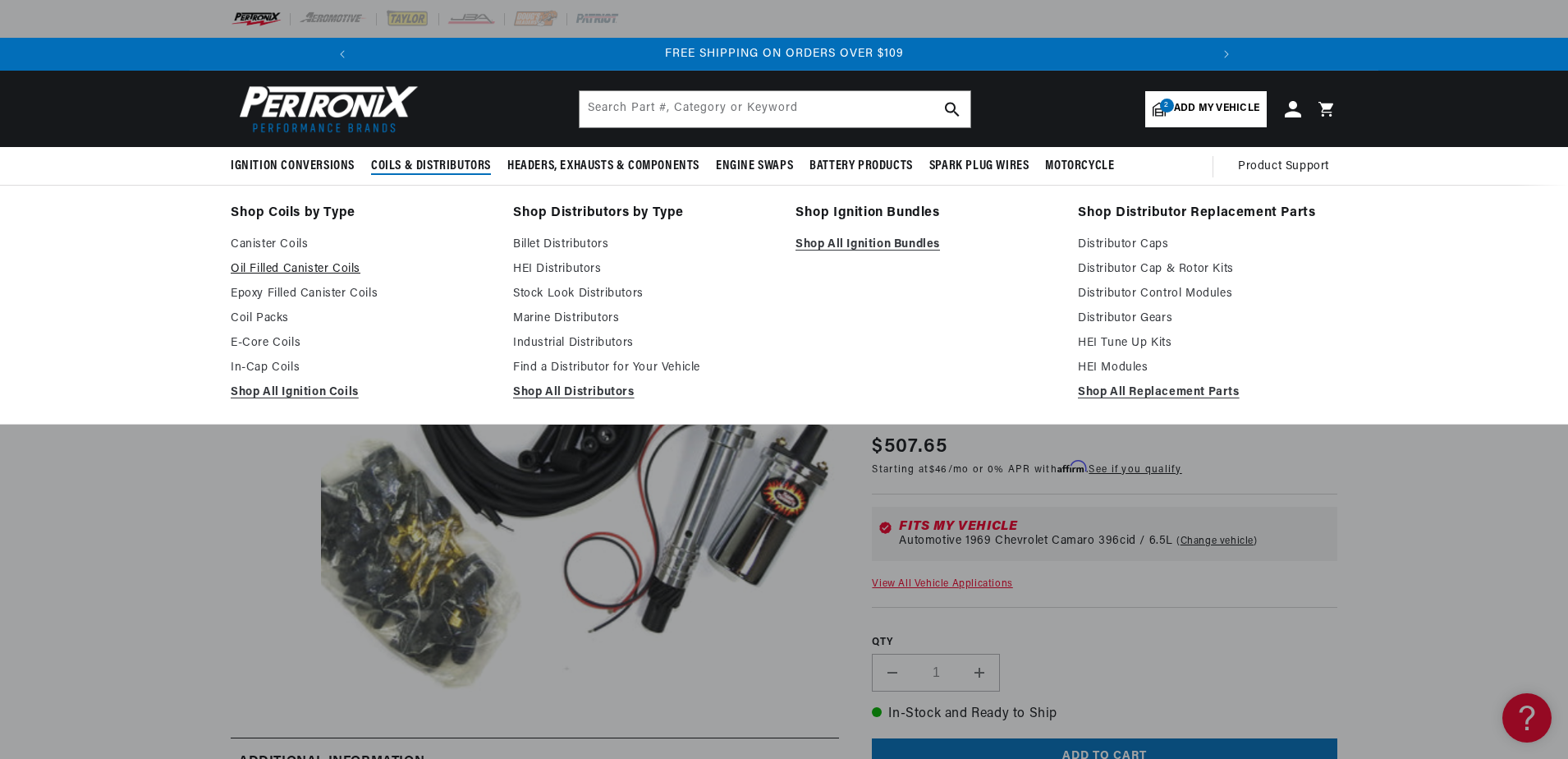
drag, startPoint x: 292, startPoint y: 266, endPoint x: 348, endPoint y: 262, distance: 56.1
click at [292, 266] on link "Oil Filled Canister Coils" at bounding box center [360, 269] width 259 height 20
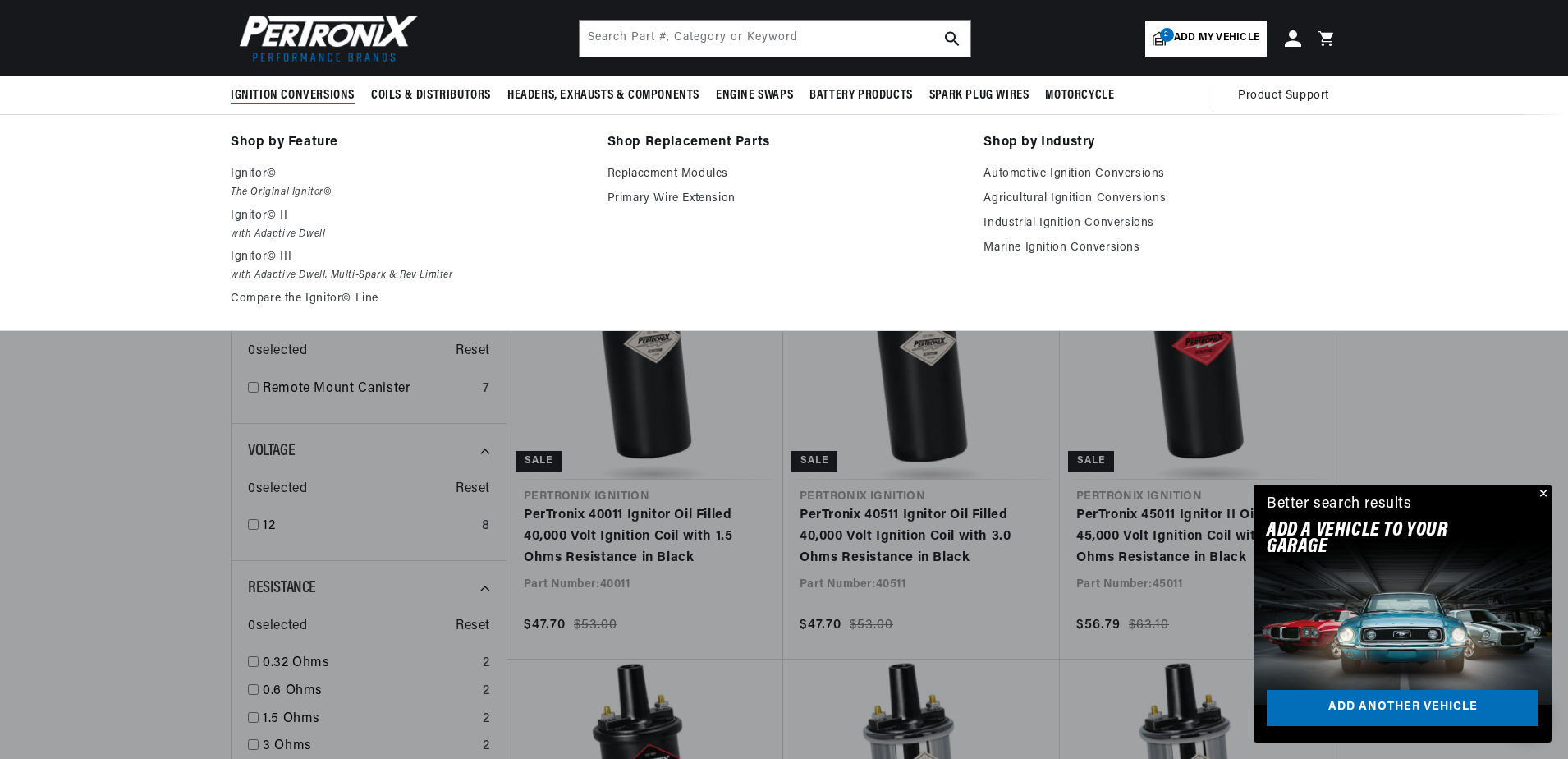
scroll to position [329, 0]
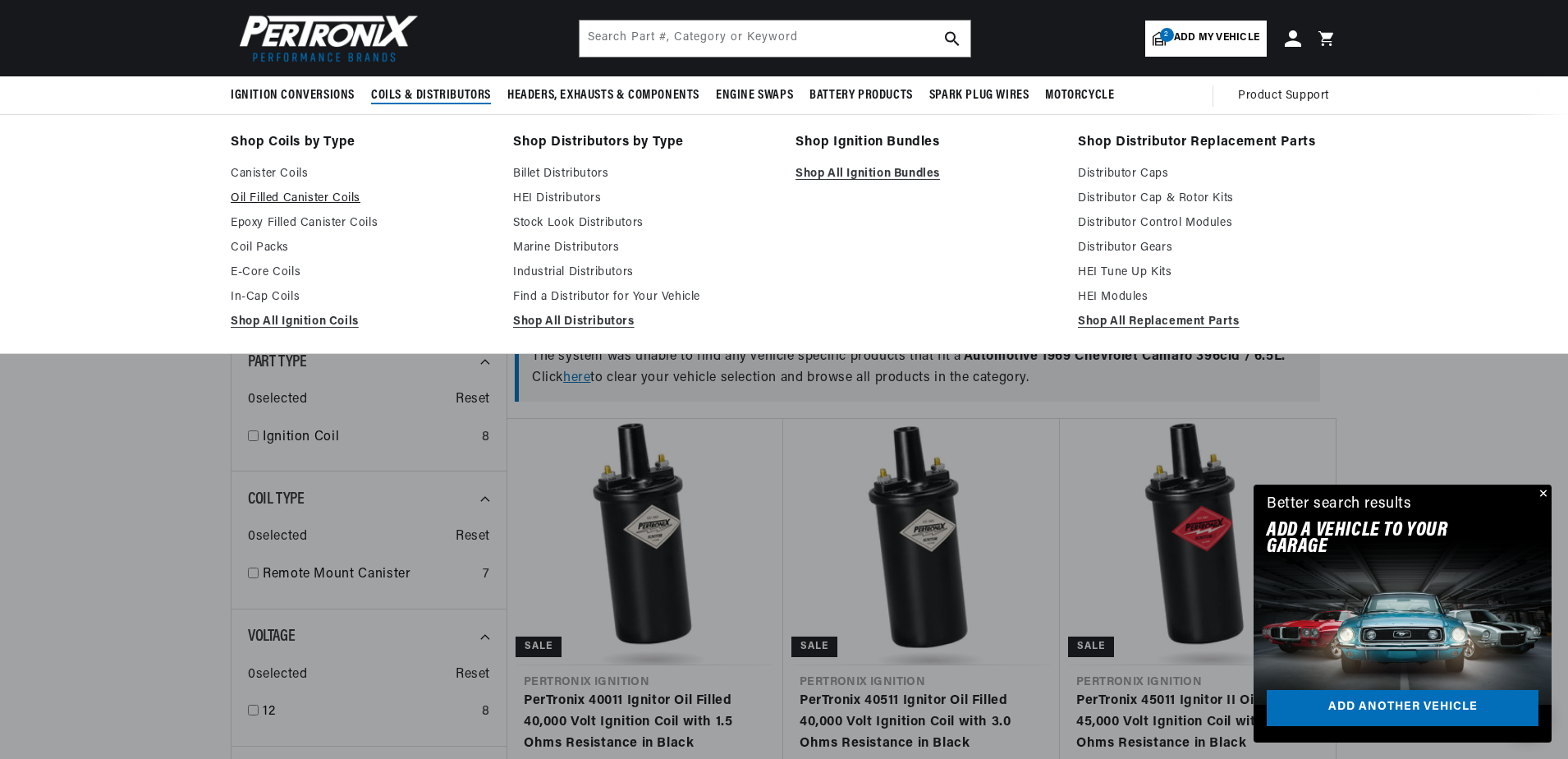
click at [294, 195] on link "Oil Filled Canister Coils" at bounding box center [360, 198] width 259 height 20
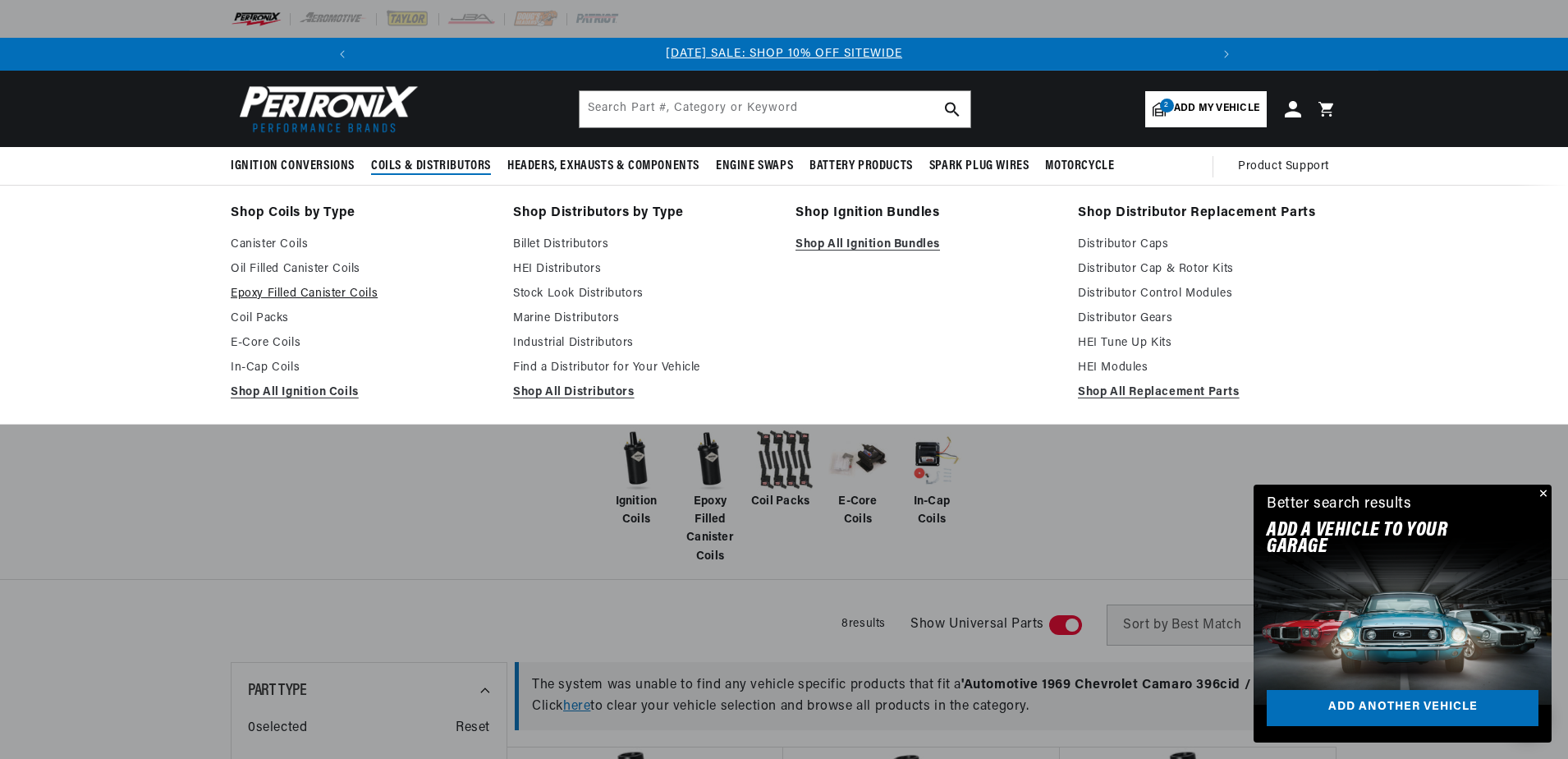
click at [319, 285] on link "Epoxy Filled Canister Coils" at bounding box center [360, 294] width 259 height 20
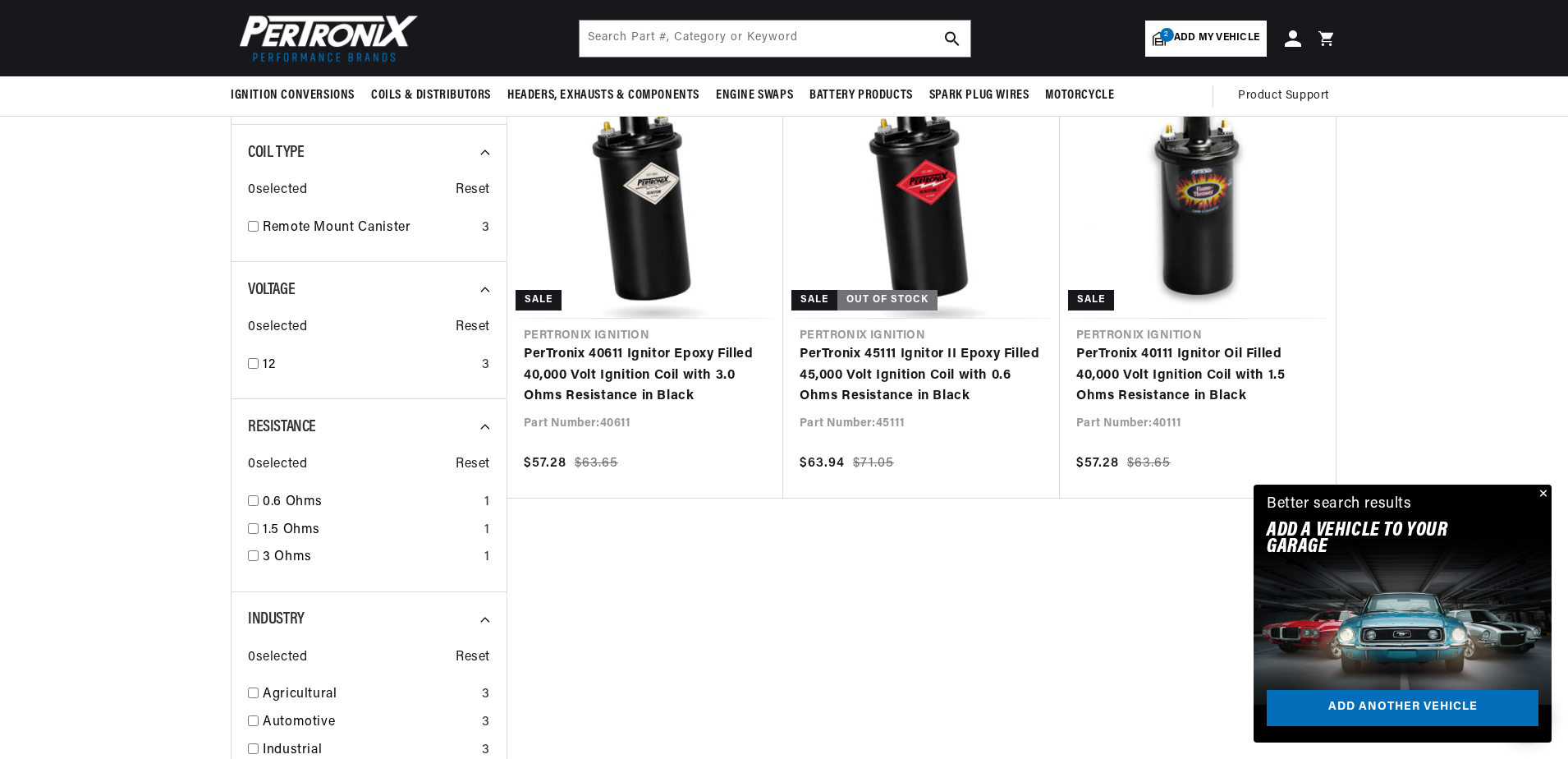
scroll to position [247, 0]
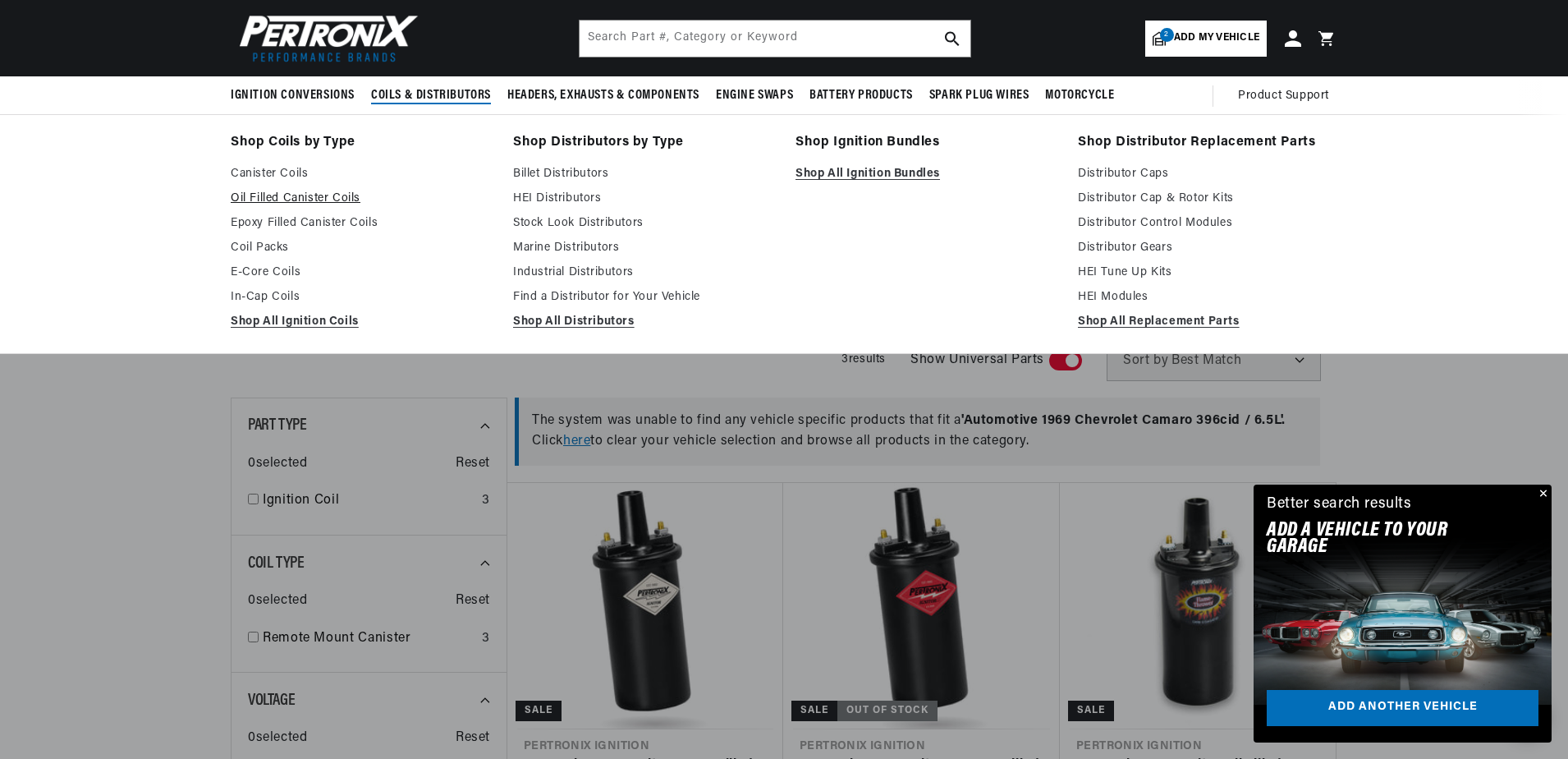
click at [288, 190] on link "Oil Filled Canister Coils" at bounding box center [360, 198] width 259 height 20
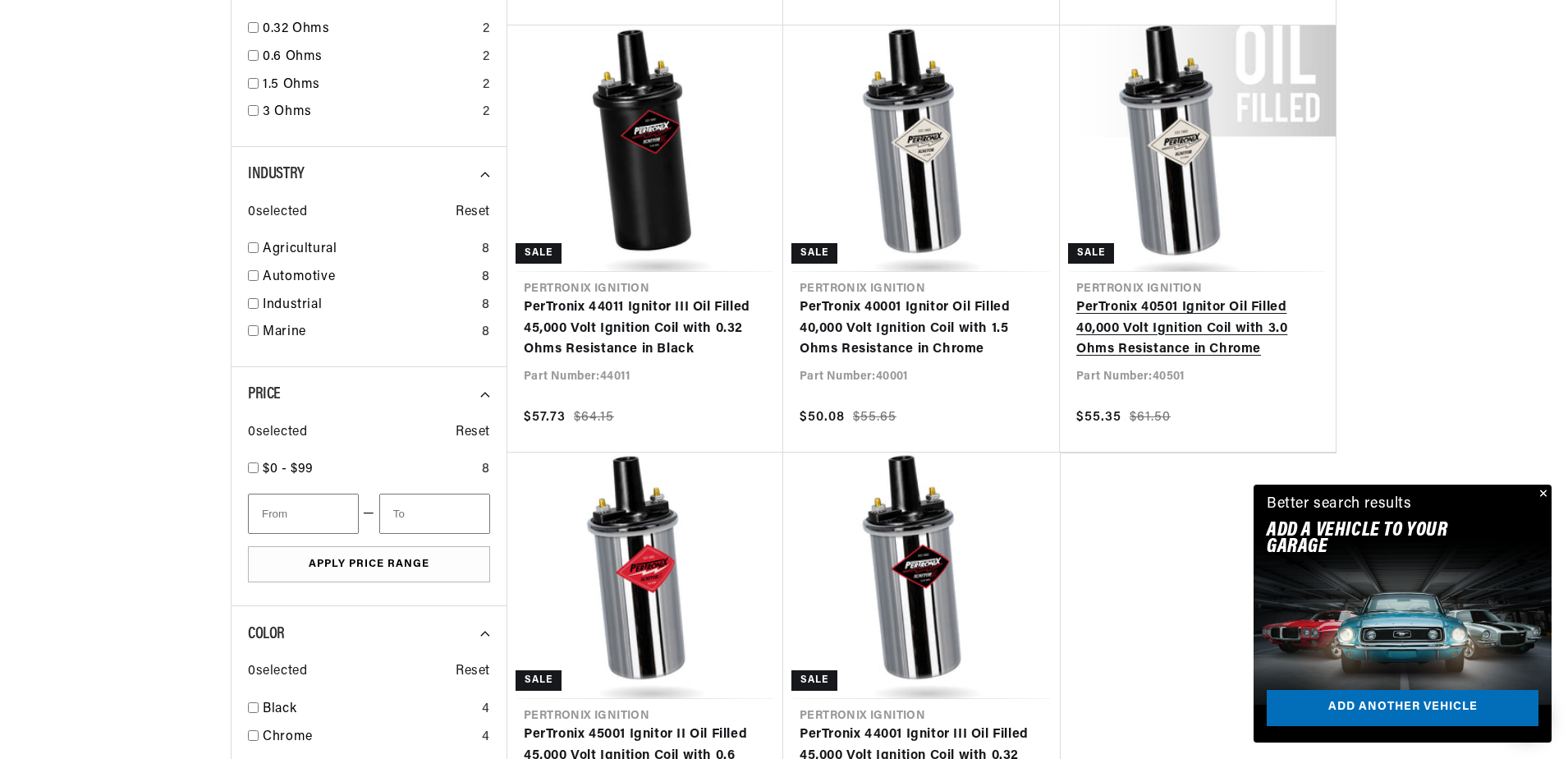
scroll to position [1150, 0]
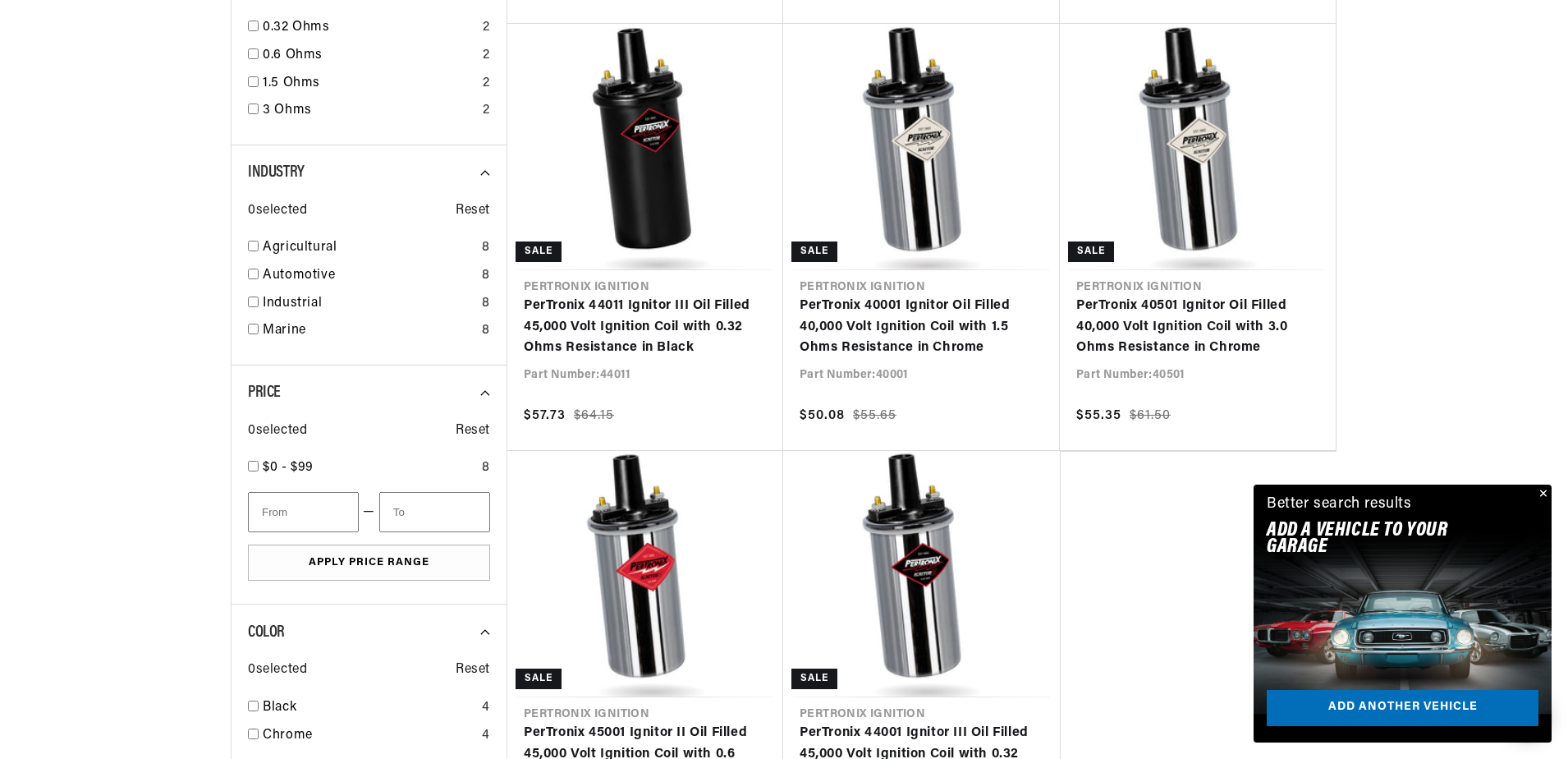
click at [1541, 495] on button "Close" at bounding box center [1542, 494] width 20 height 20
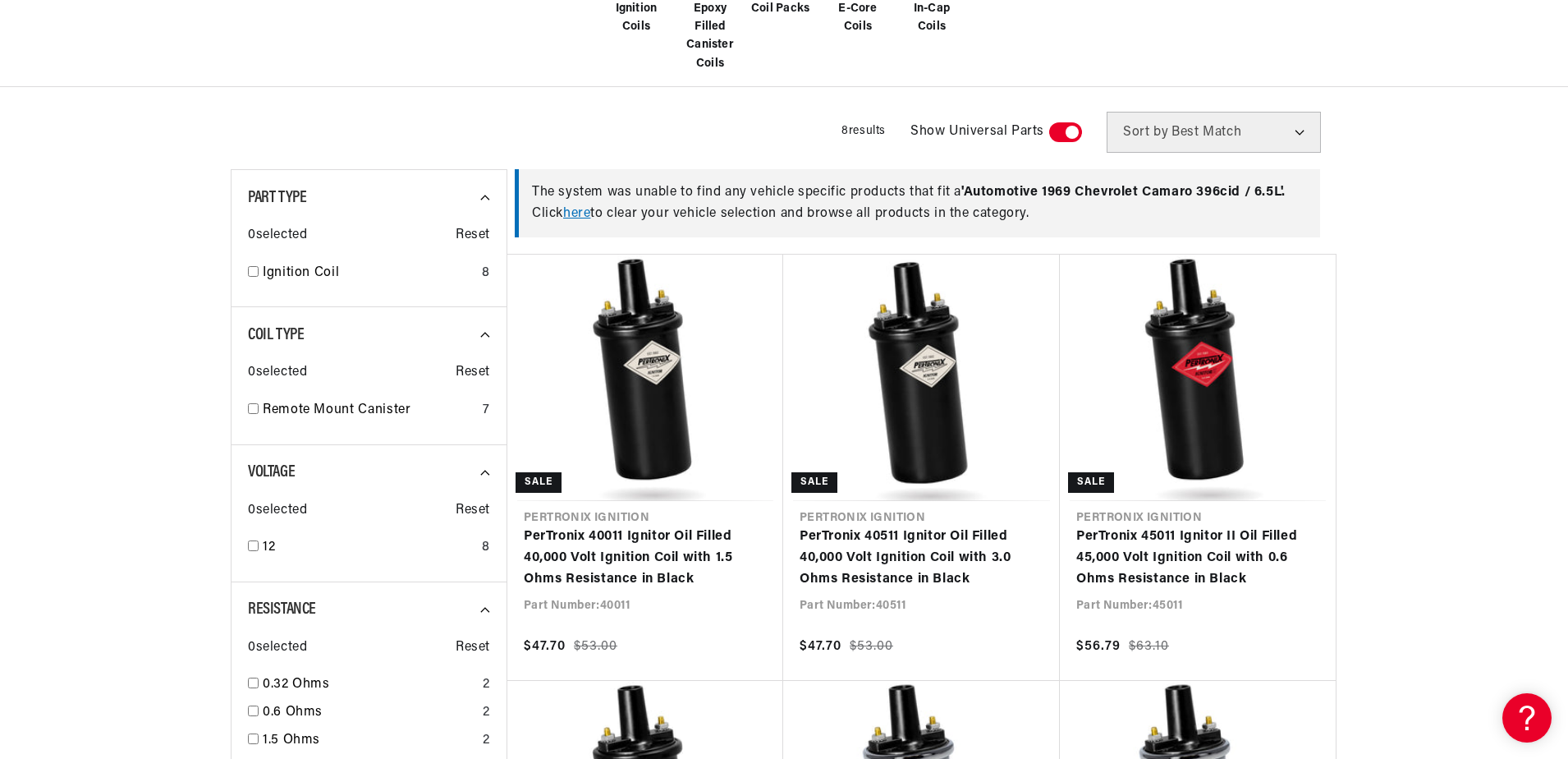
scroll to position [0, 0]
